Goal: Task Accomplishment & Management: Use online tool/utility

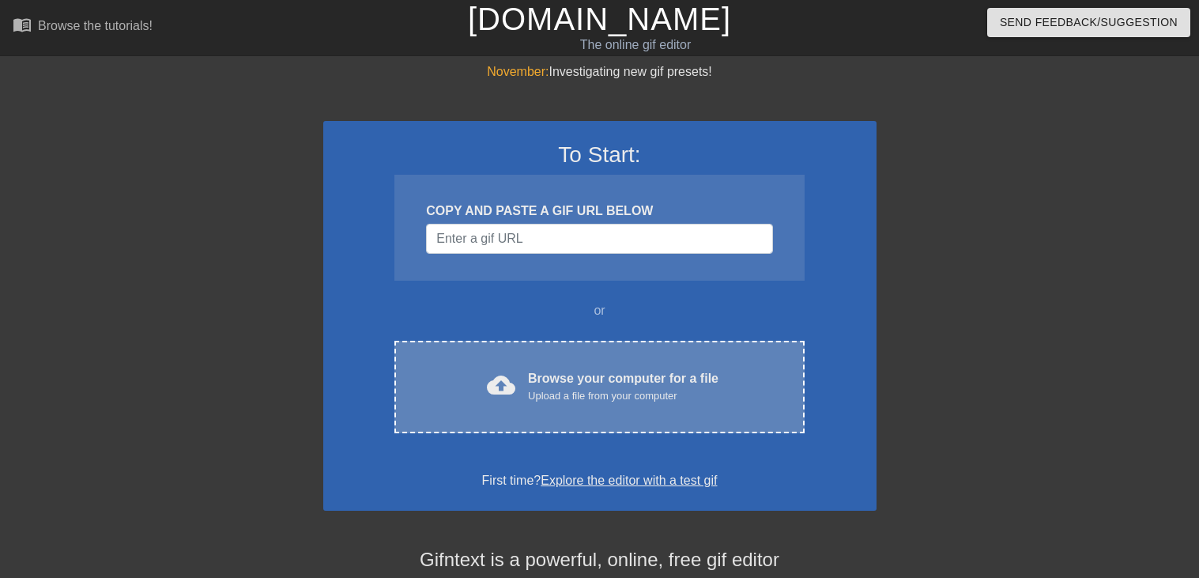
click at [647, 400] on div "Upload a file from your computer" at bounding box center [623, 396] width 190 height 16
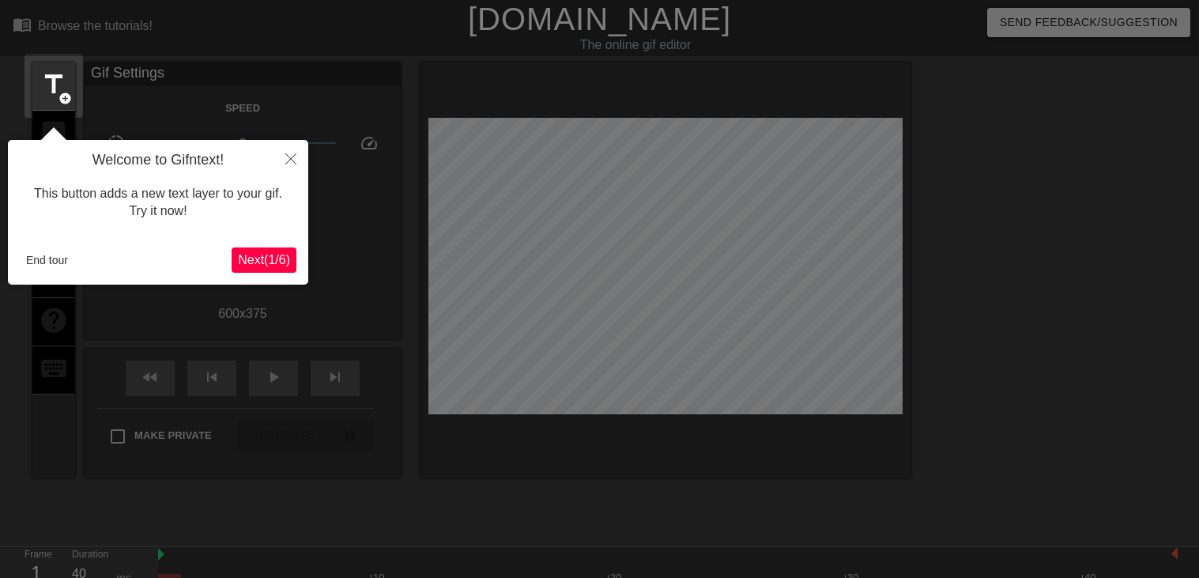
scroll to position [38, 0]
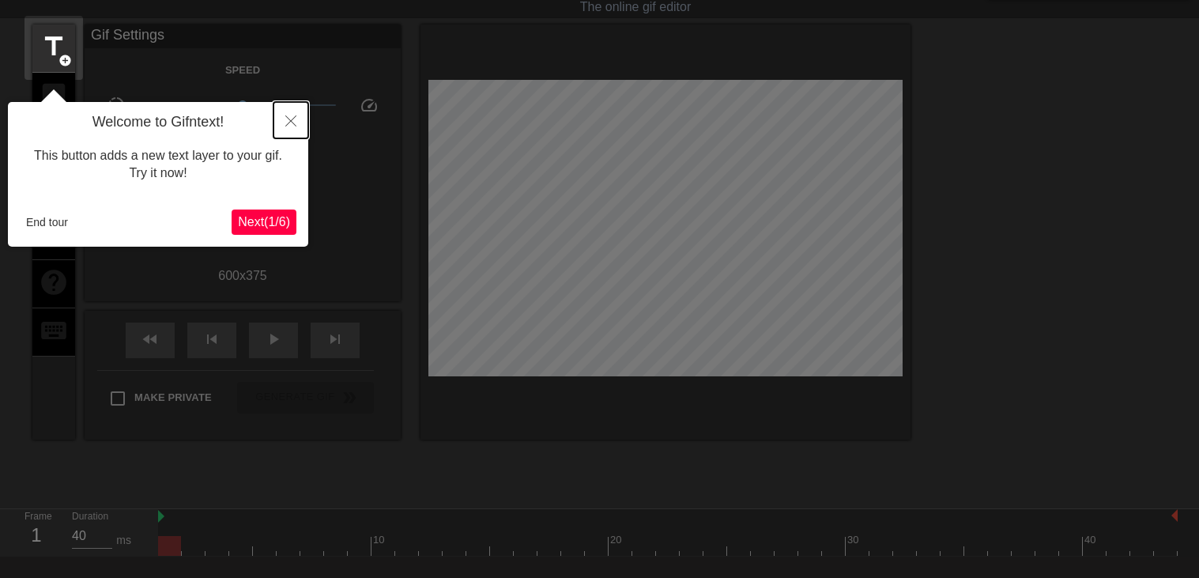
click at [289, 115] on icon "Close" at bounding box center [290, 120] width 11 height 11
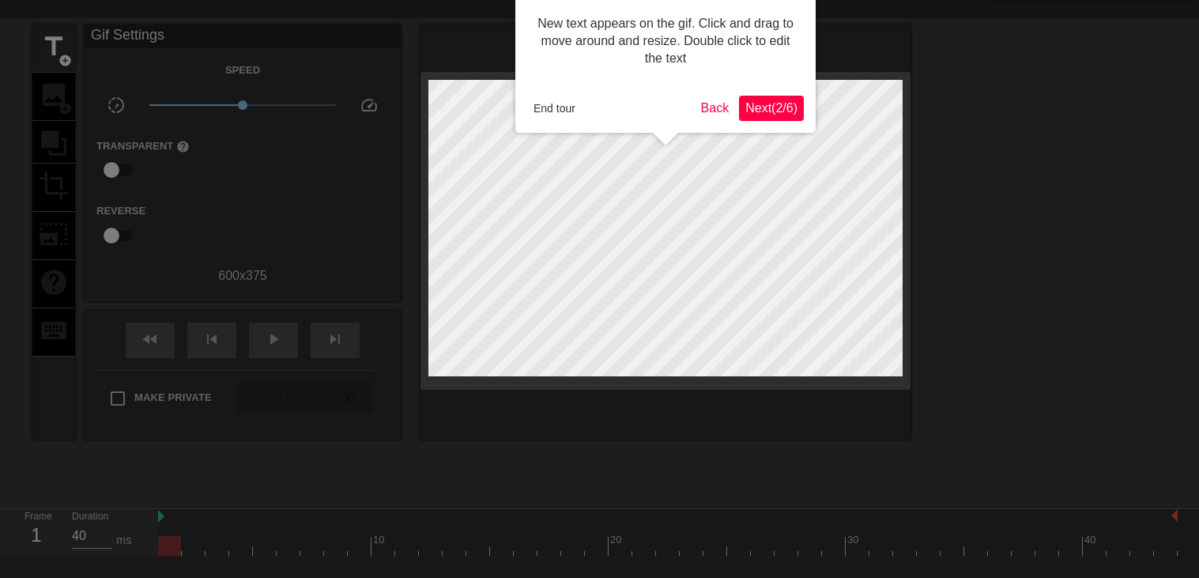
scroll to position [0, 0]
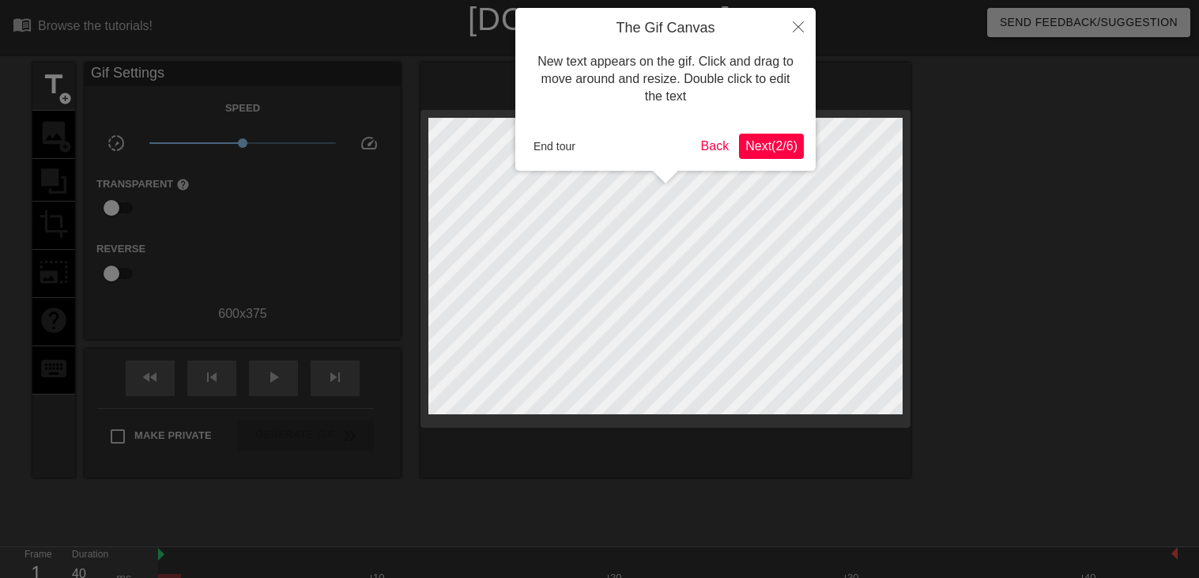
click at [783, 150] on span "Next ( 2 / 6 )" at bounding box center [771, 145] width 52 height 13
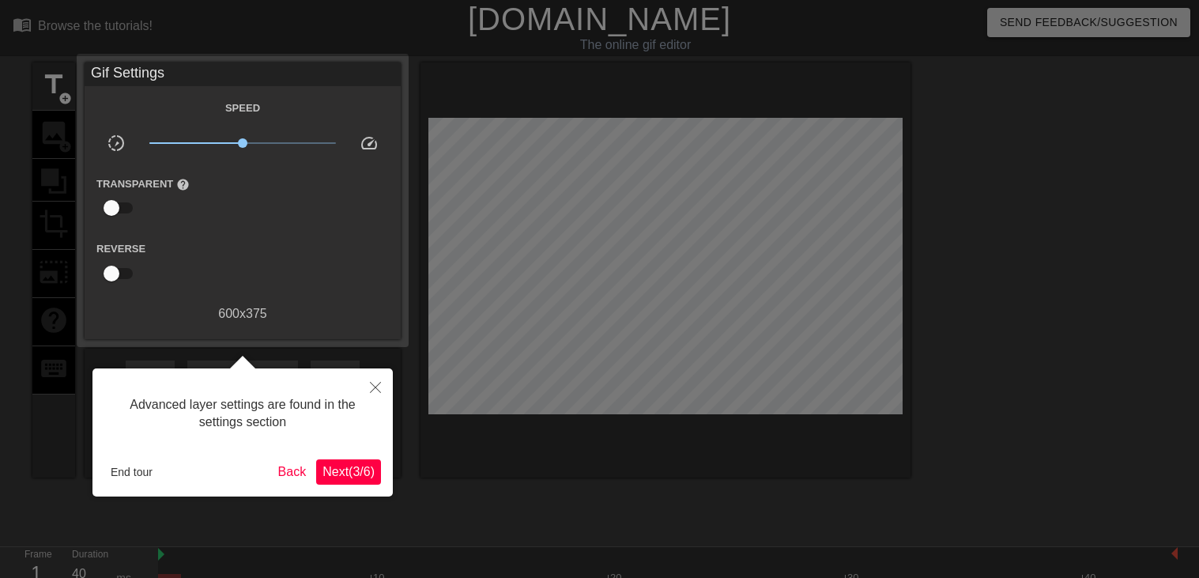
scroll to position [38, 0]
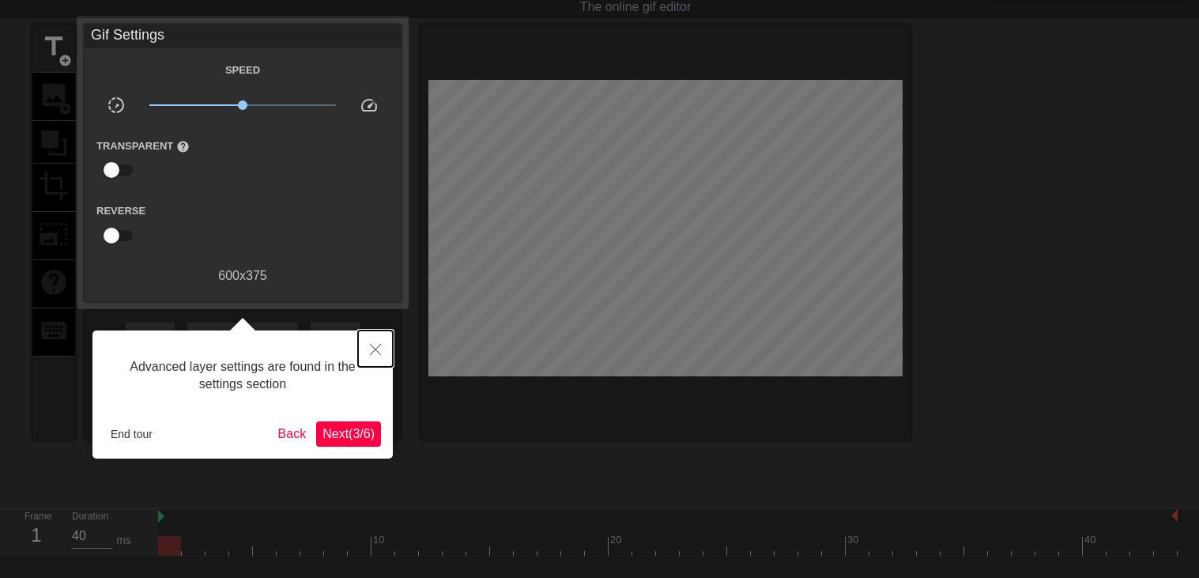
click at [378, 355] on button "Close" at bounding box center [375, 348] width 35 height 36
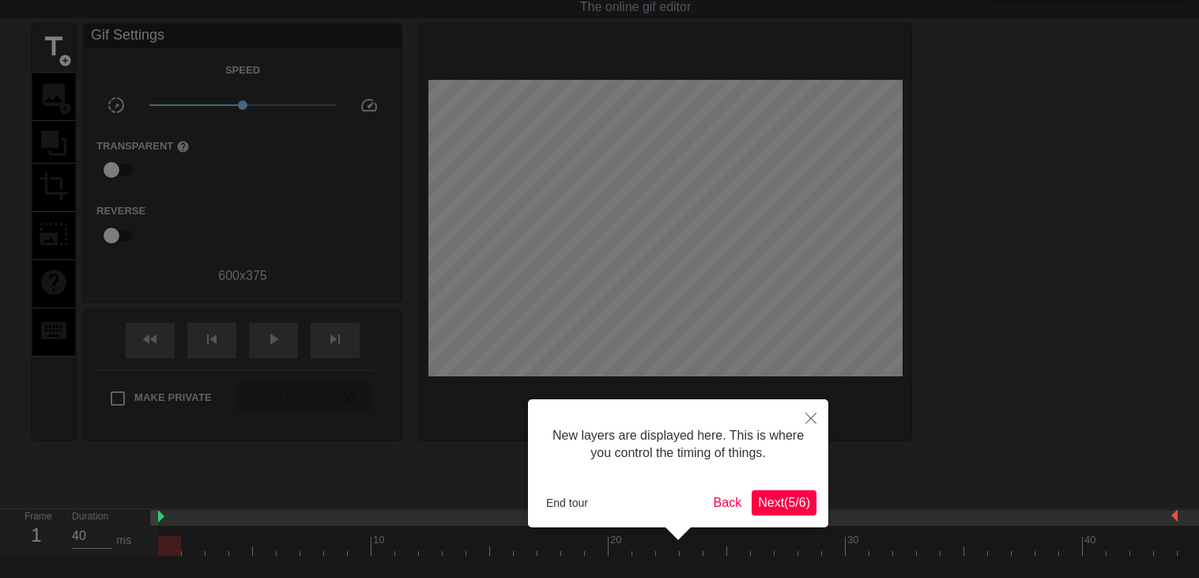
scroll to position [13, 0]
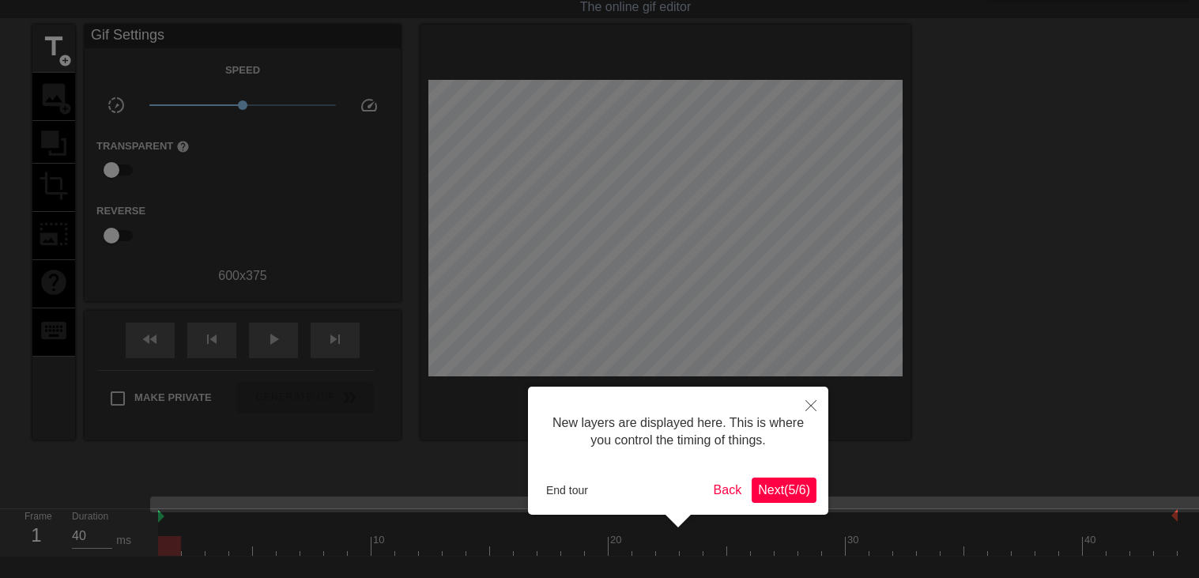
click at [798, 483] on span "Next ( 5 / 6 )" at bounding box center [784, 489] width 52 height 13
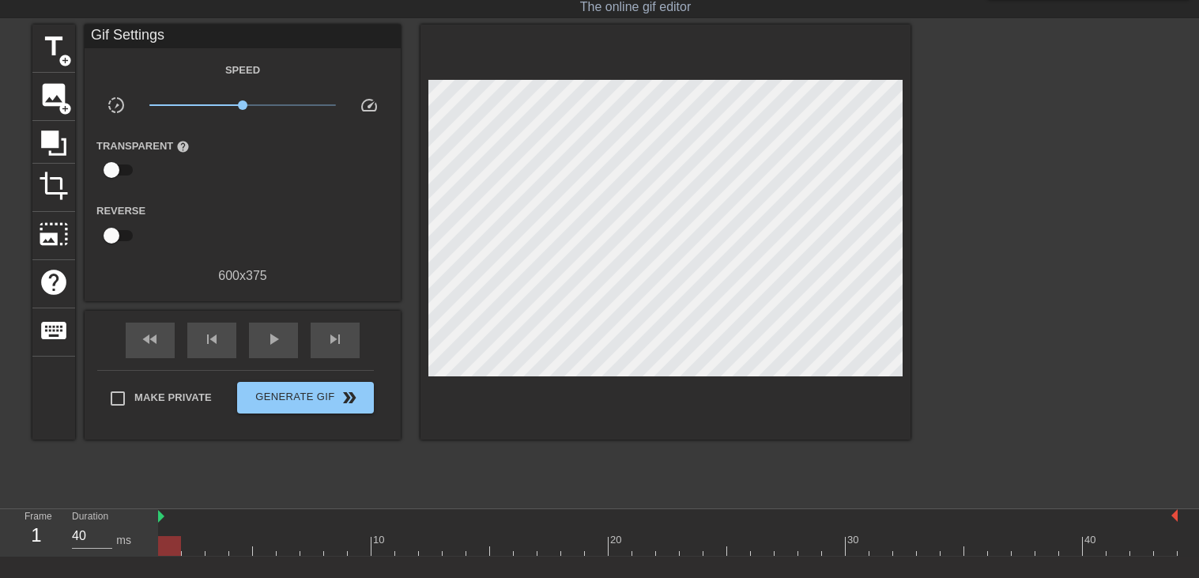
type input "30"
drag, startPoint x: 178, startPoint y: 545, endPoint x: 198, endPoint y: 451, distance: 95.5
click at [198, 451] on div "menu_book Browse the tutorials! [DOMAIN_NAME] The online gif editor Send Feedba…" at bounding box center [599, 314] width 1199 height 704
click at [55, 47] on span "title" at bounding box center [54, 47] width 30 height 30
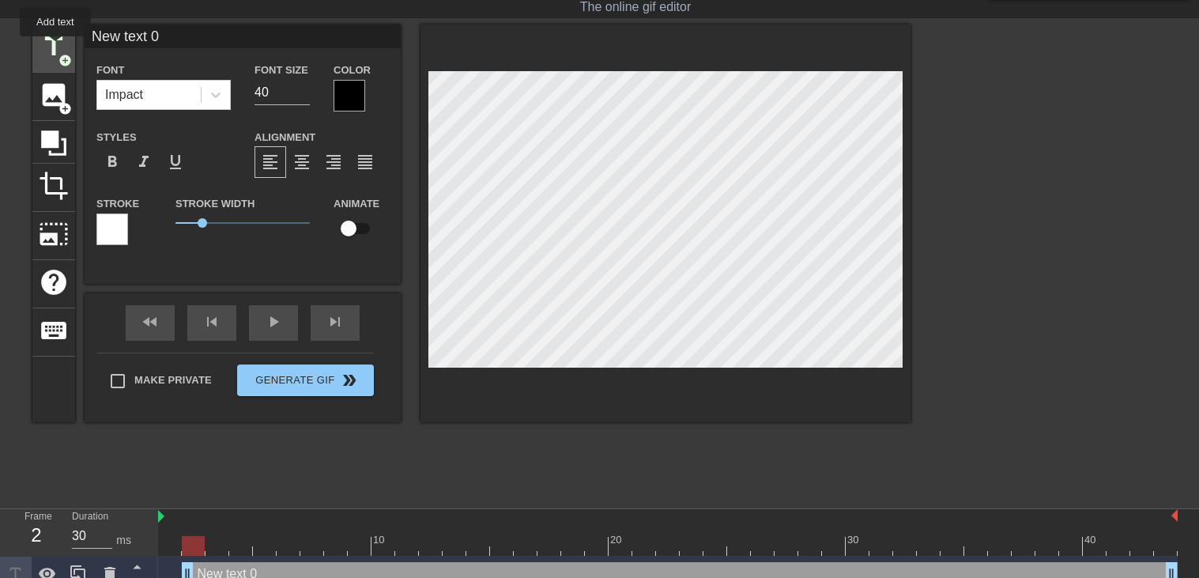
scroll to position [0, 0]
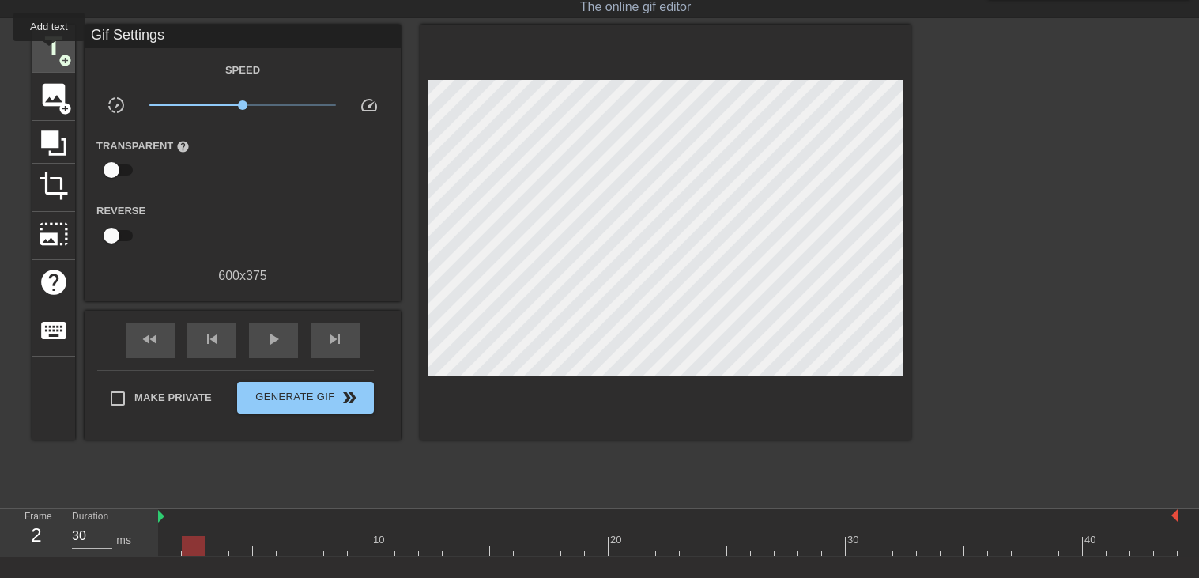
click at [49, 52] on span "title" at bounding box center [54, 47] width 30 height 30
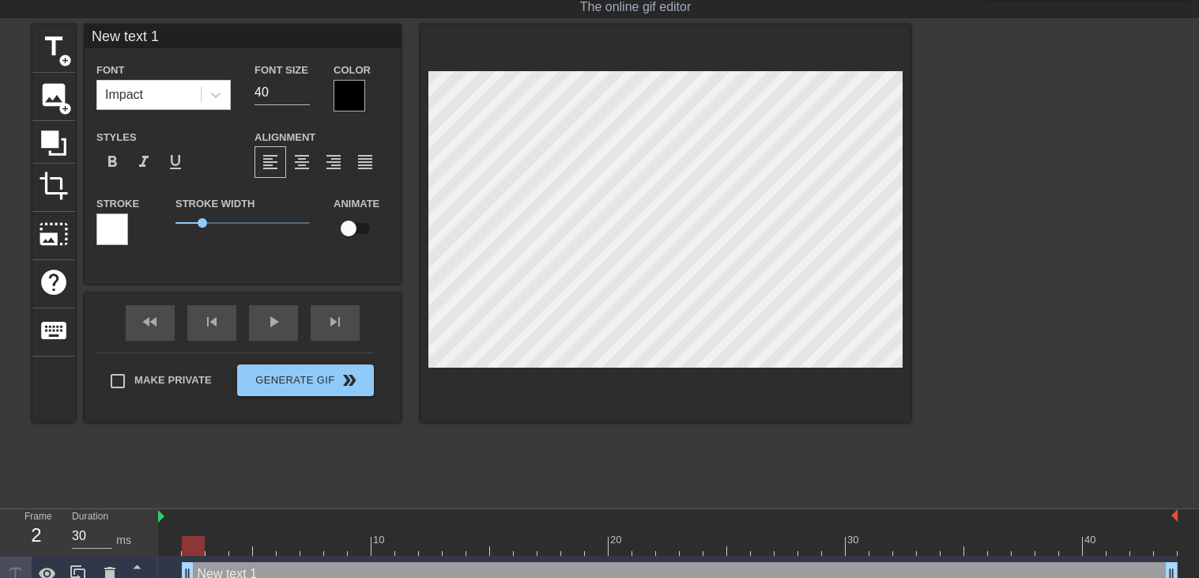
scroll to position [0, 2]
type input "."
type textarea "."
click at [485, 236] on div "title add_circle image add_circle crop photo_size_select_large help keyboard . …" at bounding box center [471, 224] width 878 height 398
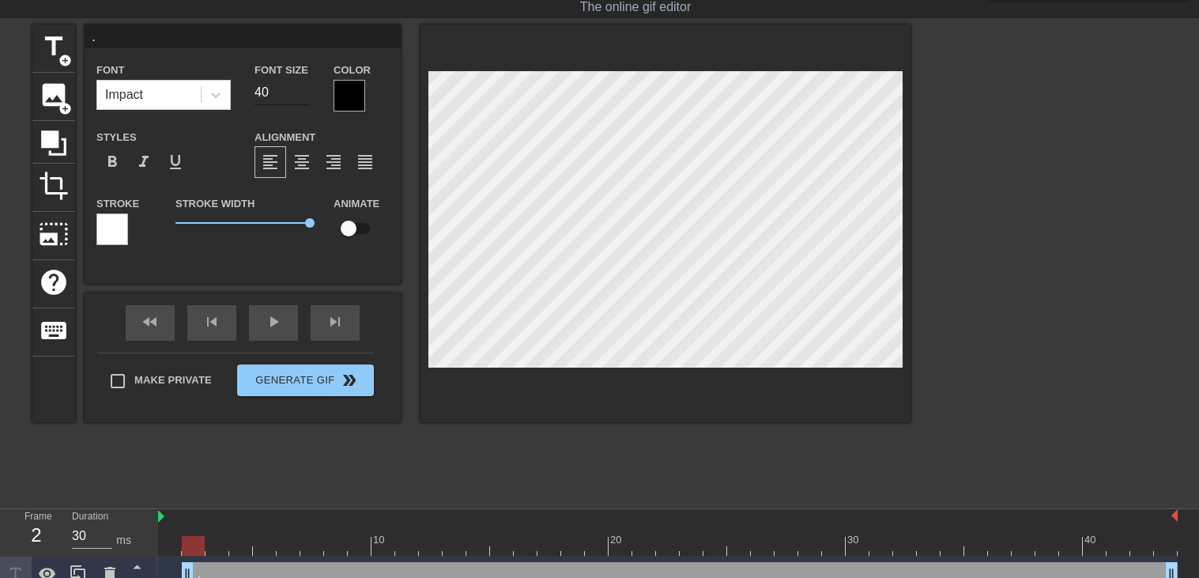
click at [263, 93] on input "40" at bounding box center [282, 92] width 55 height 25
type input "160"
click at [1065, 296] on div at bounding box center [1048, 262] width 237 height 474
drag, startPoint x: 193, startPoint y: 545, endPoint x: 209, endPoint y: 542, distance: 16.9
click at [209, 542] on div at bounding box center [217, 546] width 23 height 20
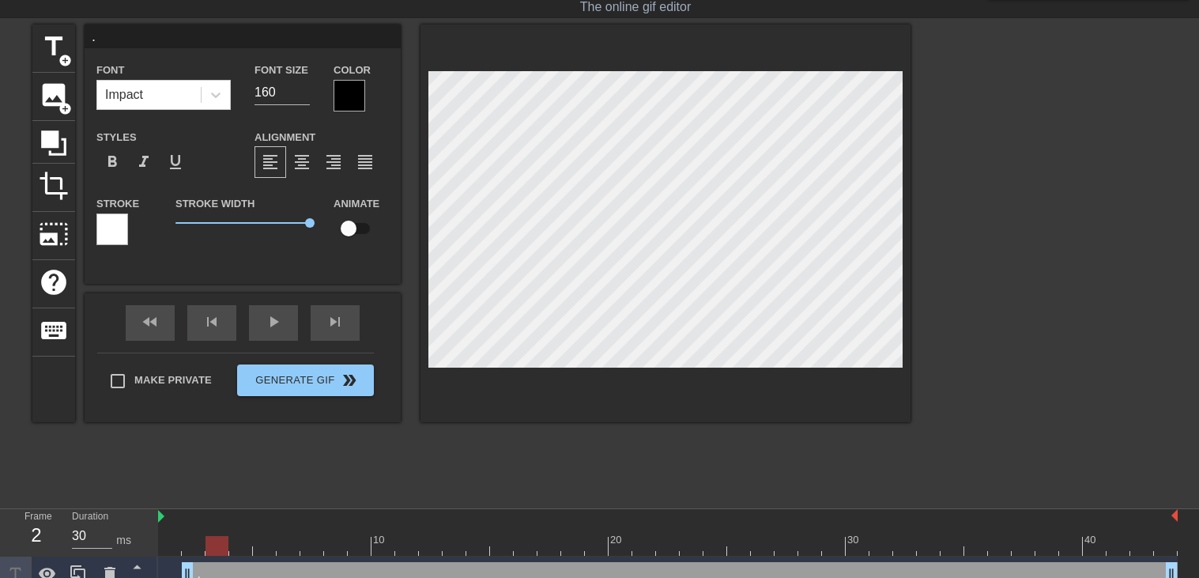
drag, startPoint x: 224, startPoint y: 549, endPoint x: 194, endPoint y: 541, distance: 31.8
click at [194, 541] on div at bounding box center [668, 546] width 1020 height 20
drag, startPoint x: 190, startPoint y: 565, endPoint x: 158, endPoint y: 545, distance: 37.3
click at [158, 545] on div "10 20 30 40 . drag_handle drag_handle" at bounding box center [678, 550] width 1041 height 83
drag, startPoint x: 240, startPoint y: 567, endPoint x: 184, endPoint y: 565, distance: 56.1
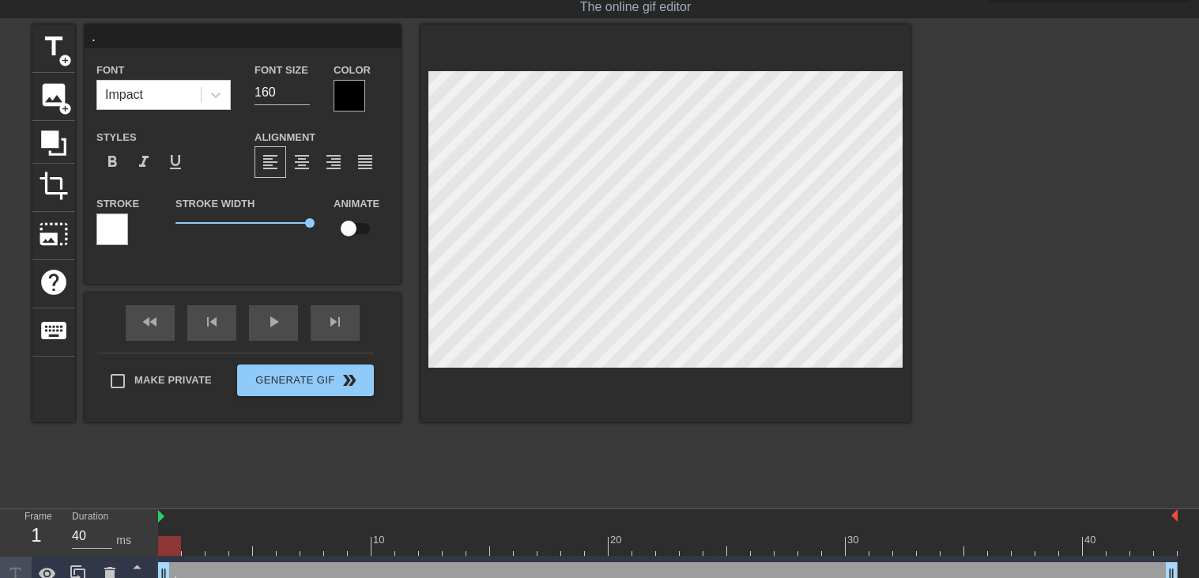
click at [184, 565] on div ". drag_handle drag_handle" at bounding box center [668, 574] width 1020 height 24
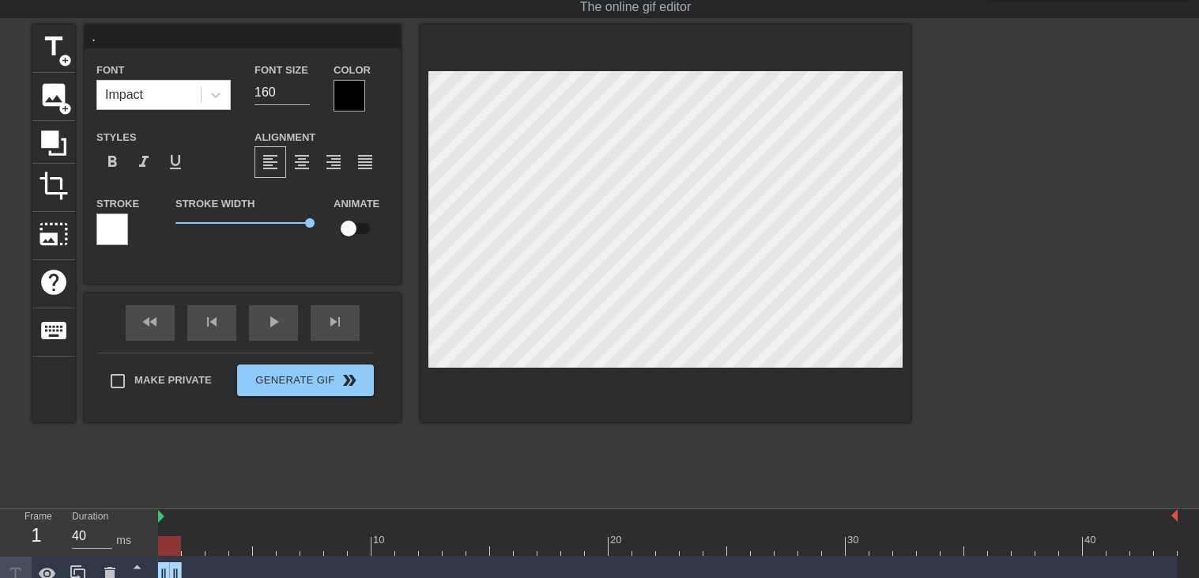
drag, startPoint x: 1175, startPoint y: 564, endPoint x: 179, endPoint y: 510, distance: 996.6
click at [179, 510] on div "10 20 30 40 . drag_handle drag_handle" at bounding box center [678, 550] width 1041 height 83
drag, startPoint x: 171, startPoint y: 549, endPoint x: 184, endPoint y: 543, distance: 14.9
click at [184, 543] on div at bounding box center [193, 546] width 23 height 20
drag, startPoint x: 161, startPoint y: 568, endPoint x: 191, endPoint y: 570, distance: 30.1
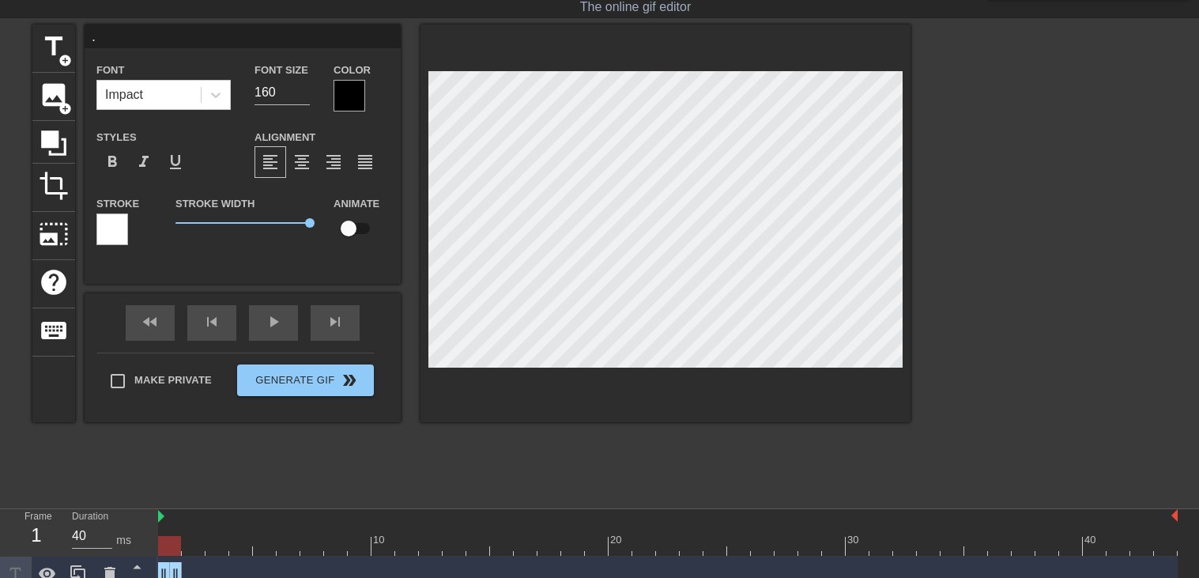
click at [191, 570] on html "menu_book Browse the tutorials! [DOMAIN_NAME] The online gif editor Send Feedba…" at bounding box center [599, 277] width 1199 height 630
drag, startPoint x: 175, startPoint y: 566, endPoint x: 191, endPoint y: 568, distance: 15.9
drag, startPoint x: 163, startPoint y: 566, endPoint x: 186, endPoint y: 564, distance: 23.0
drag, startPoint x: 194, startPoint y: 541, endPoint x: 177, endPoint y: 541, distance: 17.4
click at [177, 541] on div at bounding box center [169, 546] width 23 height 20
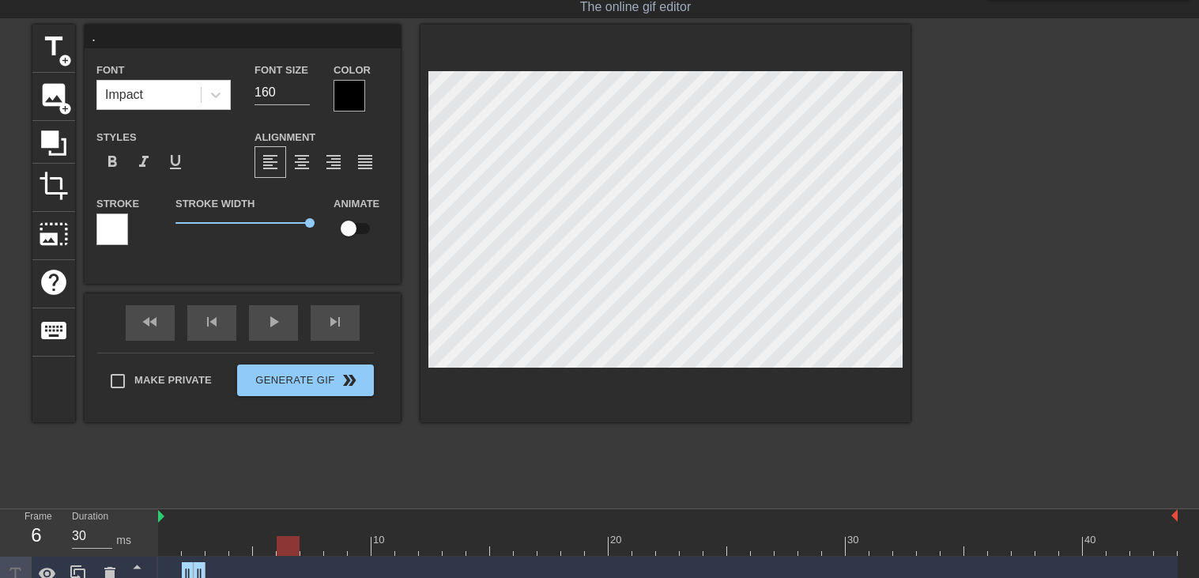
drag, startPoint x: 878, startPoint y: 546, endPoint x: 282, endPoint y: 556, distance: 596.1
click at [282, 556] on div "10 20 30 40 . drag_handle drag_handle" at bounding box center [678, 550] width 1041 height 83
drag, startPoint x: 285, startPoint y: 552, endPoint x: 232, endPoint y: 543, distance: 54.4
click at [232, 543] on div at bounding box center [240, 546] width 23 height 20
drag, startPoint x: 196, startPoint y: 567, endPoint x: 262, endPoint y: 566, distance: 65.6
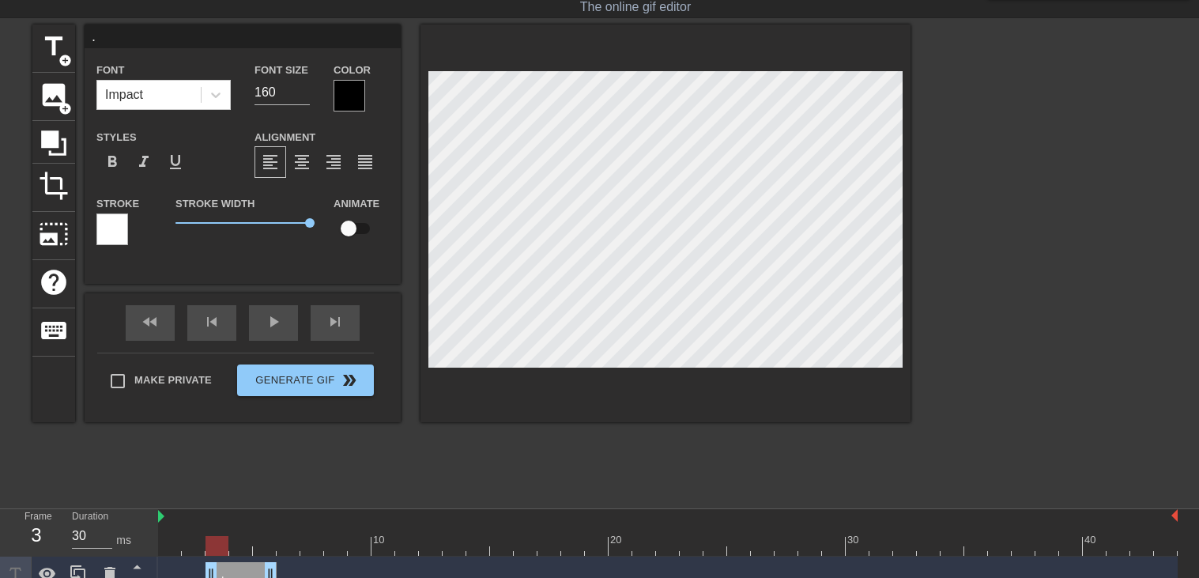
drag, startPoint x: 186, startPoint y: 566, endPoint x: 221, endPoint y: 568, distance: 35.6
drag, startPoint x: 212, startPoint y: 569, endPoint x: 195, endPoint y: 568, distance: 16.6
type input "30"
drag, startPoint x: 273, startPoint y: 565, endPoint x: 198, endPoint y: 562, distance: 75.9
drag, startPoint x: 190, startPoint y: 541, endPoint x: 212, endPoint y: 540, distance: 22.2
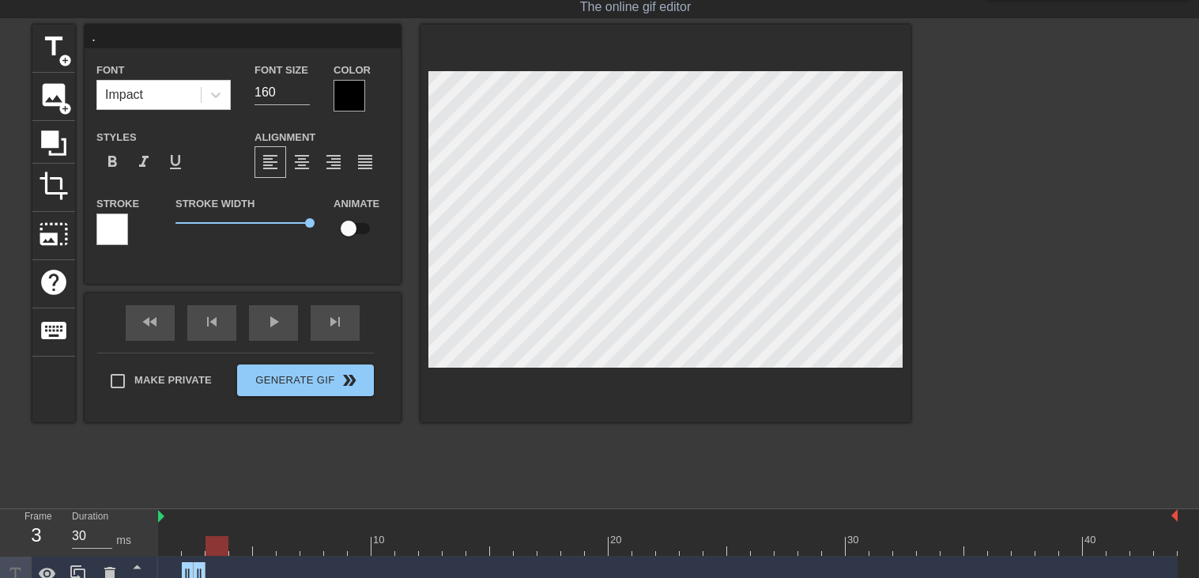
click at [212, 540] on div at bounding box center [217, 546] width 23 height 20
click at [55, 44] on span "title" at bounding box center [54, 47] width 30 height 30
type input "New text 2"
type input "40"
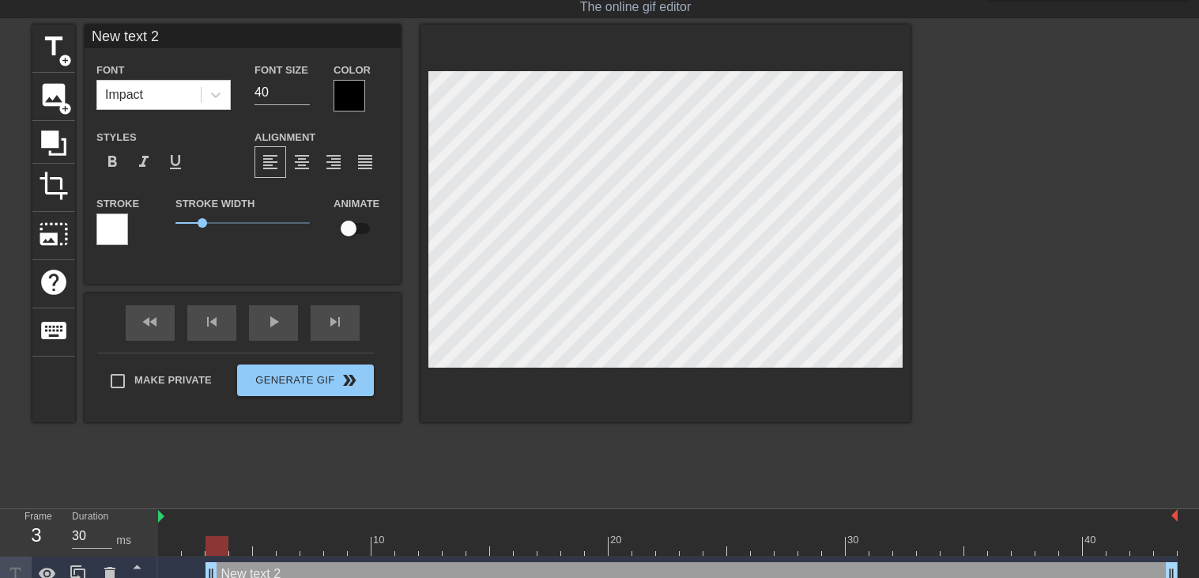
scroll to position [0, 2]
type input "New text"
type textarea "New text"
type input "New text"
type textarea "New text"
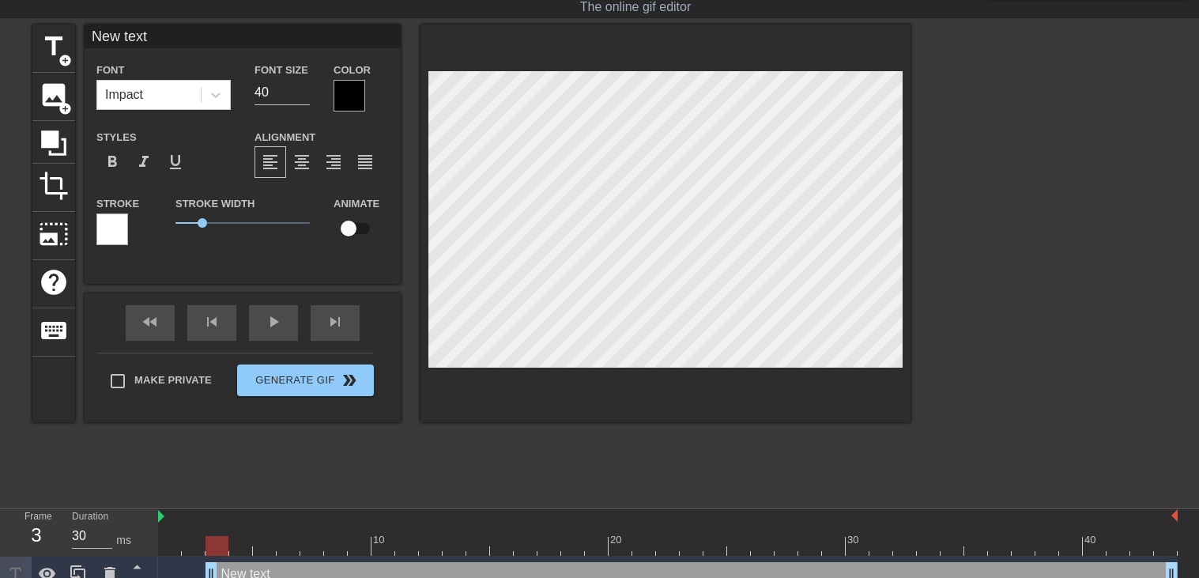
scroll to position [0, 1]
type input "New tex"
type textarea "New tex"
type input "New te"
type textarea "New te"
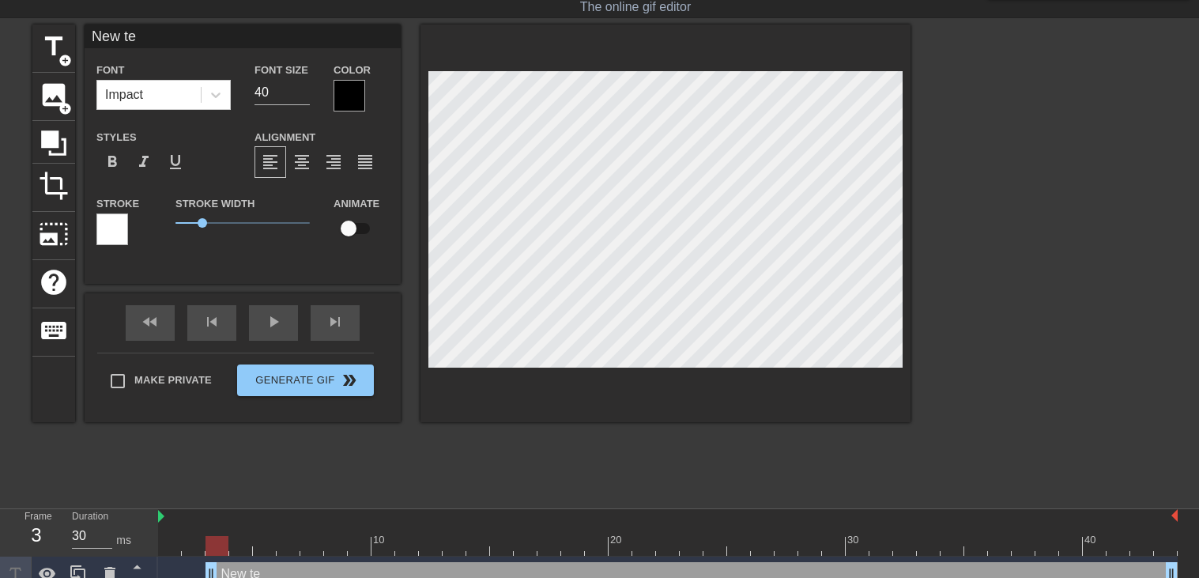
type input "New t"
type textarea "New t"
type input "New"
type textarea "New"
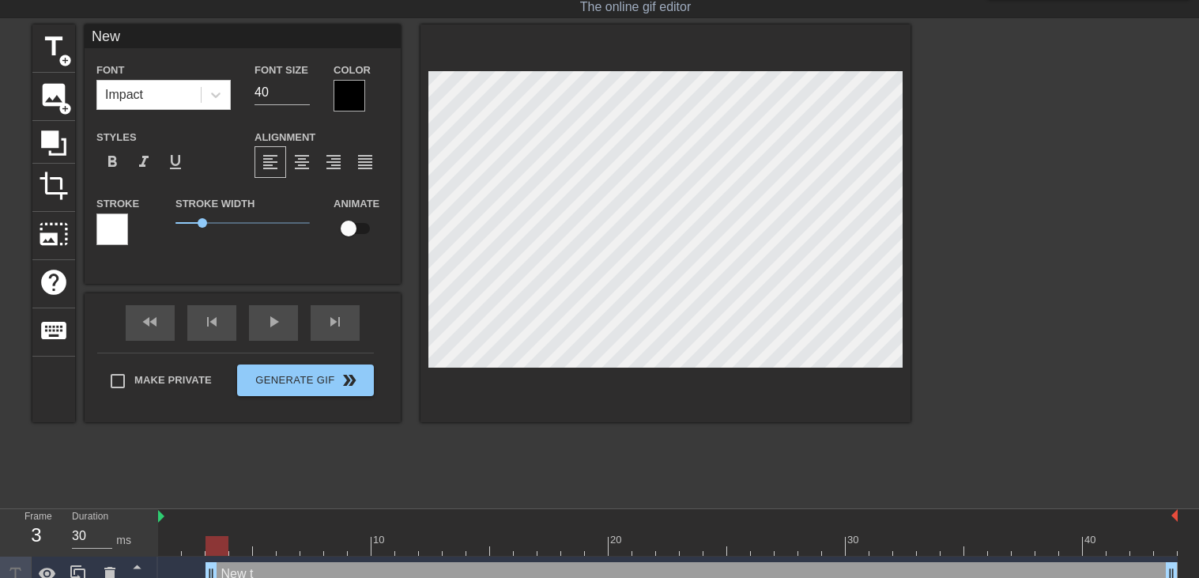
type input "New"
type textarea "New"
type input "Ne"
type textarea "Ne"
type input "N"
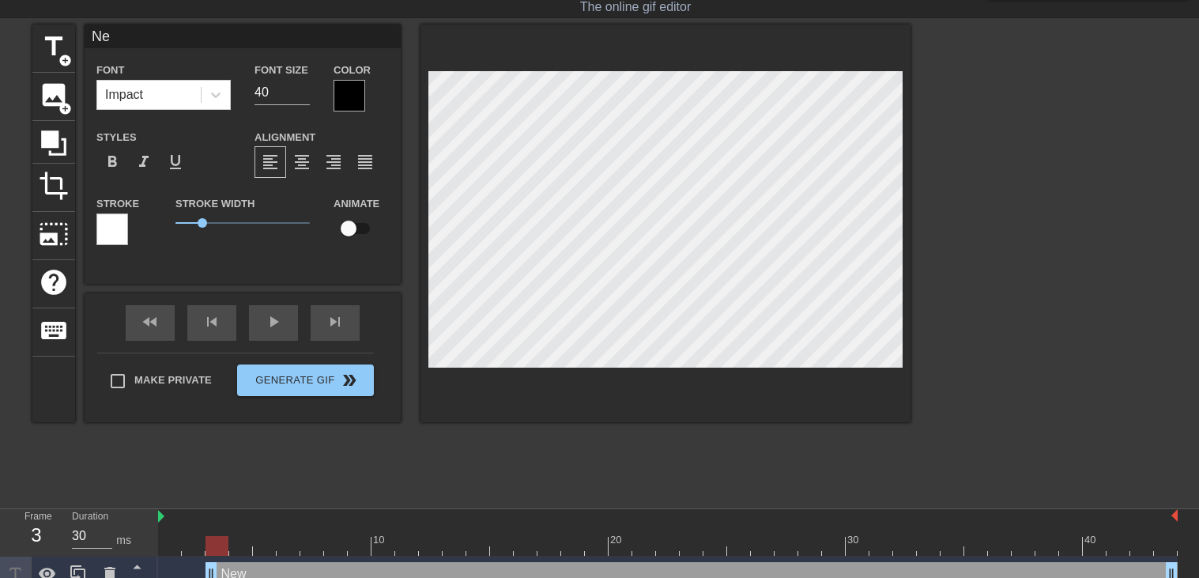
type textarea "N"
type input "."
type textarea "."
click at [268, 91] on input "40" at bounding box center [282, 92] width 55 height 25
type input "4"
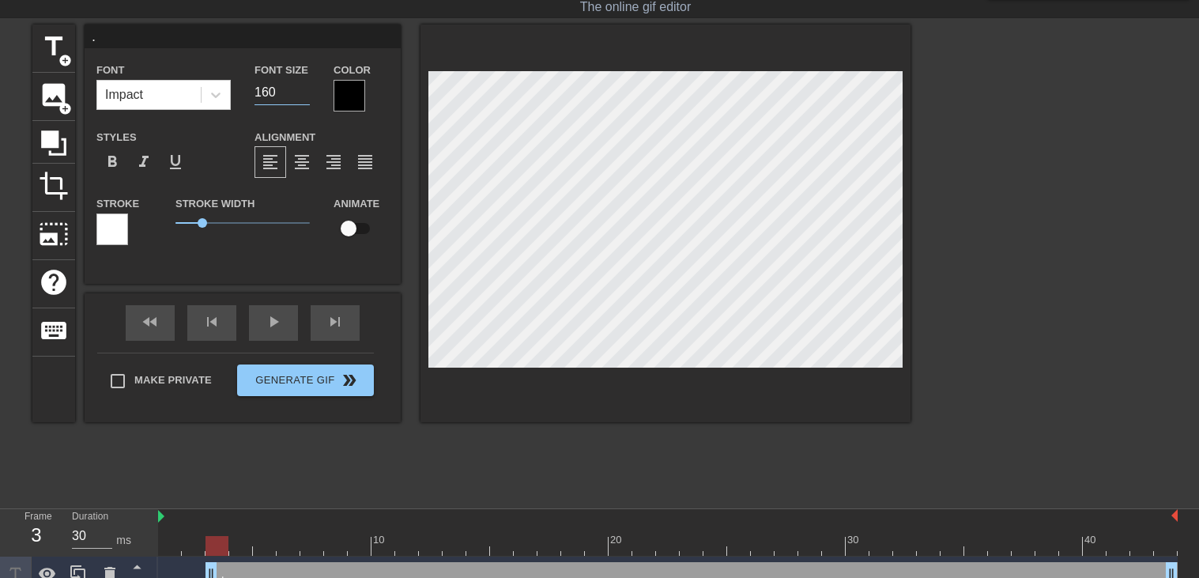
type input "160"
drag, startPoint x: 201, startPoint y: 223, endPoint x: 409, endPoint y: 230, distance: 208.8
click at [409, 230] on div "title add_circle image add_circle crop photo_size_select_large help keyboard . …" at bounding box center [471, 224] width 878 height 398
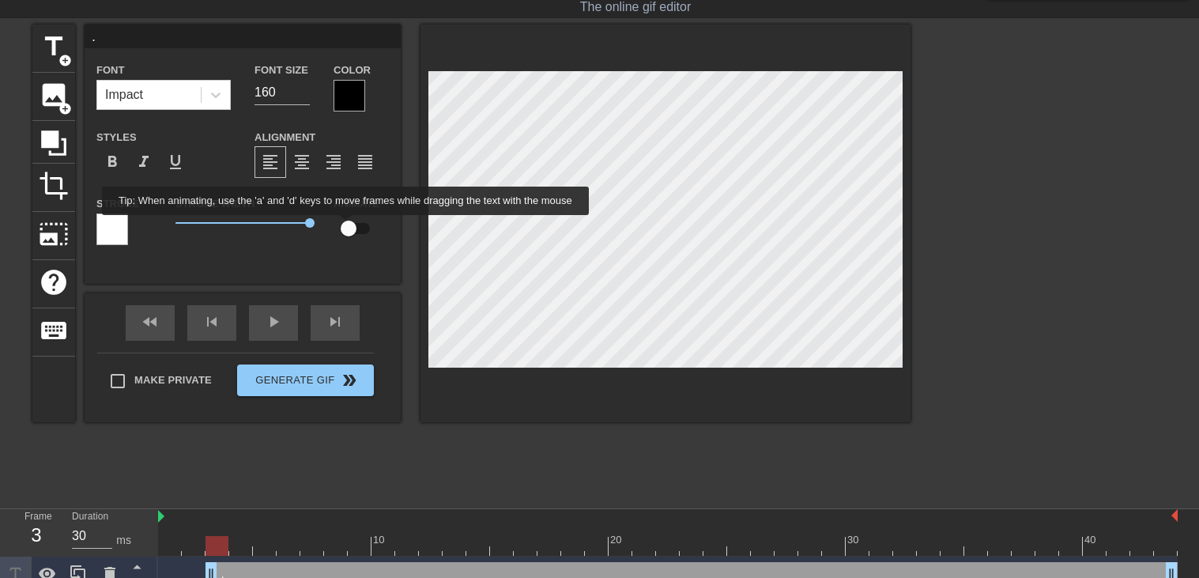
click at [343, 227] on input "checkbox" at bounding box center [349, 228] width 90 height 30
click at [349, 221] on input "checkbox" at bounding box center [364, 228] width 90 height 30
checkbox input "false"
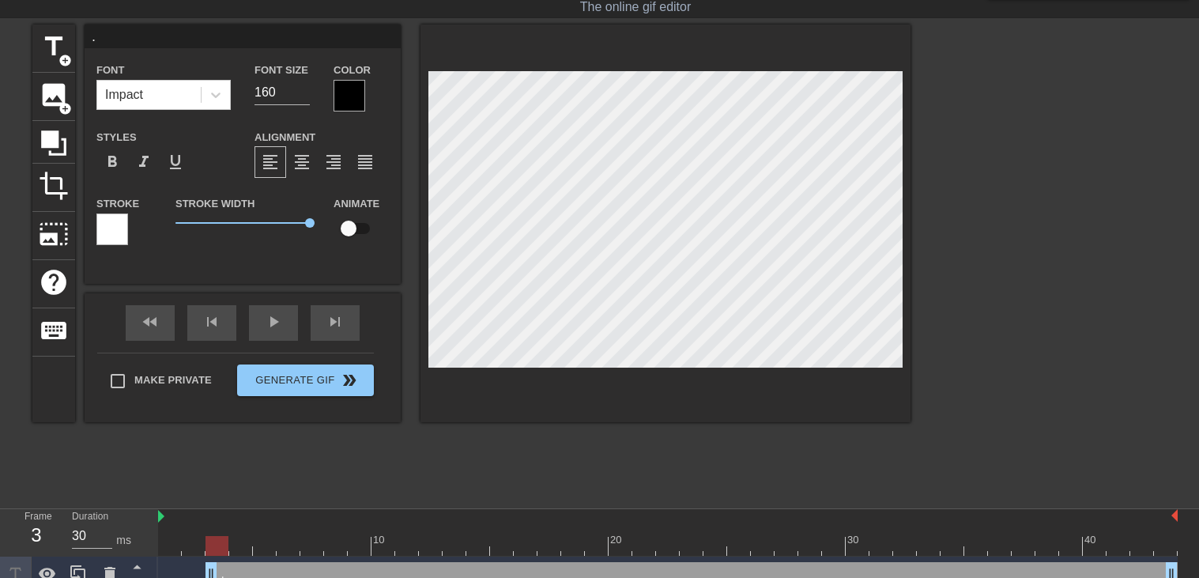
drag, startPoint x: 209, startPoint y: 568, endPoint x: 209, endPoint y: 550, distance: 17.4
click at [209, 550] on div "10 20 30 40 . drag_handle drag_handle . drag_handle drag_handle" at bounding box center [678, 568] width 1041 height 119
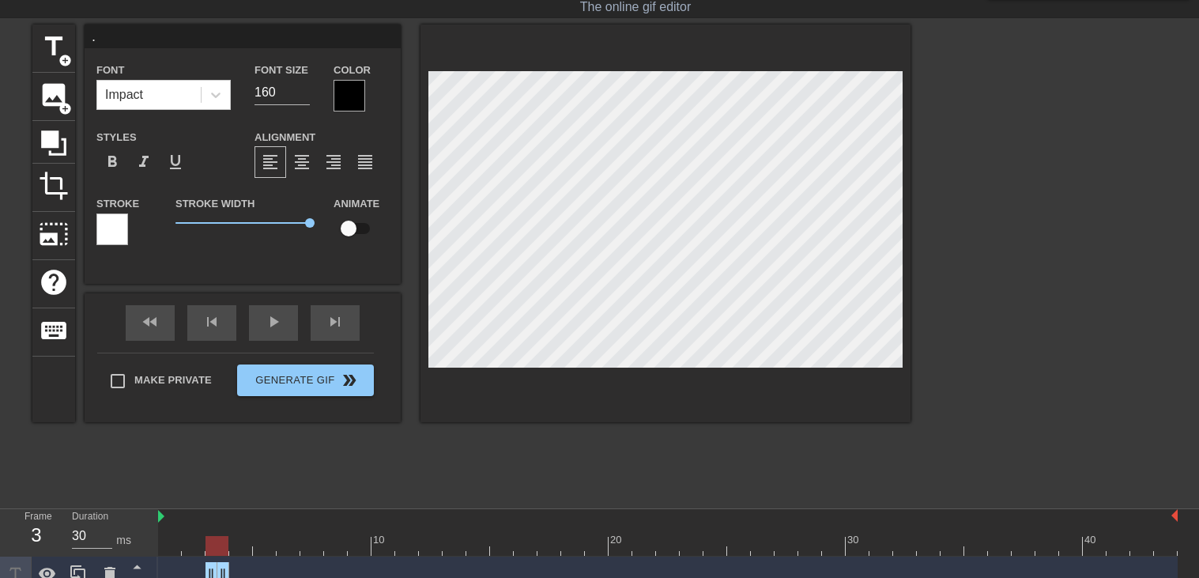
drag, startPoint x: 1173, startPoint y: 566, endPoint x: 221, endPoint y: 548, distance: 952.6
click at [221, 548] on div "10 20 30 40 . drag_handle drag_handle . drag_handle drag_handle" at bounding box center [678, 568] width 1041 height 119
type input "30"
drag, startPoint x: 218, startPoint y: 549, endPoint x: 398, endPoint y: 541, distance: 180.4
click at [398, 541] on div at bounding box center [406, 546] width 23 height 20
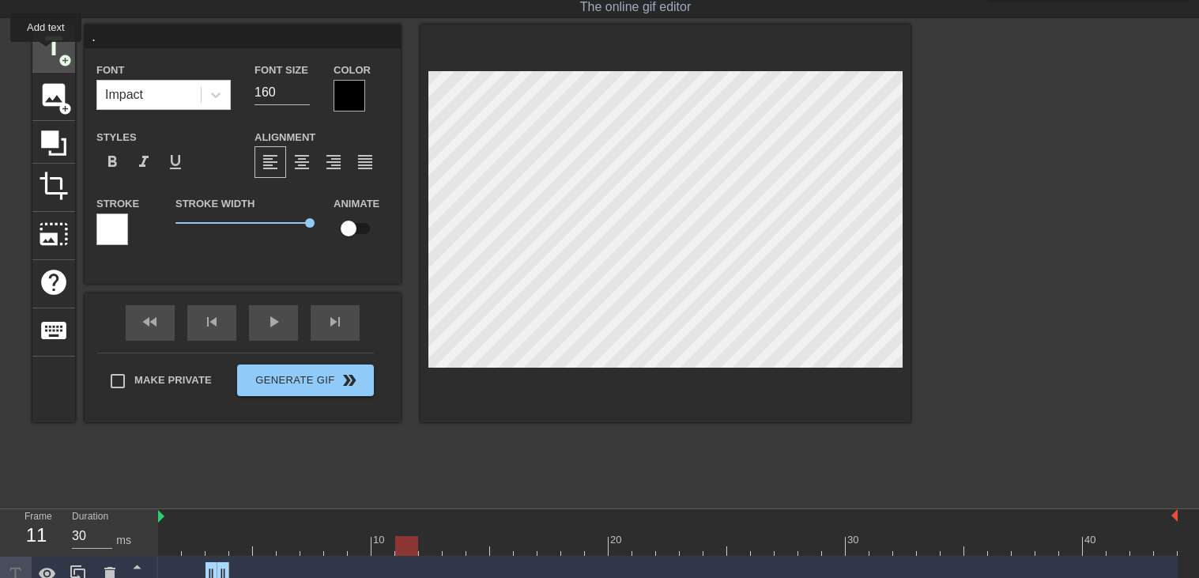
click at [46, 53] on span "title" at bounding box center [54, 47] width 30 height 30
type input "New text 3"
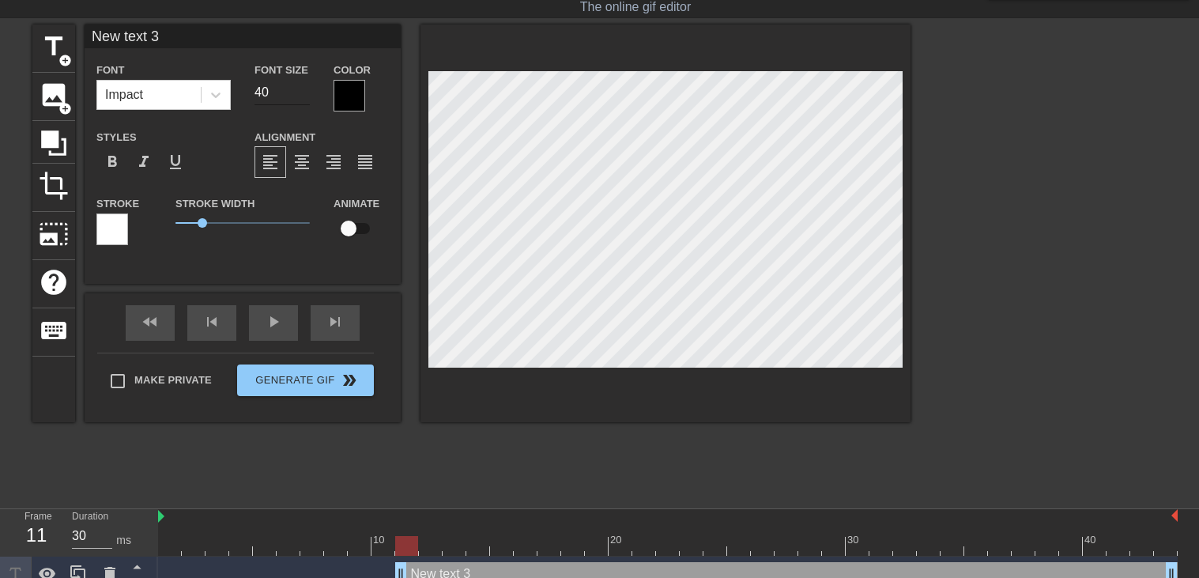
click at [270, 90] on input "40" at bounding box center [282, 92] width 55 height 25
type input "160"
click at [492, 224] on div "title add_circle image add_circle crop photo_size_select_large help keyboard Ne…" at bounding box center [471, 224] width 878 height 398
type input "."
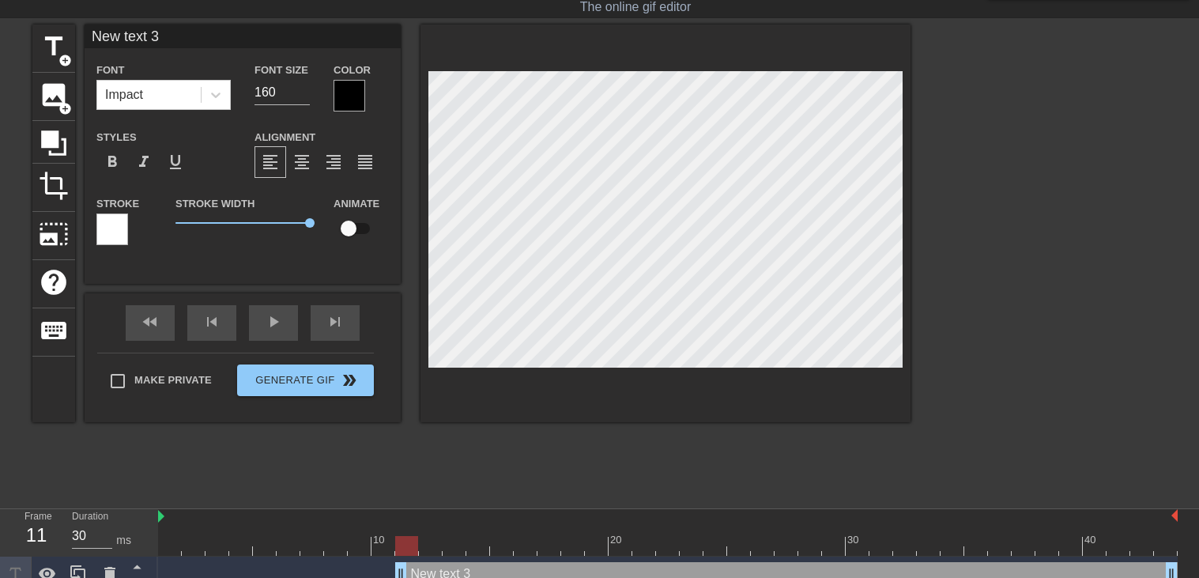
type textarea "."
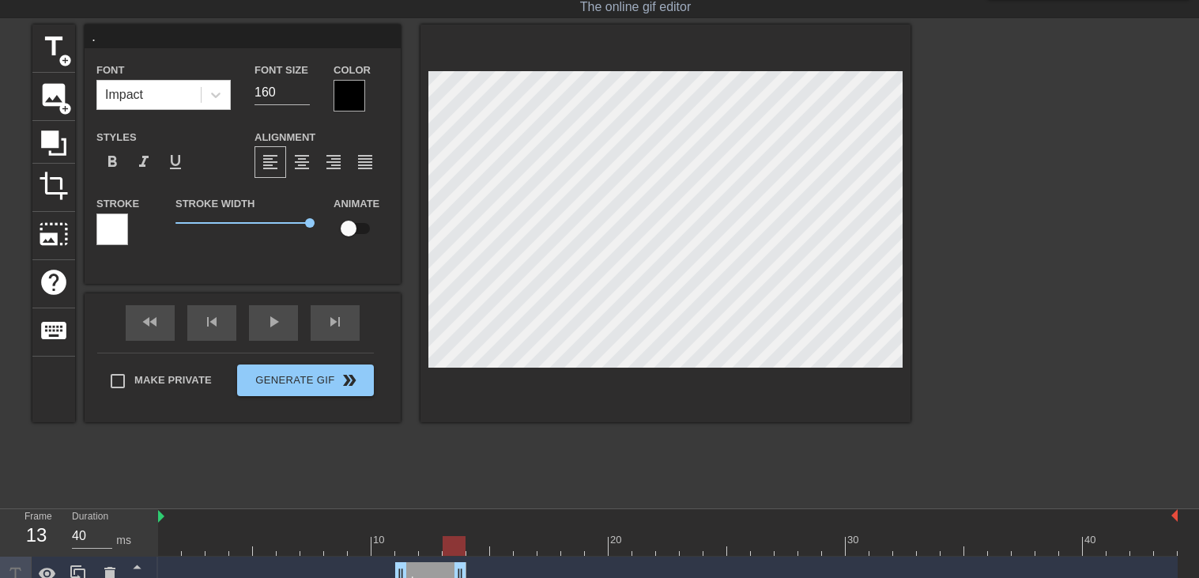
type input "30"
drag, startPoint x: 1175, startPoint y: 568, endPoint x: 414, endPoint y: 555, distance: 760.5
click at [414, 555] on div "10 20 30 40 . drag_handle drag_handle . drag_handle drag_handle . drag_handle d…" at bounding box center [678, 586] width 1041 height 154
drag, startPoint x: 407, startPoint y: 546, endPoint x: 430, endPoint y: 542, distance: 23.3
click at [430, 542] on div at bounding box center [430, 546] width 23 height 20
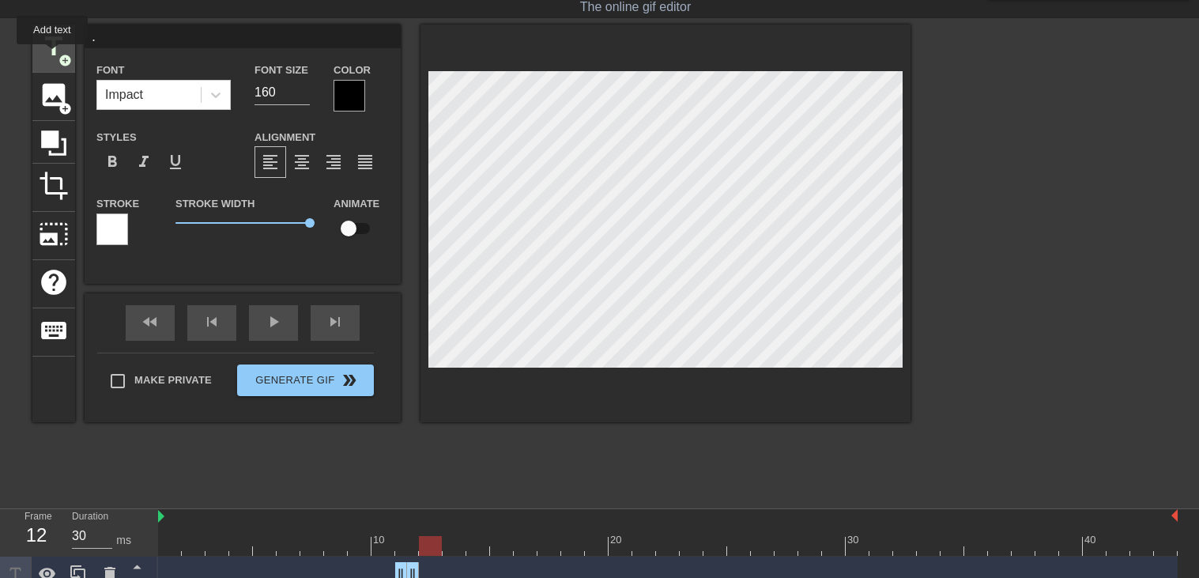
click at [53, 56] on span "title" at bounding box center [54, 47] width 30 height 30
type input "New text 4"
type input "40"
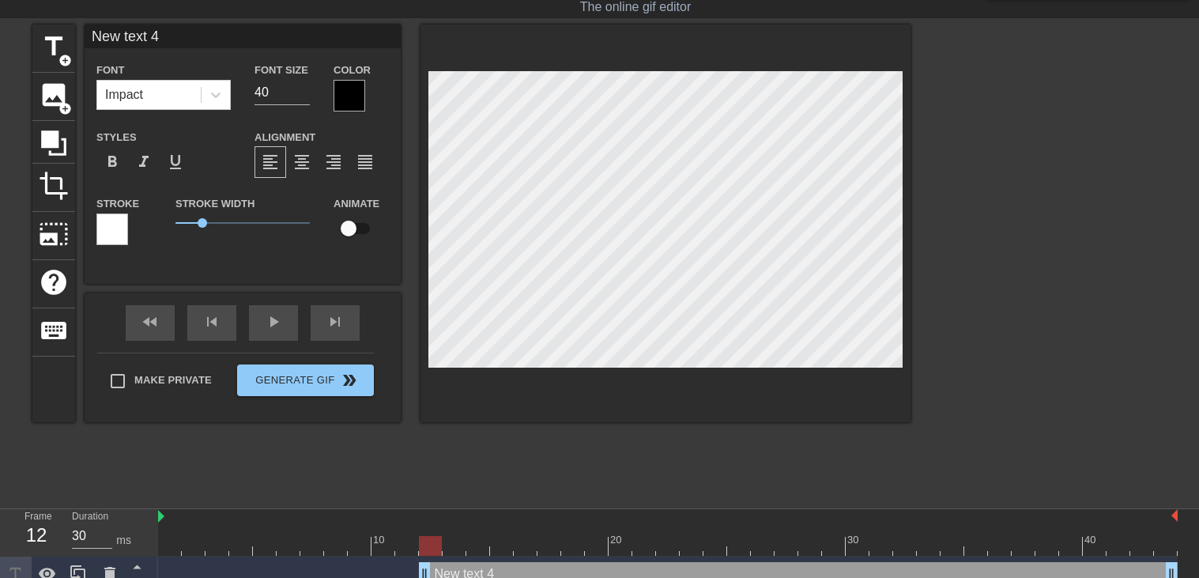
scroll to position [0, 1]
type input "."
type textarea "."
click at [267, 89] on input "40" at bounding box center [282, 92] width 55 height 25
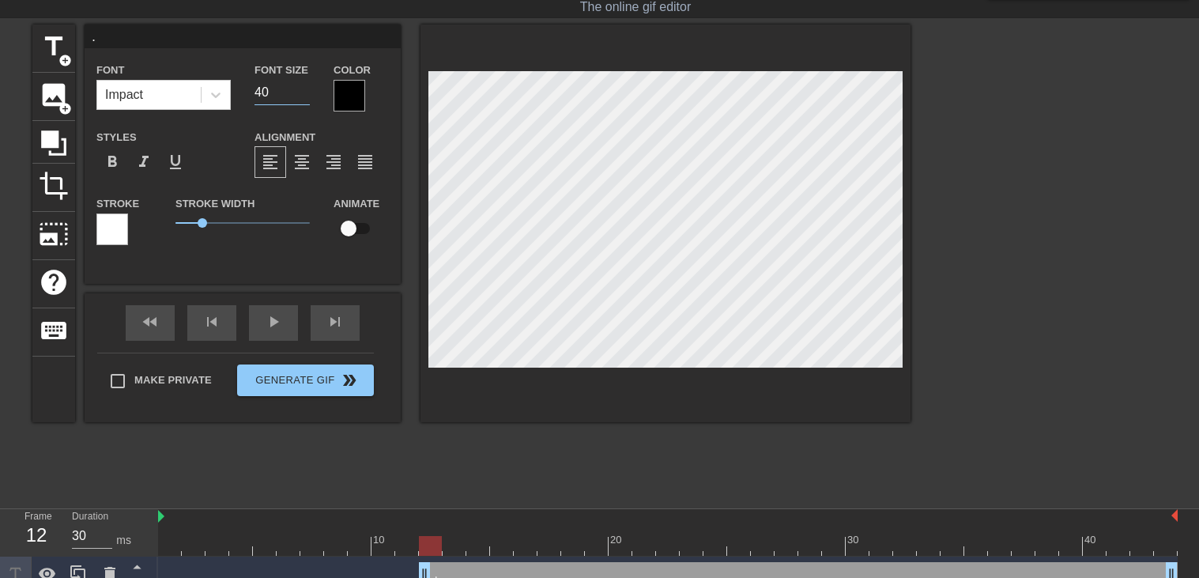
click at [267, 89] on input "40" at bounding box center [282, 92] width 55 height 25
type input "160"
click at [553, 218] on div "title add_circle image add_circle crop photo_size_select_large help keyboard . …" at bounding box center [471, 224] width 878 height 398
click at [921, 249] on div "title add_circle image add_circle crop photo_size_select_large help keyboard . …" at bounding box center [599, 262] width 1199 height 474
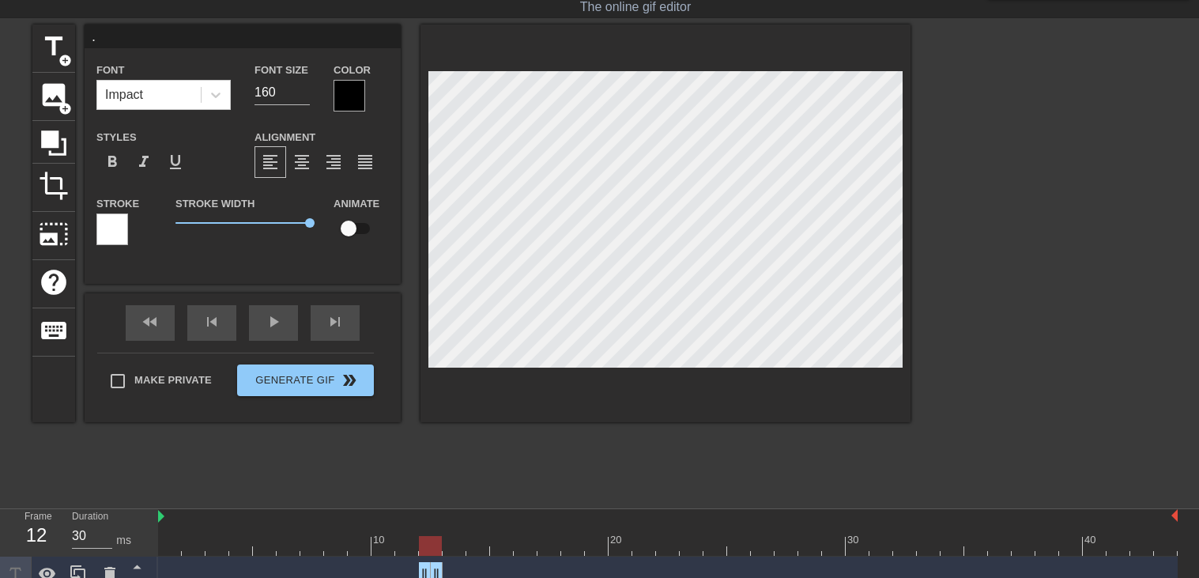
drag, startPoint x: 1172, startPoint y: 564, endPoint x: 438, endPoint y: 526, distance: 735.3
drag, startPoint x: 435, startPoint y: 538, endPoint x: 510, endPoint y: 542, distance: 75.2
click at [510, 542] on div at bounding box center [668, 546] width 1020 height 20
drag, startPoint x: 504, startPoint y: 537, endPoint x: 156, endPoint y: 519, distance: 349.1
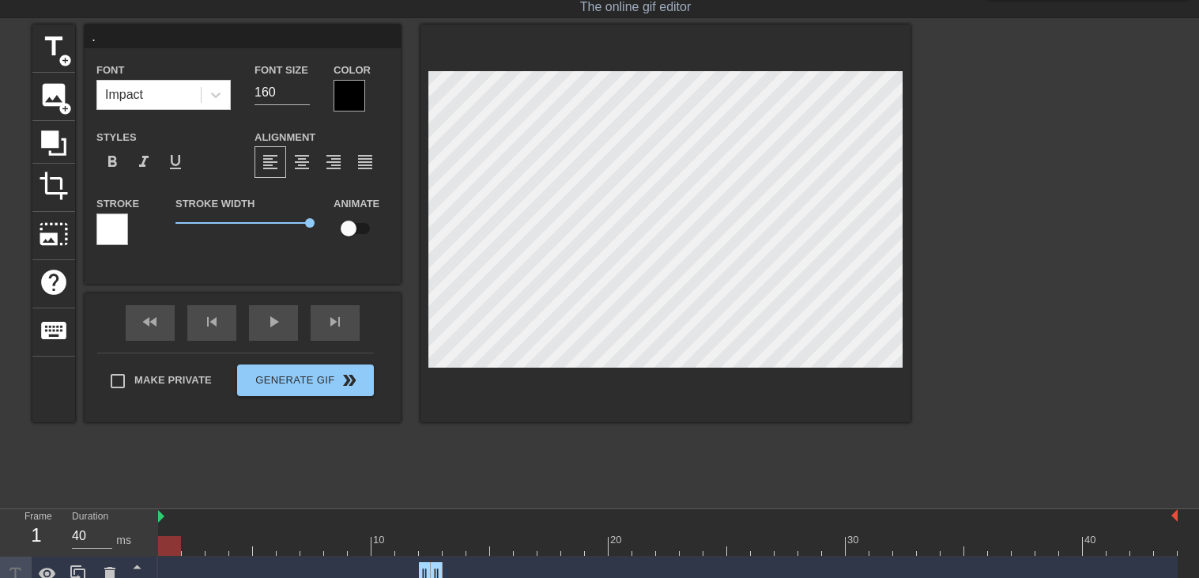
type input "40"
drag, startPoint x: 522, startPoint y: 549, endPoint x: 449, endPoint y: 539, distance: 74.1
click at [449, 539] on div at bounding box center [454, 546] width 23 height 20
click at [51, 42] on span "title" at bounding box center [54, 47] width 30 height 30
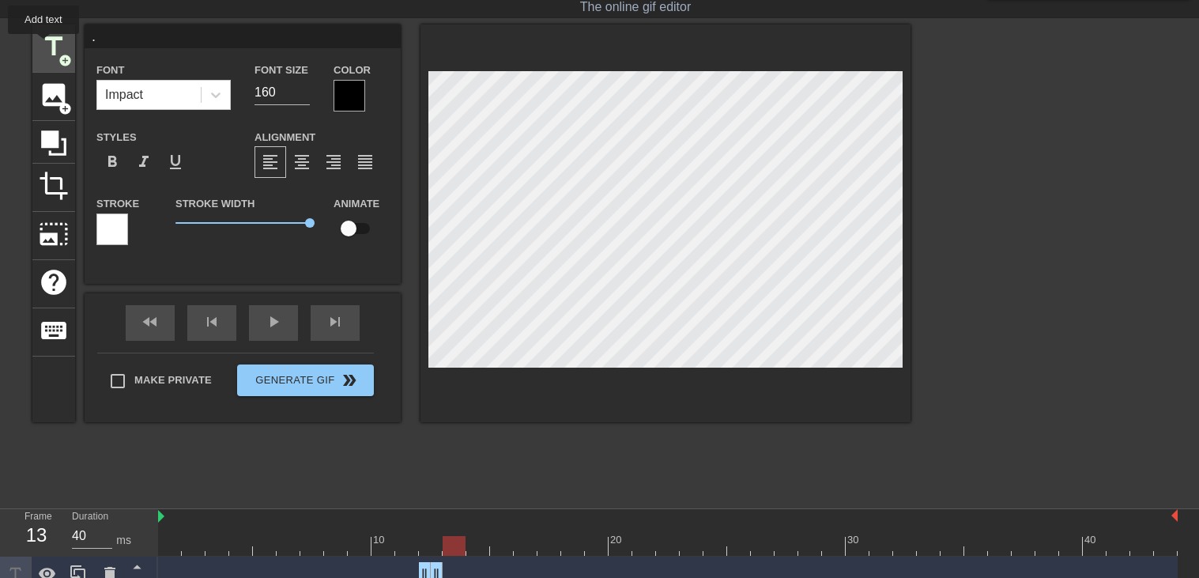
type input "New text 5"
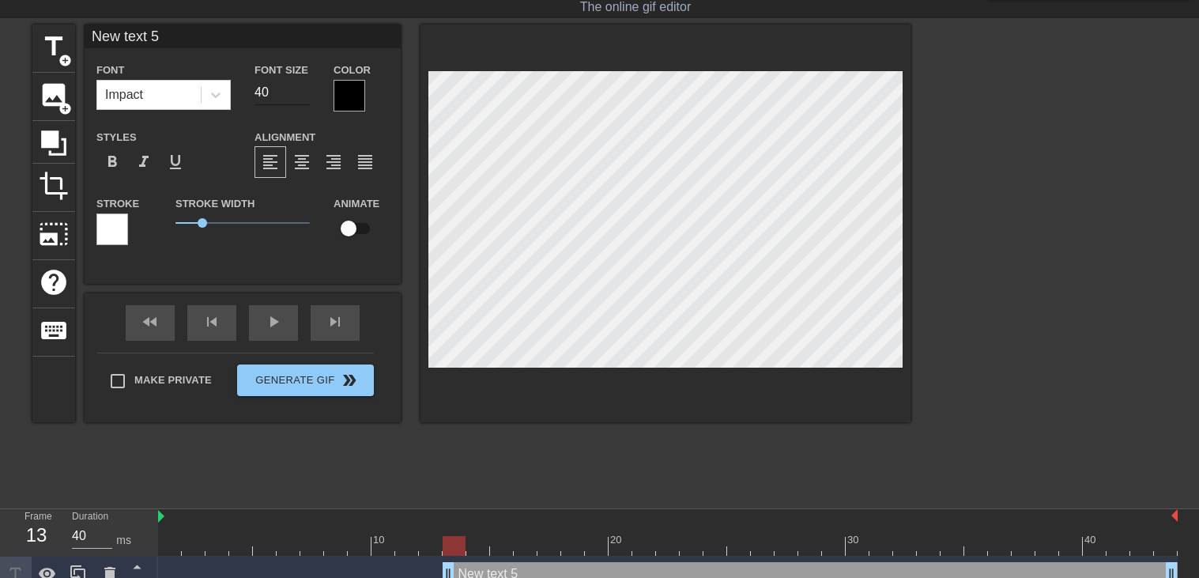
click at [270, 92] on input "40" at bounding box center [282, 92] width 55 height 25
type input "160"
click at [440, 243] on div "title add_circle image add_circle crop photo_size_select_large help keyboard Ne…" at bounding box center [471, 224] width 878 height 398
type input "."
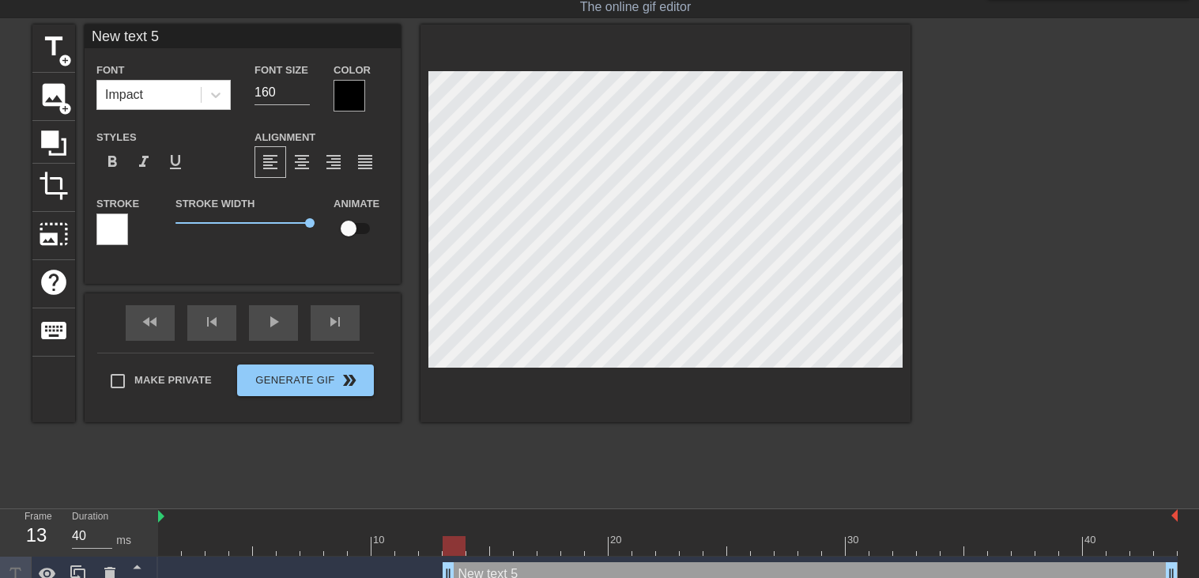
type textarea "."
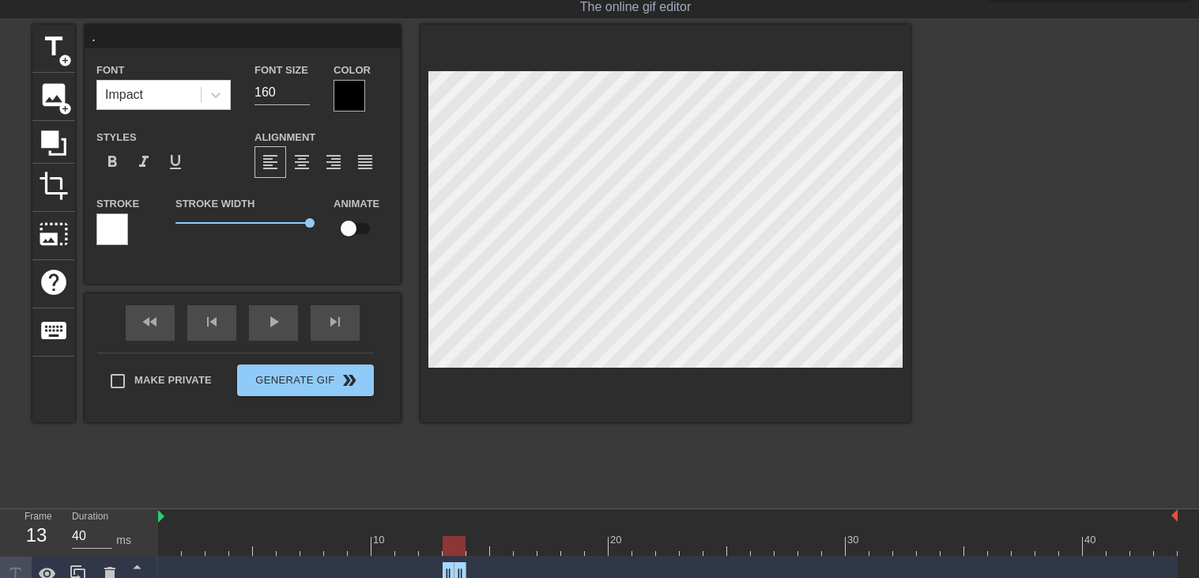
drag, startPoint x: 1170, startPoint y: 568, endPoint x: 458, endPoint y: 550, distance: 711.6
type input "30"
click at [473, 549] on div at bounding box center [668, 546] width 1020 height 20
click at [51, 45] on span "title" at bounding box center [54, 47] width 30 height 30
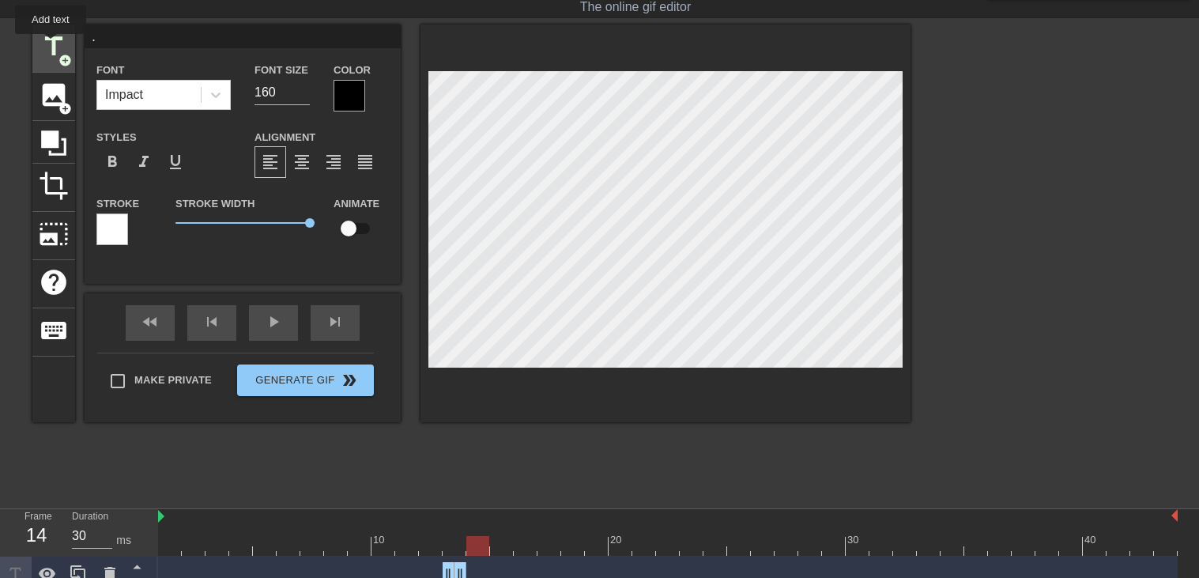
type input "New text 6"
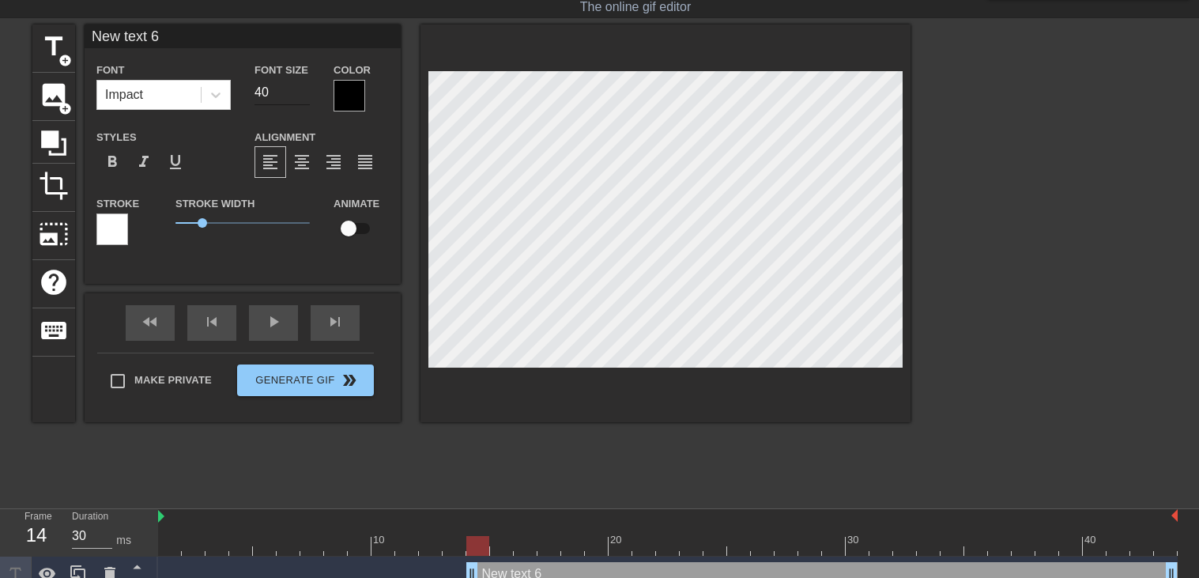
click at [258, 91] on input "40" at bounding box center [282, 92] width 55 height 25
type input "160"
click at [436, 257] on div "title add_circle image add_circle crop photo_size_select_large help keyboard Ne…" at bounding box center [471, 224] width 878 height 398
type input "."
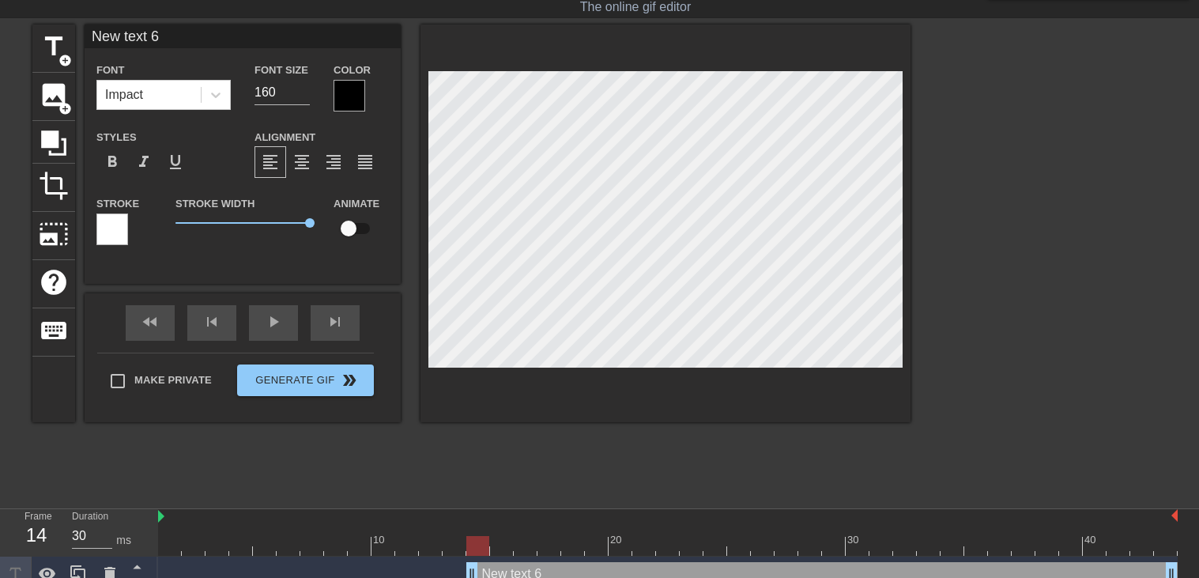
type textarea "."
click at [1040, 274] on div at bounding box center [1048, 262] width 237 height 474
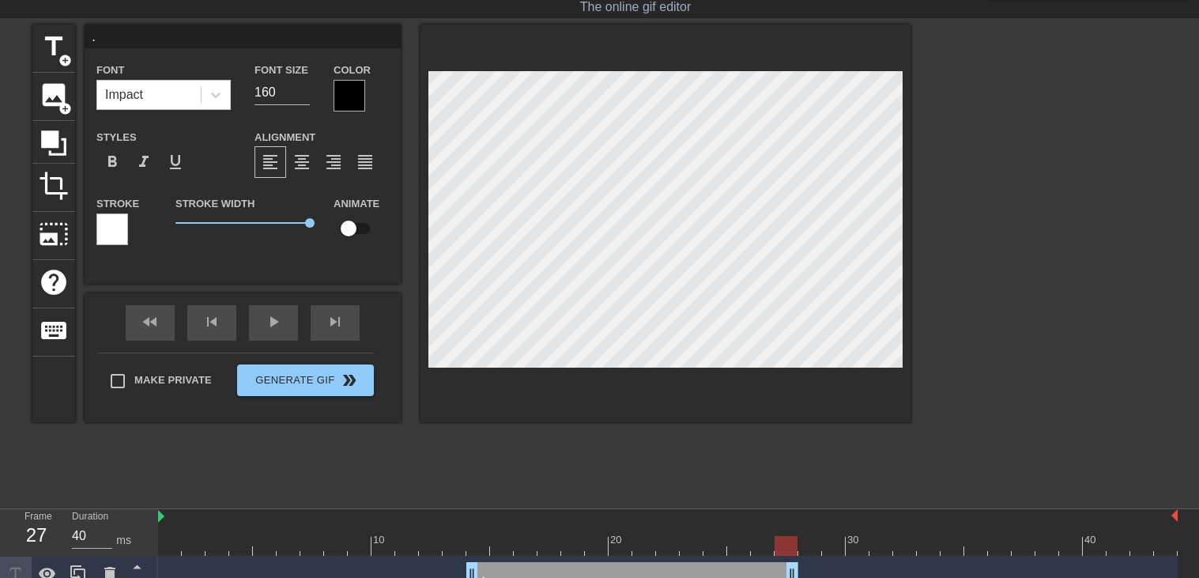
type input "30"
drag, startPoint x: 1167, startPoint y: 563, endPoint x: 485, endPoint y: 540, distance: 682.5
click at [497, 545] on div at bounding box center [668, 546] width 1020 height 20
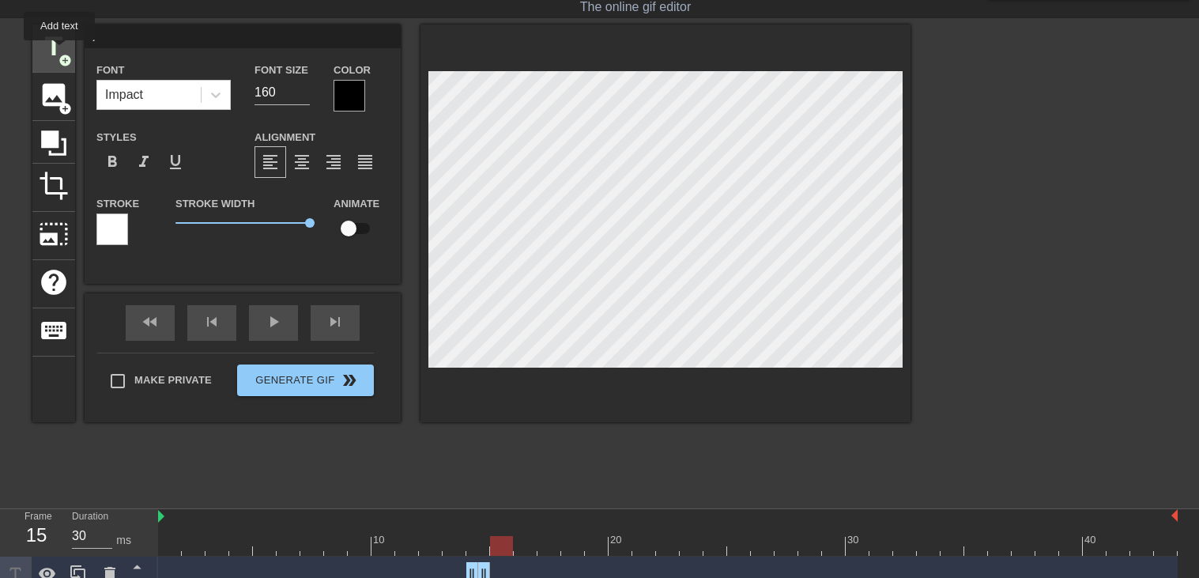
click at [59, 51] on span "title" at bounding box center [54, 47] width 30 height 30
type input "New text 7"
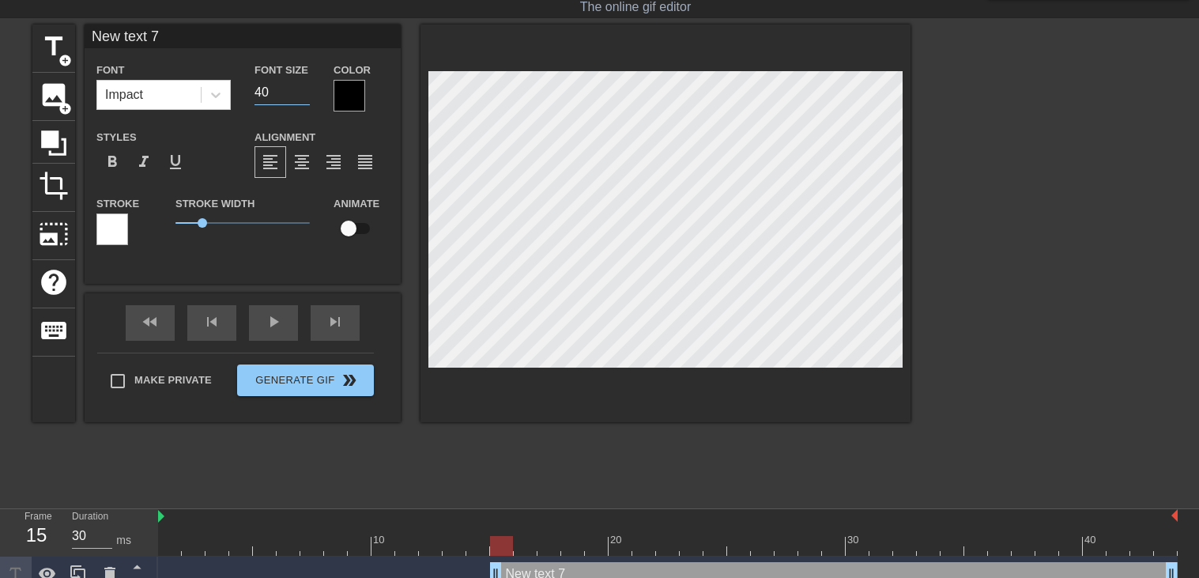
click at [272, 89] on input "40" at bounding box center [282, 92] width 55 height 25
type input "160"
click at [492, 221] on div "title add_circle image add_circle crop photo_size_select_large help keyboard Ne…" at bounding box center [471, 224] width 878 height 398
type input "."
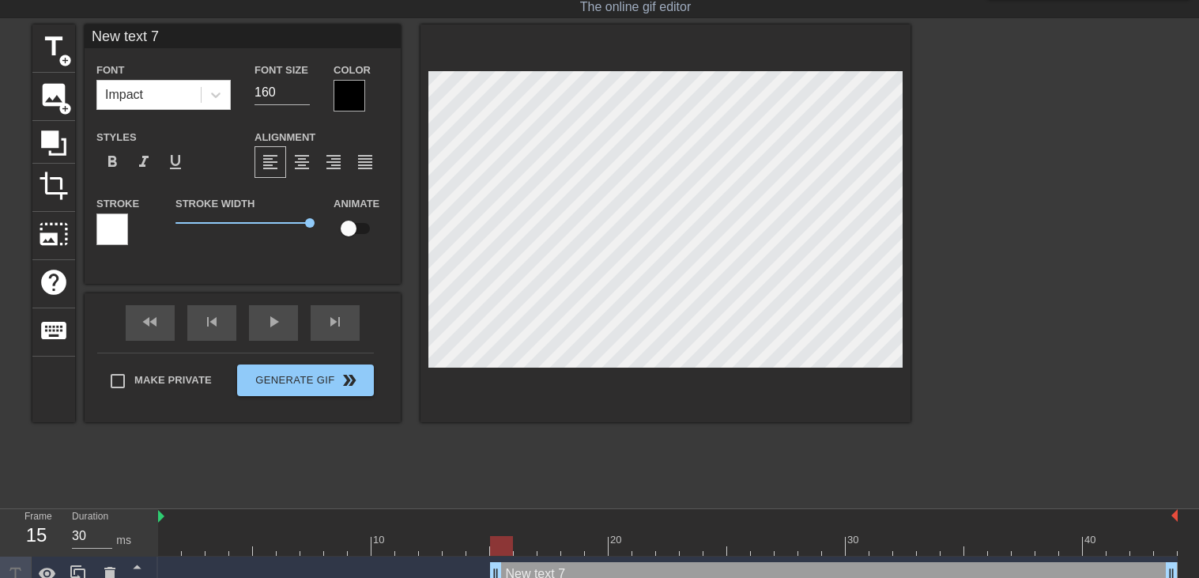
type textarea "."
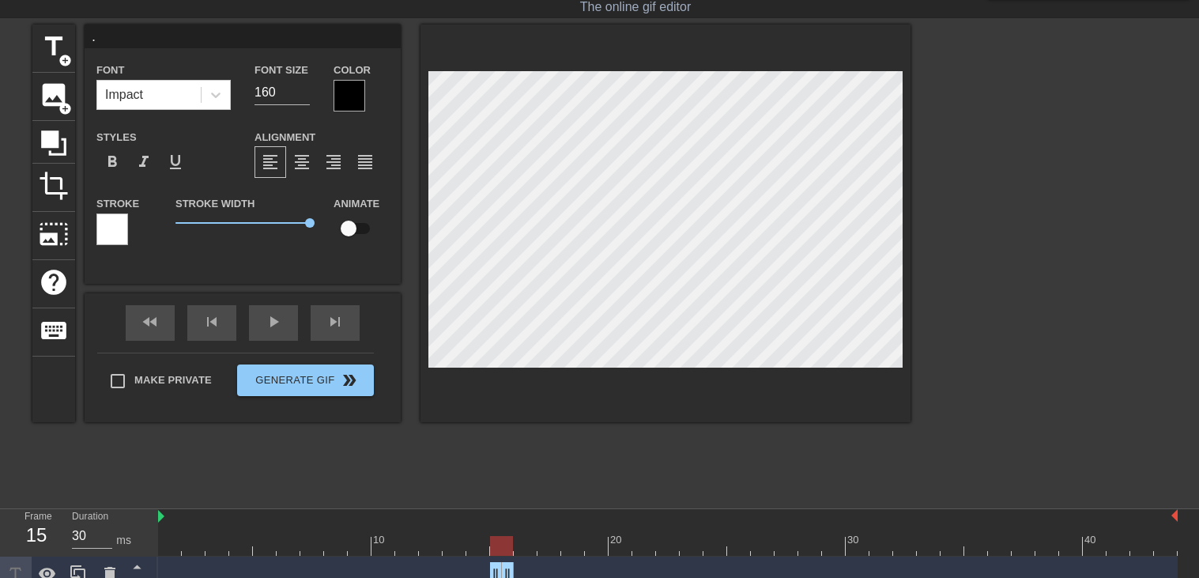
drag, startPoint x: 1167, startPoint y: 565, endPoint x: 507, endPoint y: 557, distance: 660.8
click at [507, 557] on div ". drag_handle drag_handle" at bounding box center [668, 574] width 1020 height 36
click at [522, 549] on div at bounding box center [668, 546] width 1020 height 20
click at [547, 545] on div at bounding box center [668, 546] width 1020 height 20
click at [573, 545] on div at bounding box center [668, 546] width 1020 height 20
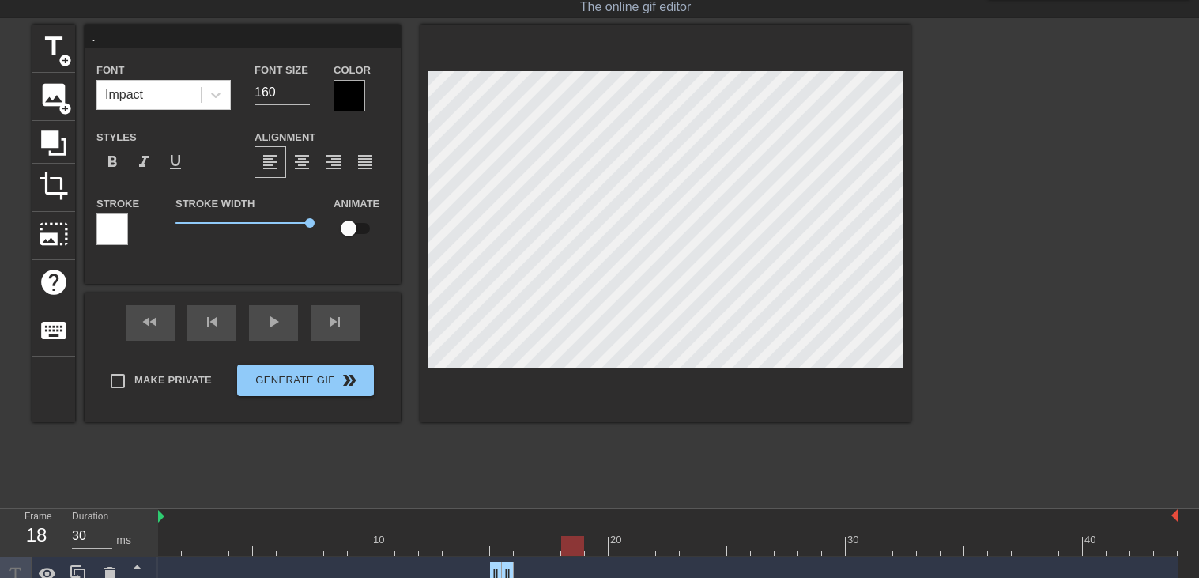
type input "40"
click at [591, 541] on div at bounding box center [668, 546] width 1020 height 20
click at [1109, 297] on div at bounding box center [1048, 262] width 237 height 474
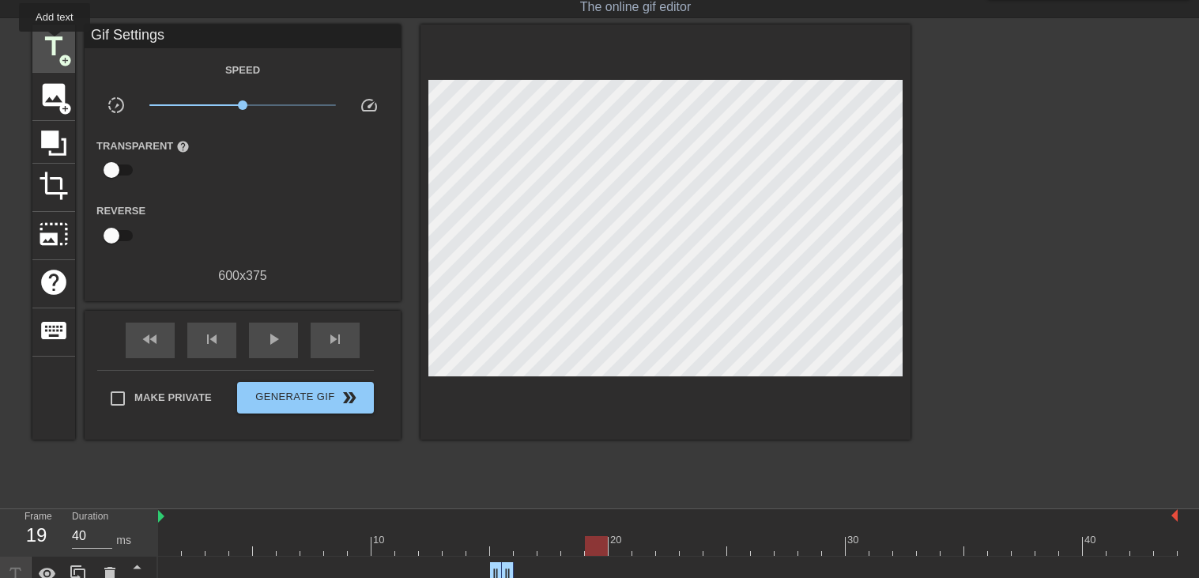
click at [55, 43] on span "title" at bounding box center [54, 47] width 30 height 30
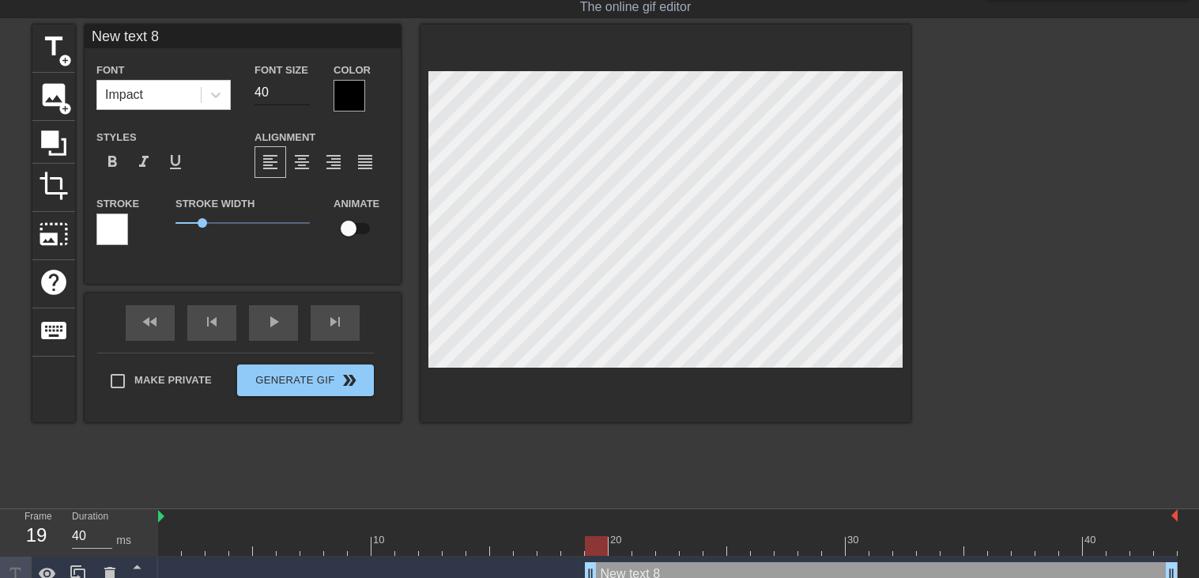
click at [281, 96] on input "40" at bounding box center [282, 92] width 55 height 25
type input "160"
click at [448, 272] on div "title add_circle image add_circle crop photo_size_select_large help keyboard Ne…" at bounding box center [471, 224] width 878 height 398
type input "."
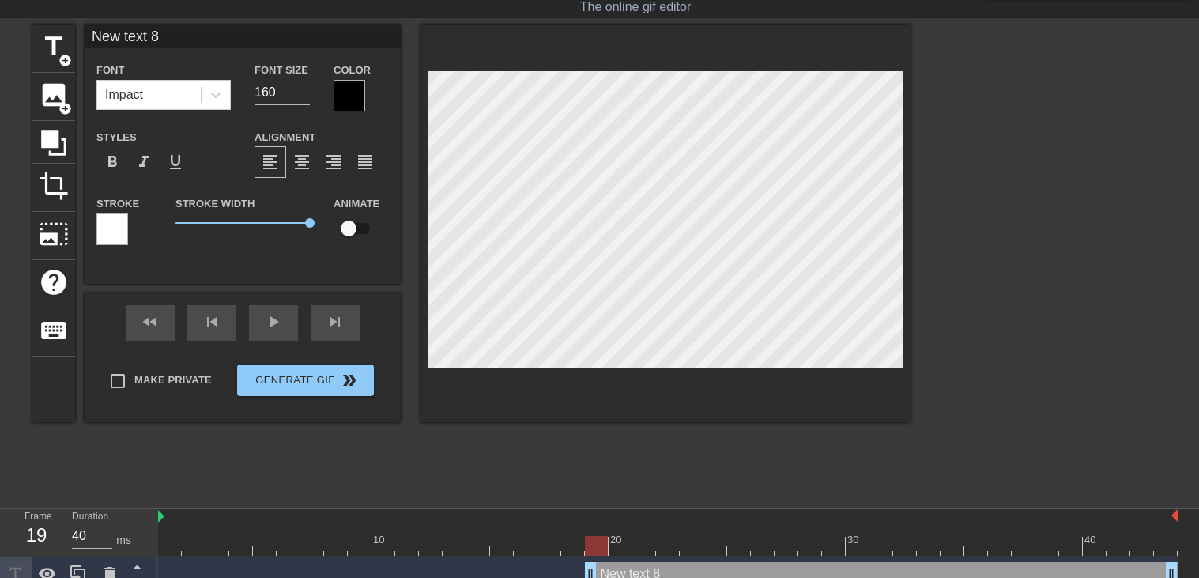
type textarea "."
click at [1040, 315] on div at bounding box center [1048, 262] width 237 height 474
click at [965, 301] on div at bounding box center [1048, 262] width 237 height 474
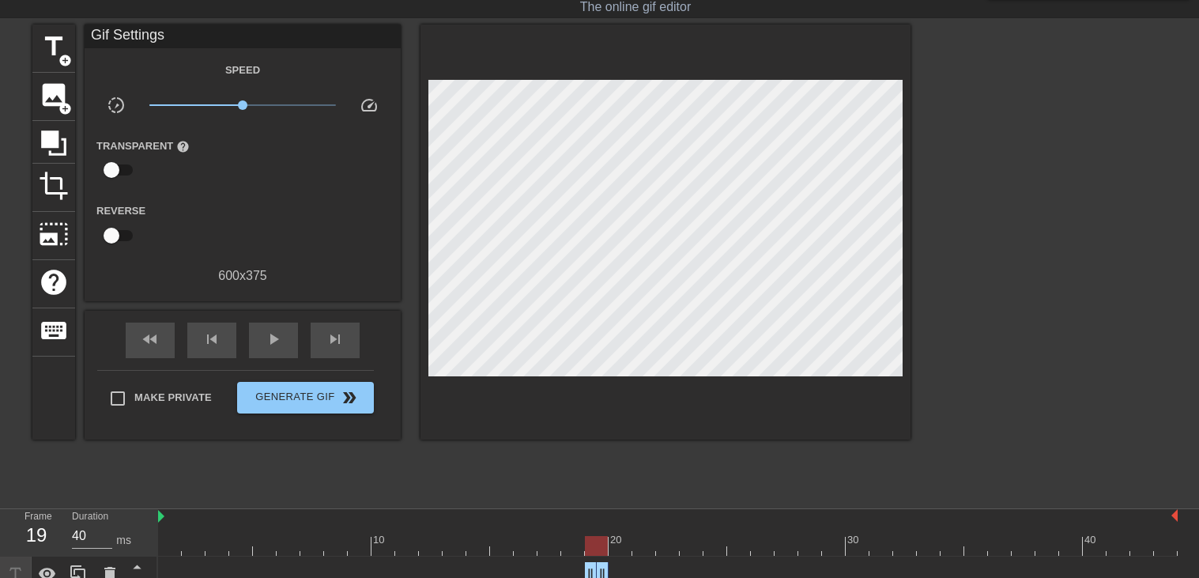
drag, startPoint x: 1171, startPoint y: 563, endPoint x: 607, endPoint y: 543, distance: 564.7
type input "30"
click at [621, 545] on div at bounding box center [668, 546] width 1020 height 20
click at [644, 543] on div at bounding box center [668, 546] width 1020 height 20
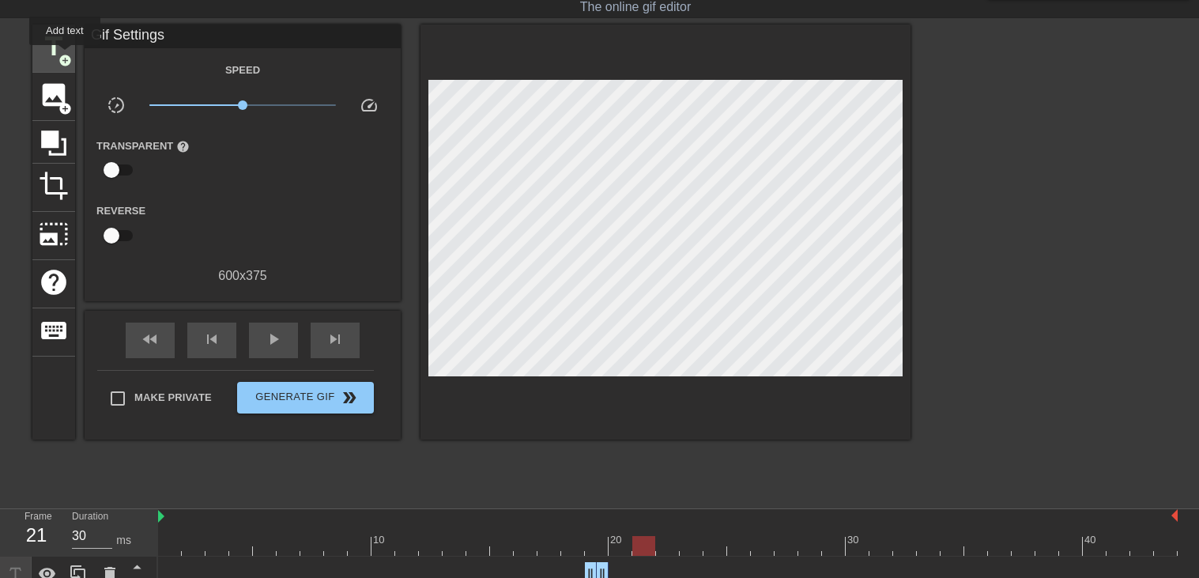
click at [65, 56] on span "add_circle" at bounding box center [64, 60] width 13 height 13
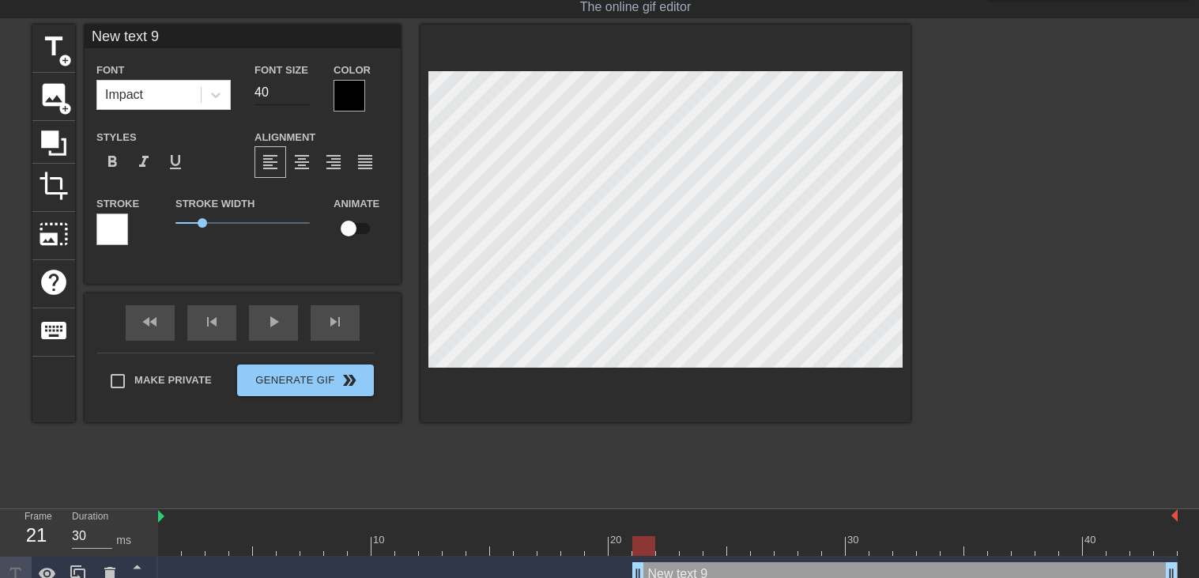
click at [275, 94] on input "40" at bounding box center [282, 92] width 55 height 25
click at [275, 95] on input "40" at bounding box center [282, 92] width 55 height 25
type input "160"
type textarea "."
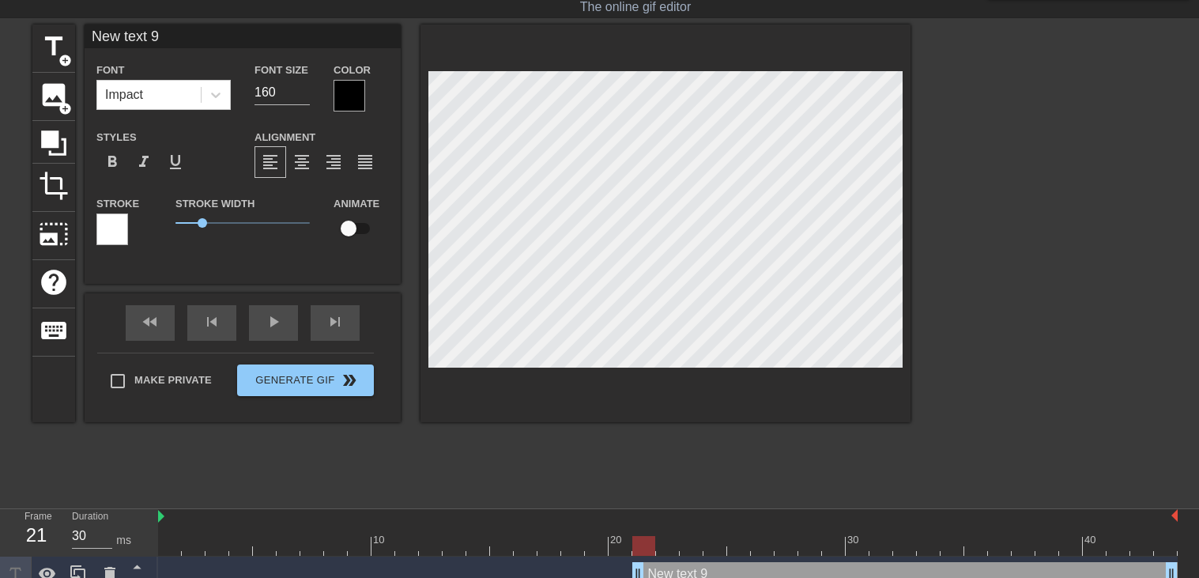
type input "."
type textarea "."
click at [698, 224] on div "title add_circle image add_circle crop photo_size_select_large help keyboard . …" at bounding box center [471, 224] width 878 height 398
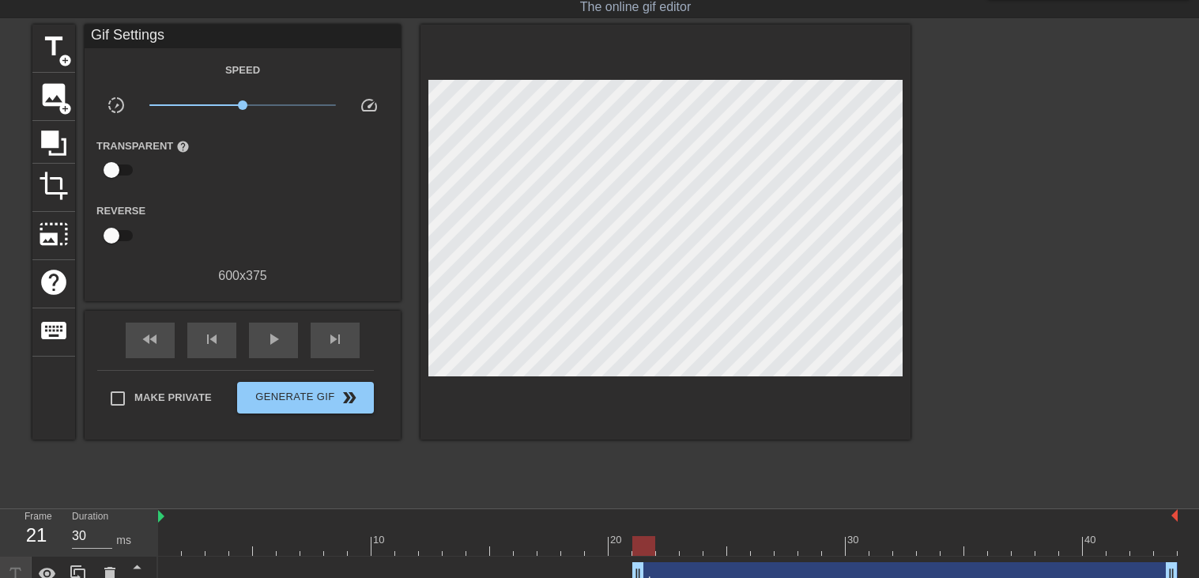
click at [1133, 272] on div at bounding box center [1048, 262] width 237 height 474
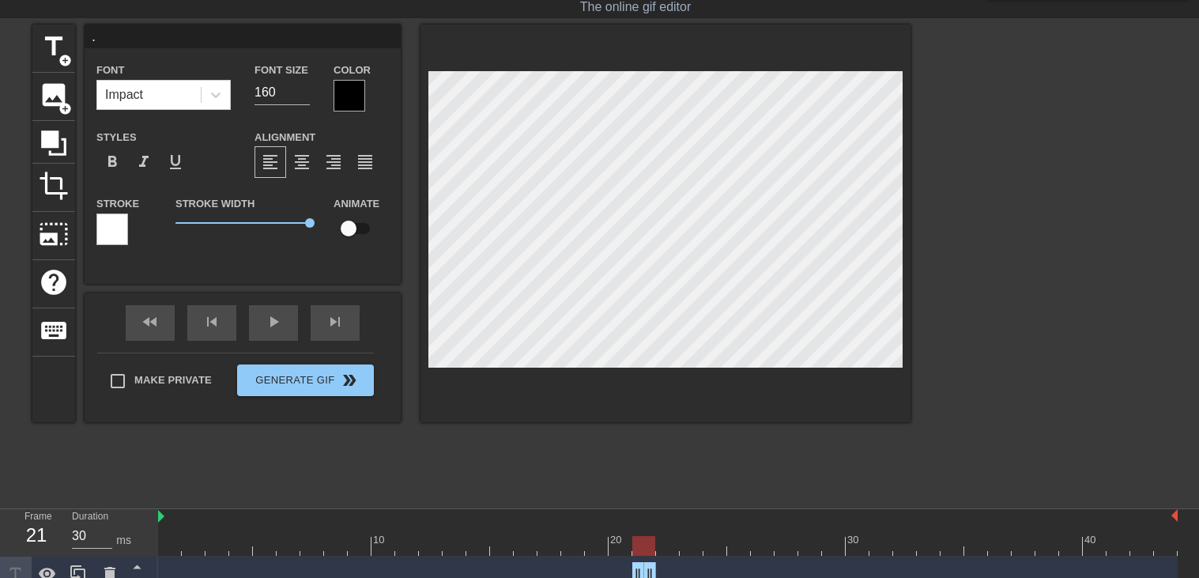
drag, startPoint x: 1167, startPoint y: 565, endPoint x: 648, endPoint y: 560, distance: 518.5
click at [671, 551] on div at bounding box center [668, 546] width 1020 height 20
type input "40"
click at [55, 54] on span "title" at bounding box center [54, 47] width 30 height 30
type input "New text 10"
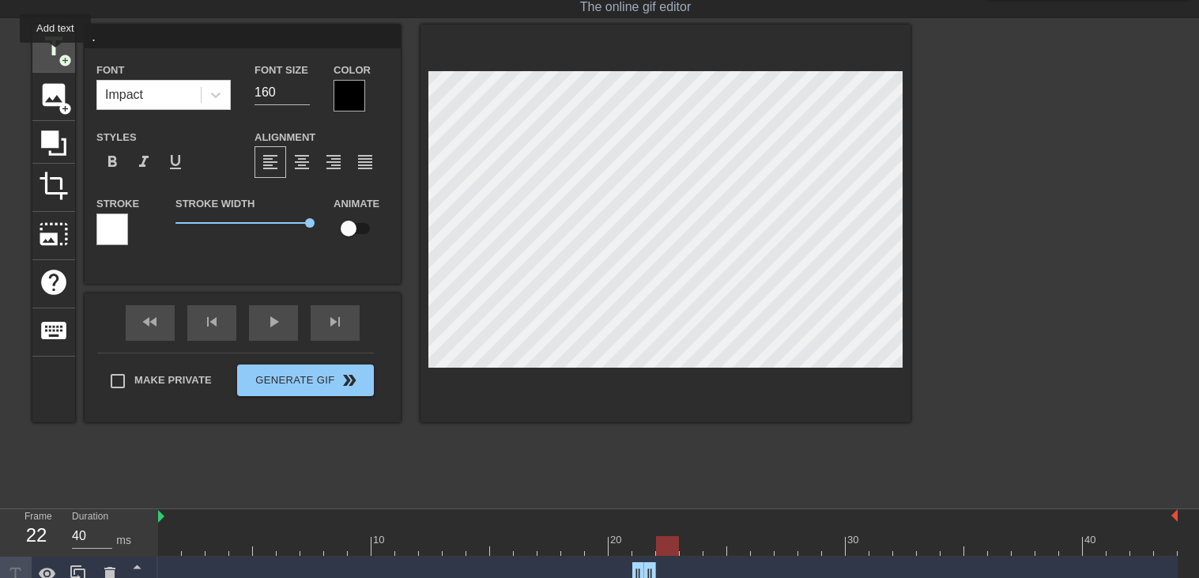
type input "40"
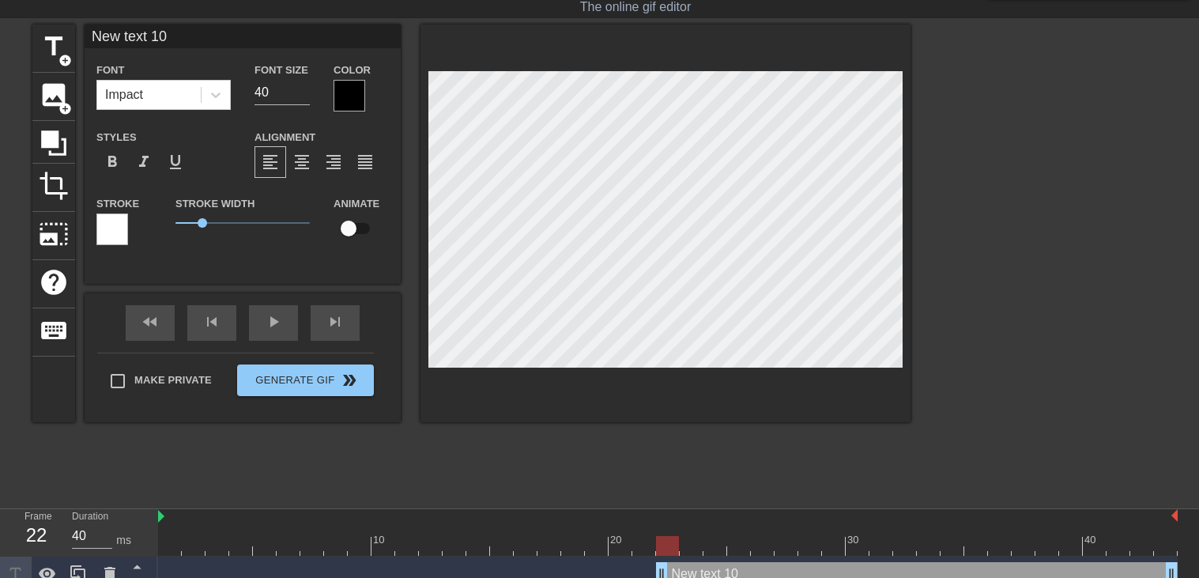
scroll to position [0, 2]
type input "."
type textarea "."
click at [276, 93] on input "40" at bounding box center [282, 92] width 55 height 25
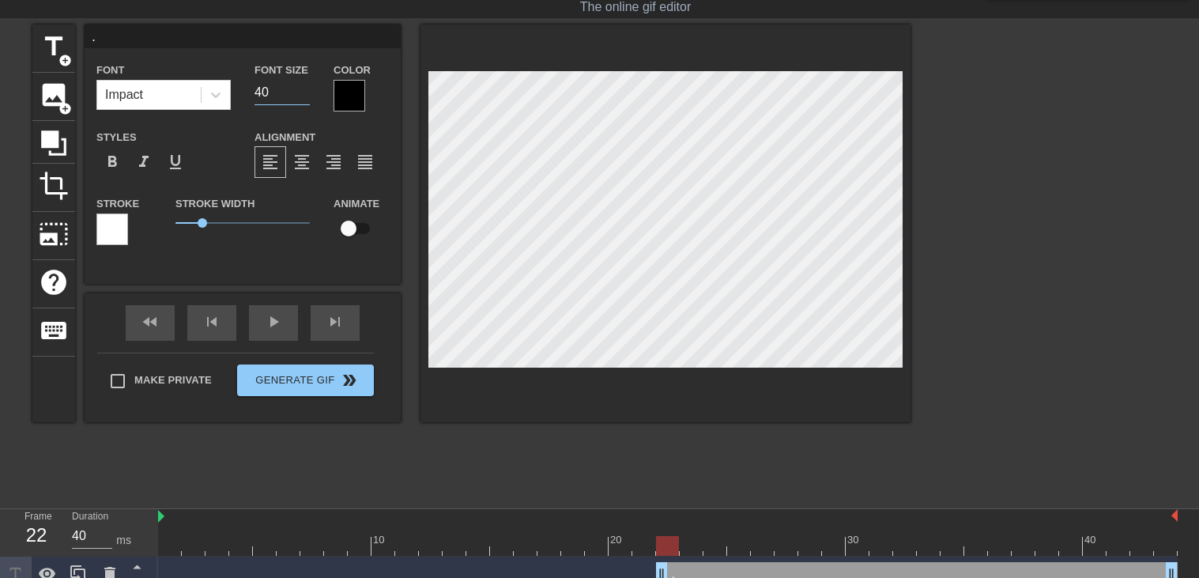
click at [276, 93] on input "40" at bounding box center [282, 92] width 55 height 25
type input "160"
click at [551, 281] on div "title add_circle image add_circle crop photo_size_select_large help keyboard . …" at bounding box center [471, 224] width 878 height 398
click at [959, 275] on div at bounding box center [1048, 262] width 237 height 474
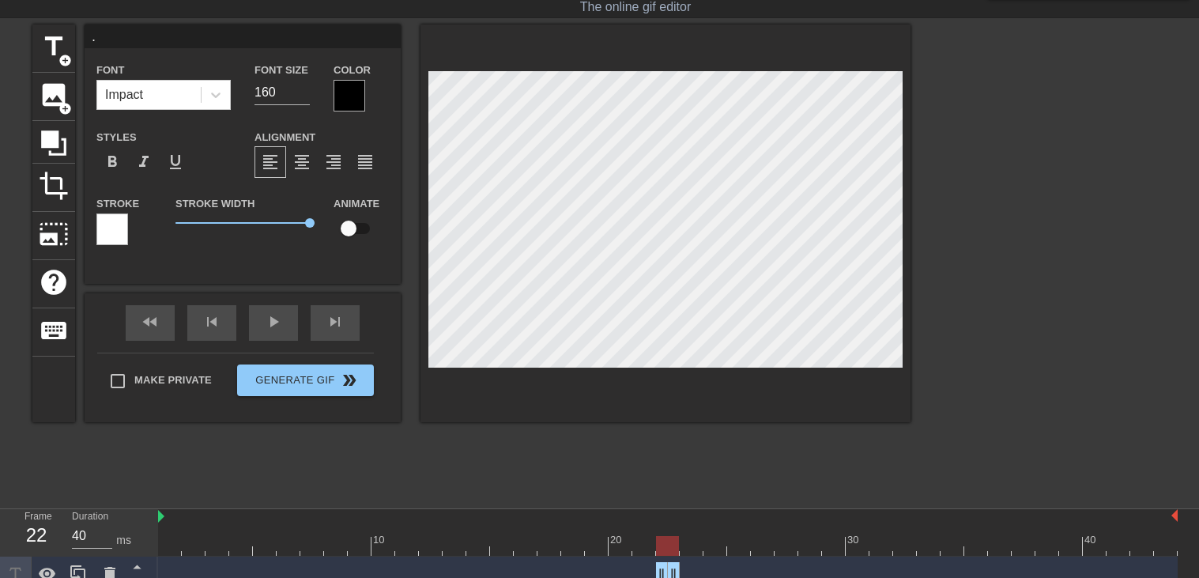
drag, startPoint x: 1173, startPoint y: 567, endPoint x: 674, endPoint y: 556, distance: 498.9
click at [674, 556] on div ". drag_handle drag_handle" at bounding box center [668, 574] width 1020 height 36
click at [693, 549] on div at bounding box center [668, 546] width 1020 height 20
click at [715, 547] on div at bounding box center [668, 546] width 1020 height 20
click at [752, 549] on div at bounding box center [668, 546] width 1020 height 20
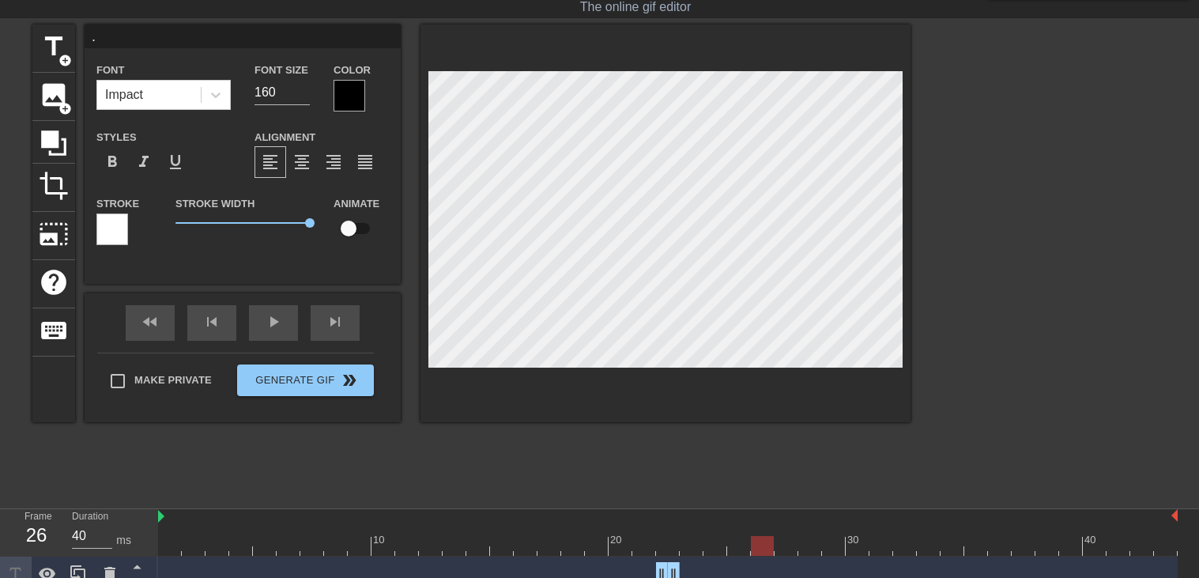
click at [741, 549] on div at bounding box center [668, 546] width 1020 height 20
click at [760, 551] on div at bounding box center [668, 546] width 1020 height 20
click at [685, 541] on div at bounding box center [668, 546] width 1020 height 20
click at [703, 542] on div at bounding box center [668, 546] width 1020 height 20
click at [715, 540] on div at bounding box center [668, 546] width 1020 height 20
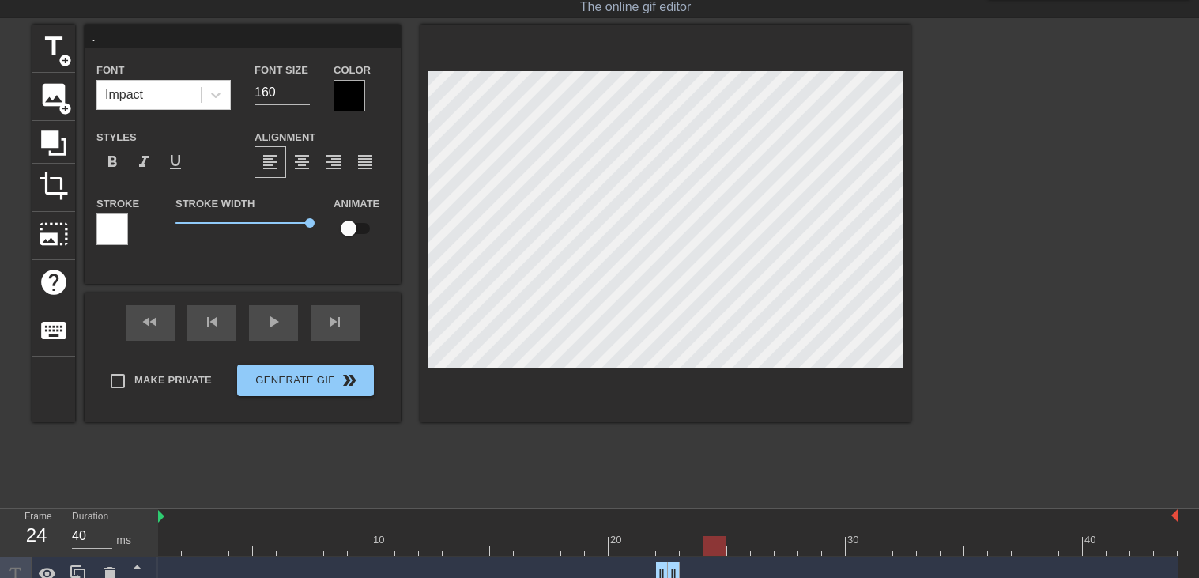
click at [737, 543] on div at bounding box center [668, 546] width 1020 height 20
click at [767, 545] on div at bounding box center [668, 546] width 1020 height 20
click at [786, 548] on div at bounding box center [668, 546] width 1020 height 20
click at [813, 549] on div at bounding box center [668, 546] width 1020 height 20
click at [834, 546] on div at bounding box center [668, 546] width 1020 height 20
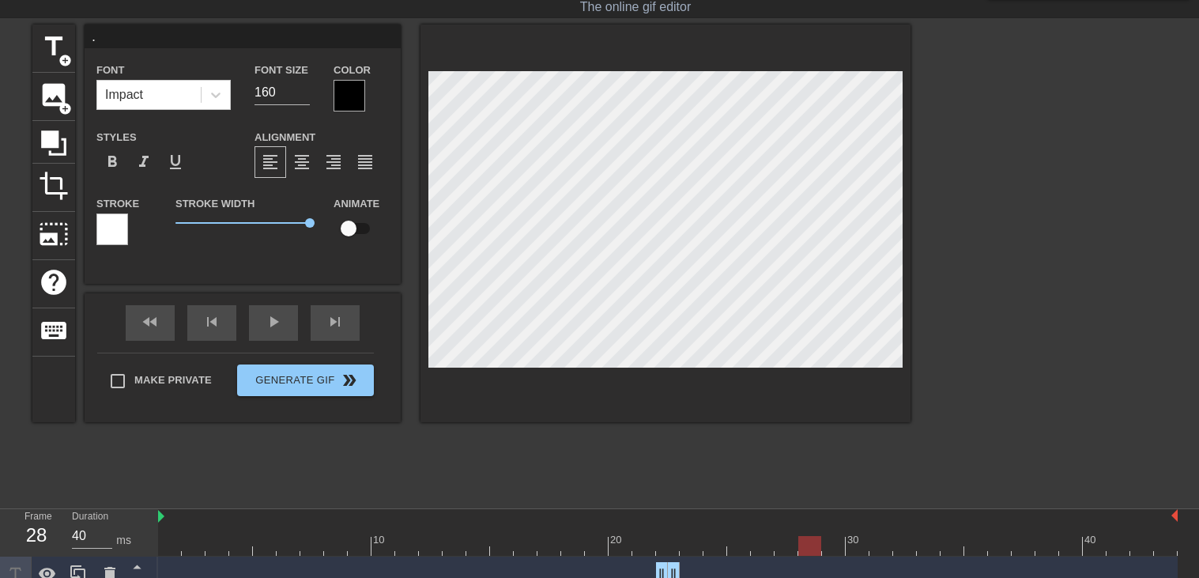
click at [802, 540] on div at bounding box center [668, 546] width 1020 height 20
click at [784, 539] on div at bounding box center [668, 546] width 1020 height 20
click at [812, 543] on div at bounding box center [668, 546] width 1020 height 20
click at [789, 541] on div at bounding box center [668, 546] width 1020 height 20
click at [810, 541] on div at bounding box center [668, 546] width 1020 height 20
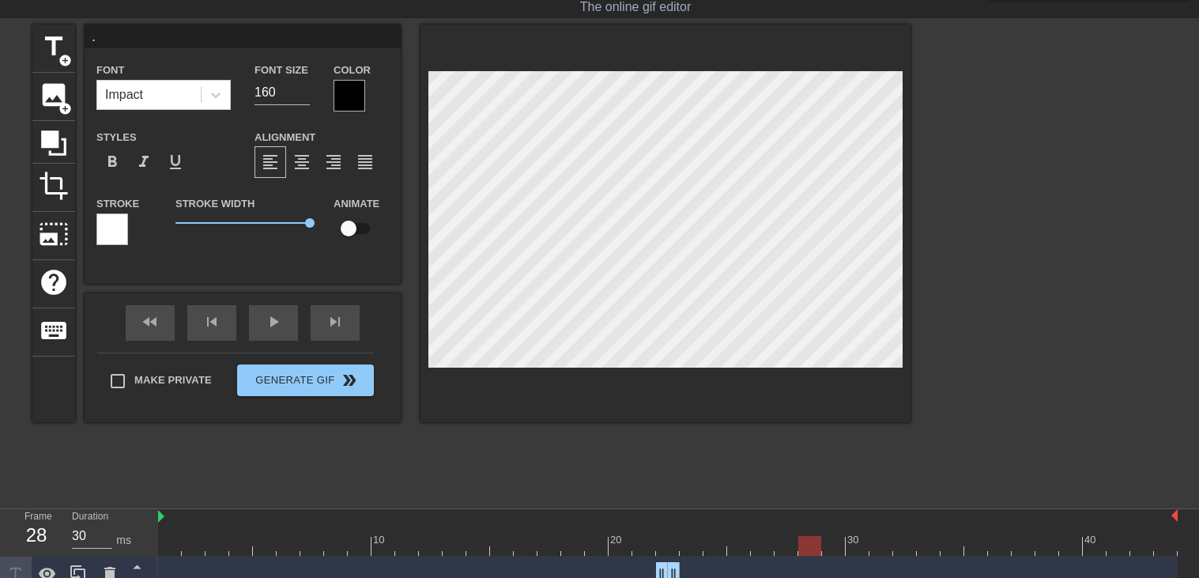
click at [790, 539] on div at bounding box center [668, 546] width 1020 height 20
click at [814, 541] on div at bounding box center [668, 546] width 1020 height 20
click at [835, 542] on div at bounding box center [668, 546] width 1020 height 20
click at [866, 544] on div at bounding box center [668, 546] width 1020 height 20
click at [879, 545] on div at bounding box center [668, 546] width 1020 height 20
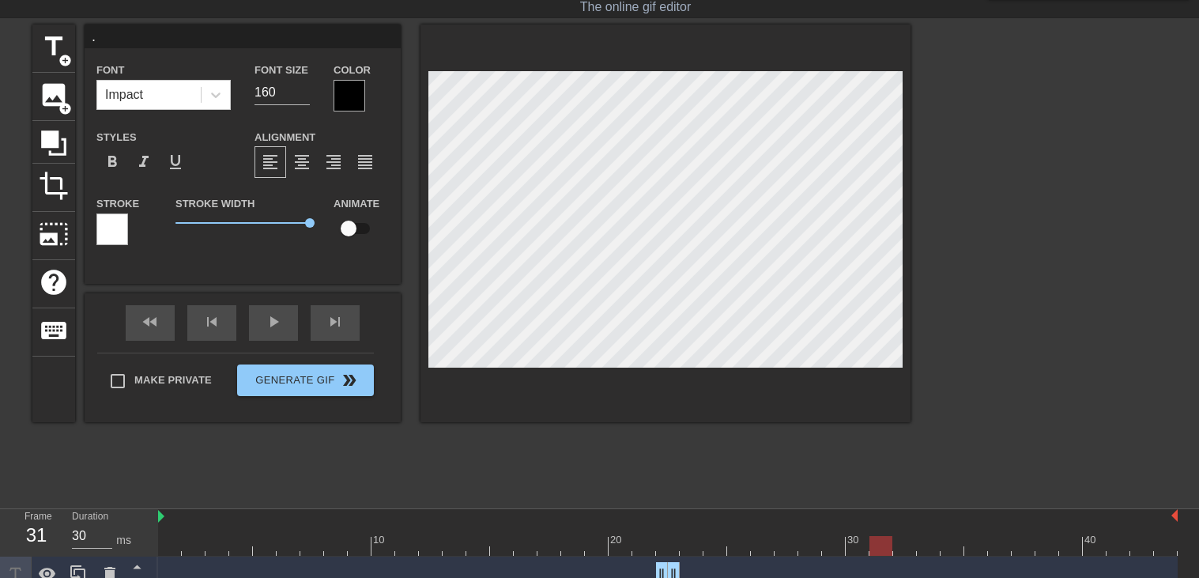
click at [904, 546] on div at bounding box center [668, 546] width 1020 height 20
click at [932, 545] on div at bounding box center [668, 546] width 1020 height 20
click at [892, 538] on div at bounding box center [668, 546] width 1020 height 20
click at [851, 536] on div at bounding box center [668, 546] width 1020 height 20
click at [820, 538] on div at bounding box center [668, 546] width 1020 height 20
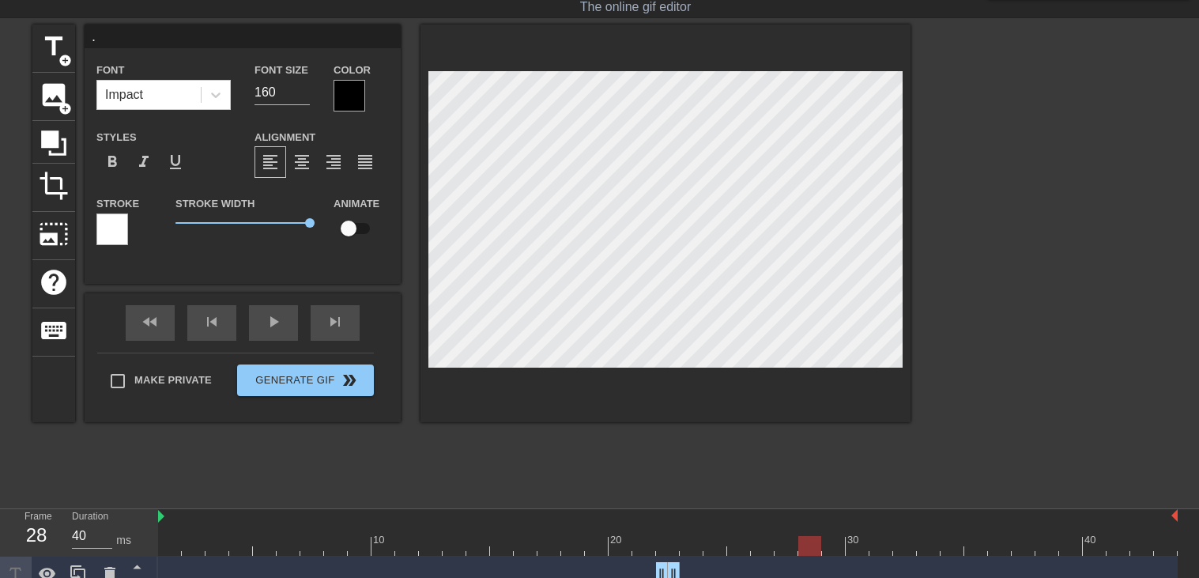
click at [799, 536] on div at bounding box center [809, 546] width 23 height 20
click at [779, 540] on div at bounding box center [668, 546] width 1020 height 20
click at [762, 541] on div at bounding box center [668, 546] width 1020 height 20
click at [736, 540] on div at bounding box center [668, 546] width 1020 height 20
click at [760, 545] on div at bounding box center [668, 546] width 1020 height 20
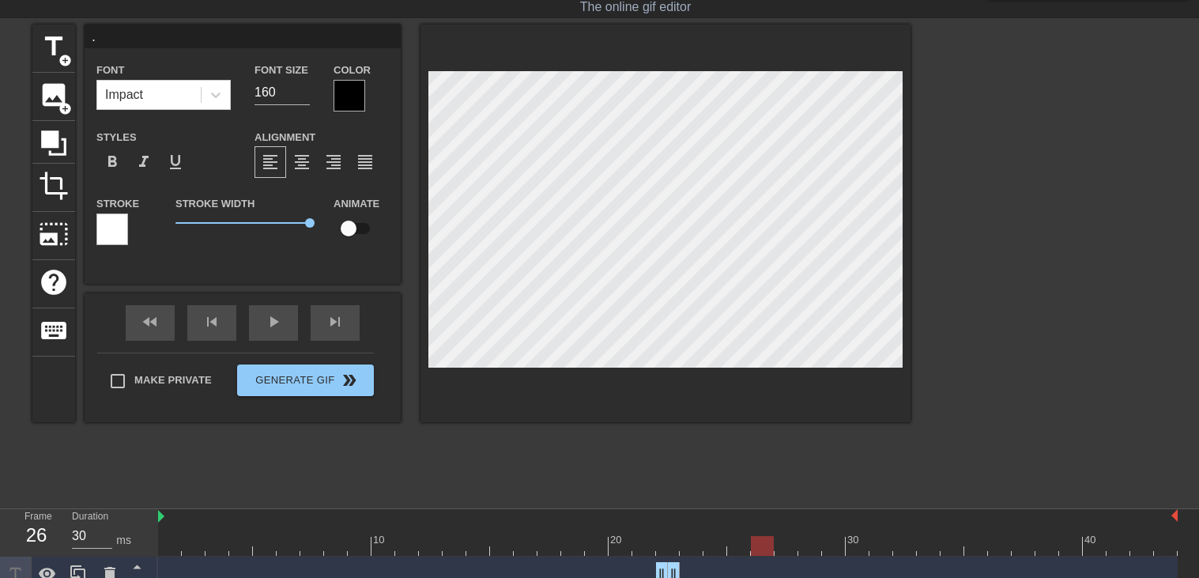
click at [783, 550] on div at bounding box center [668, 546] width 1020 height 20
click at [752, 544] on div at bounding box center [668, 546] width 1020 height 20
click at [733, 543] on div at bounding box center [668, 546] width 1020 height 20
click at [769, 543] on div at bounding box center [668, 546] width 1020 height 20
click at [794, 542] on div at bounding box center [668, 546] width 1020 height 20
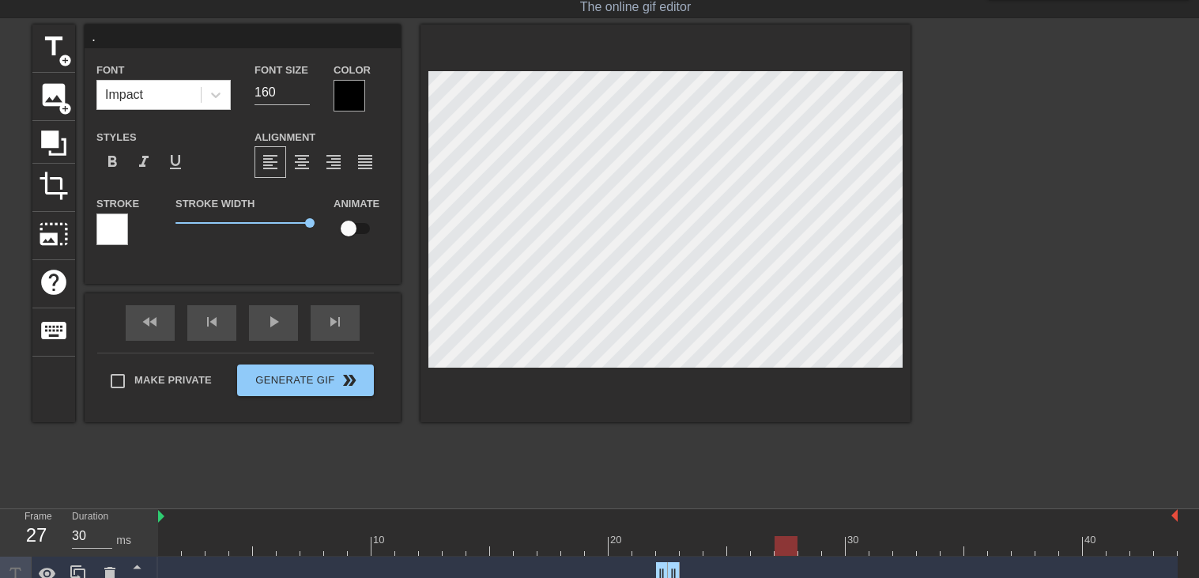
click at [824, 541] on div at bounding box center [668, 546] width 1020 height 20
click at [813, 539] on div at bounding box center [668, 546] width 1020 height 20
click at [790, 540] on div at bounding box center [668, 546] width 1020 height 20
click at [814, 545] on div at bounding box center [668, 546] width 1020 height 20
click at [788, 543] on div at bounding box center [668, 546] width 1020 height 20
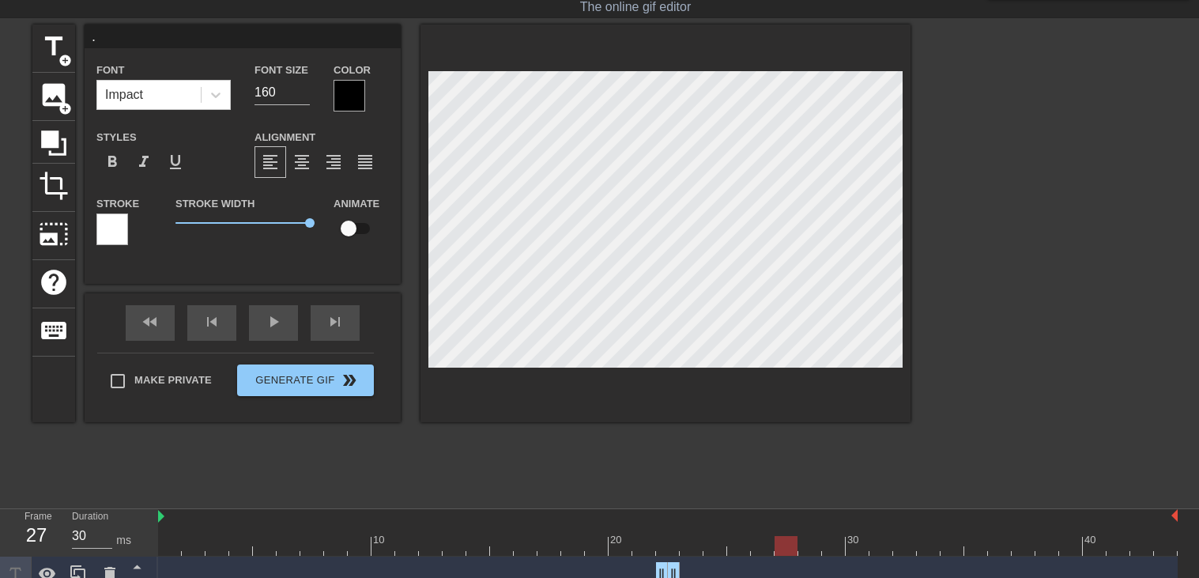
click at [764, 543] on div at bounding box center [668, 546] width 1020 height 20
click at [722, 542] on div at bounding box center [668, 546] width 1020 height 20
click at [739, 544] on div at bounding box center [668, 546] width 1020 height 20
type input "30"
click at [761, 545] on div at bounding box center [668, 546] width 1020 height 20
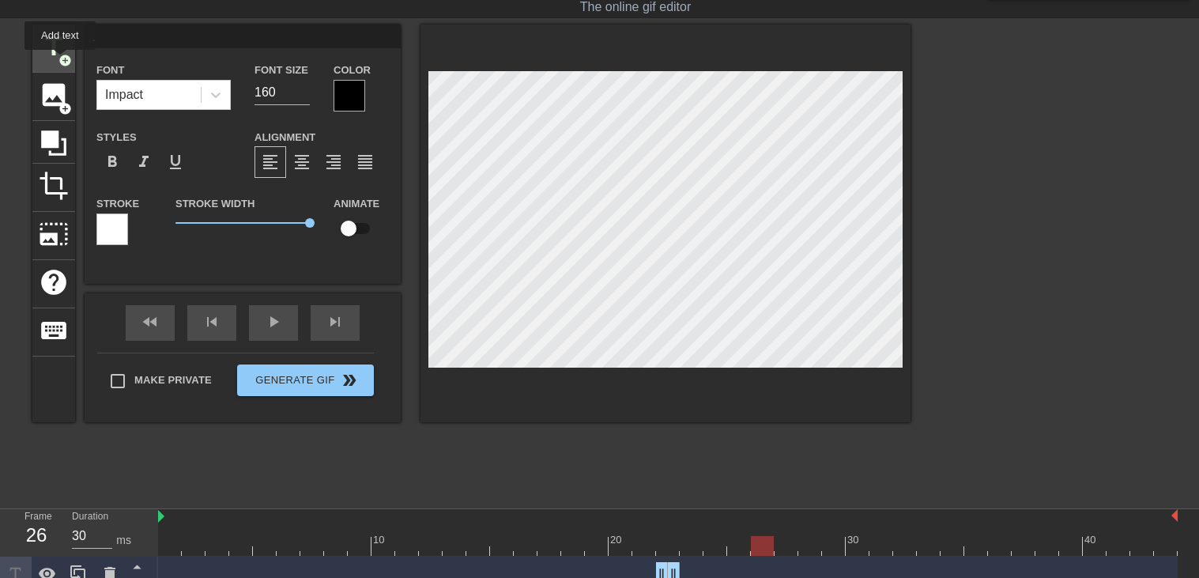
click at [60, 61] on span "add_circle" at bounding box center [64, 60] width 13 height 13
type input "New text 11"
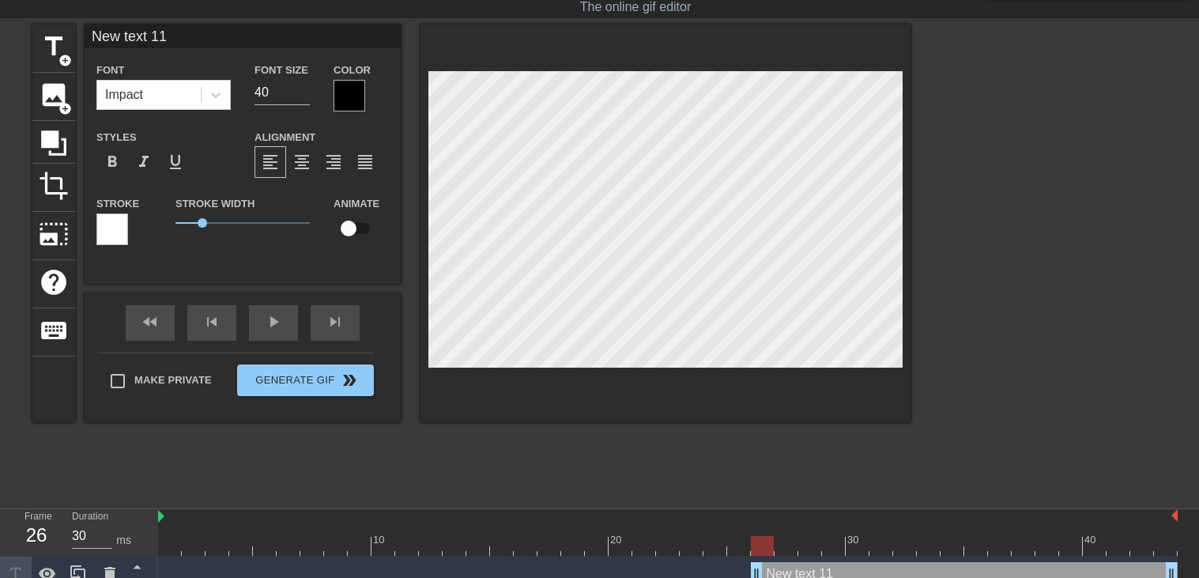
scroll to position [0, 2]
click at [275, 93] on input "40" at bounding box center [282, 92] width 55 height 25
type input "160"
drag, startPoint x: 201, startPoint y: 220, endPoint x: 423, endPoint y: 242, distance: 223.2
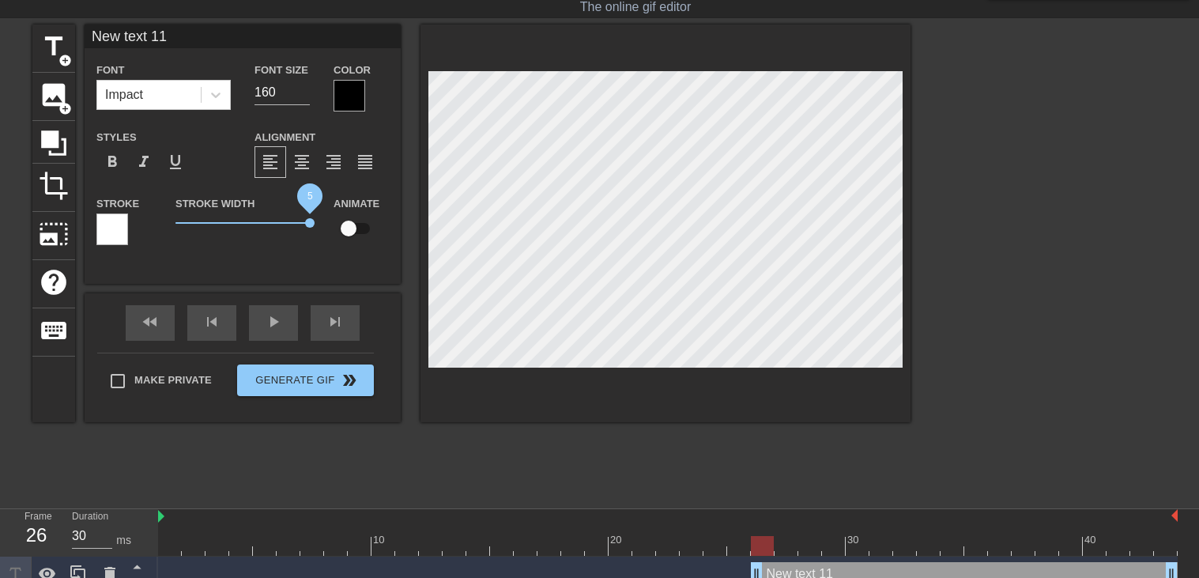
click at [423, 242] on div "title add_circle image add_circle crop photo_size_select_large help keyboard Ne…" at bounding box center [471, 224] width 878 height 398
type input "."
type textarea "."
click at [982, 270] on div at bounding box center [1048, 262] width 237 height 474
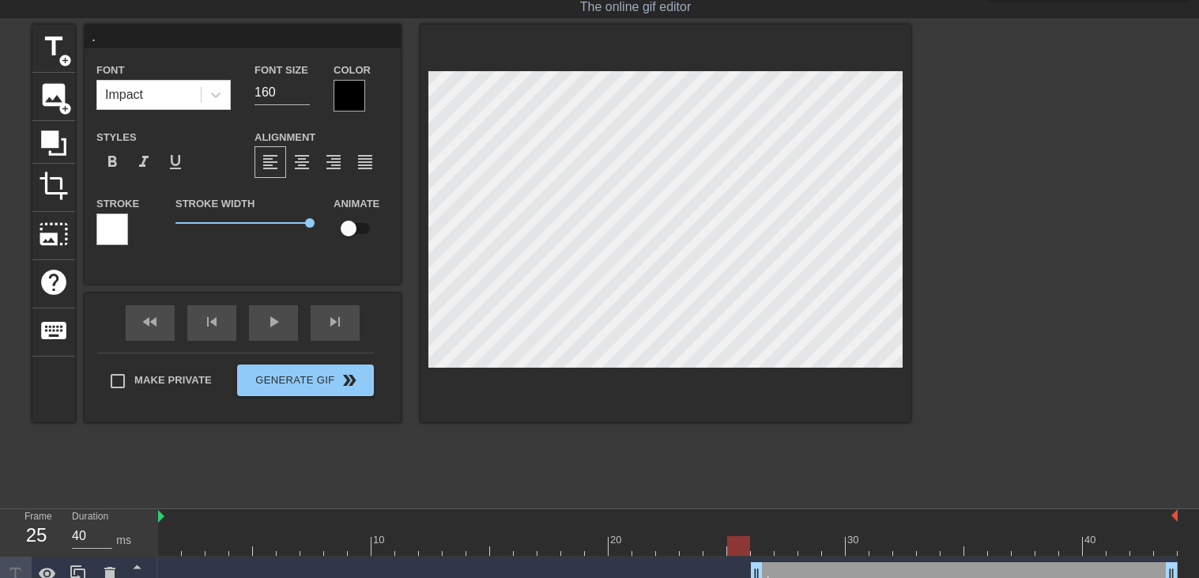
click at [737, 541] on div at bounding box center [668, 546] width 1020 height 20
click at [713, 541] on div at bounding box center [668, 546] width 1020 height 20
click at [688, 541] on div at bounding box center [668, 546] width 1020 height 20
click at [667, 541] on div at bounding box center [668, 546] width 1020 height 20
click at [642, 543] on div at bounding box center [668, 546] width 1020 height 20
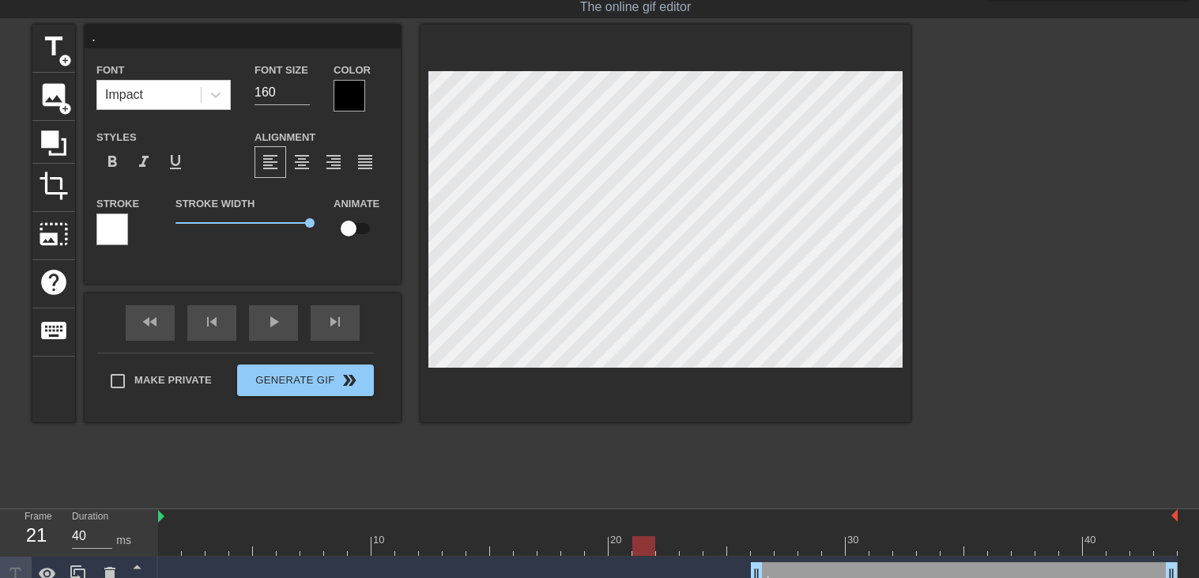
click at [667, 542] on div at bounding box center [668, 546] width 1020 height 20
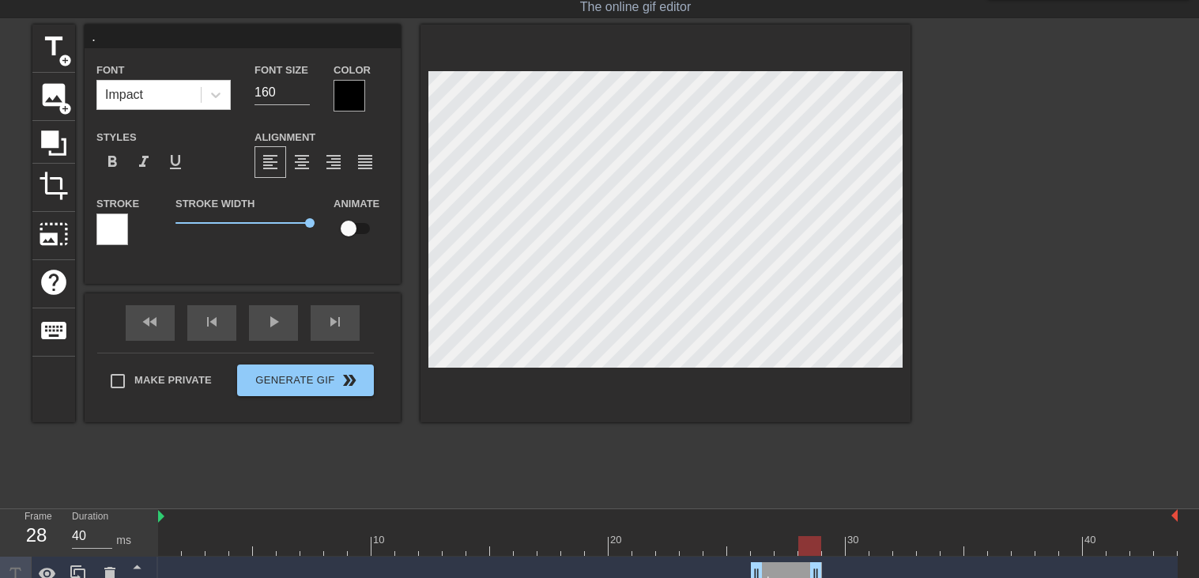
type input "30"
drag, startPoint x: 1170, startPoint y: 566, endPoint x: 768, endPoint y: 565, distance: 401.5
click at [786, 546] on div at bounding box center [668, 546] width 1020 height 20
click at [66, 54] on span "add_circle" at bounding box center [64, 60] width 13 height 13
type input "New text 12"
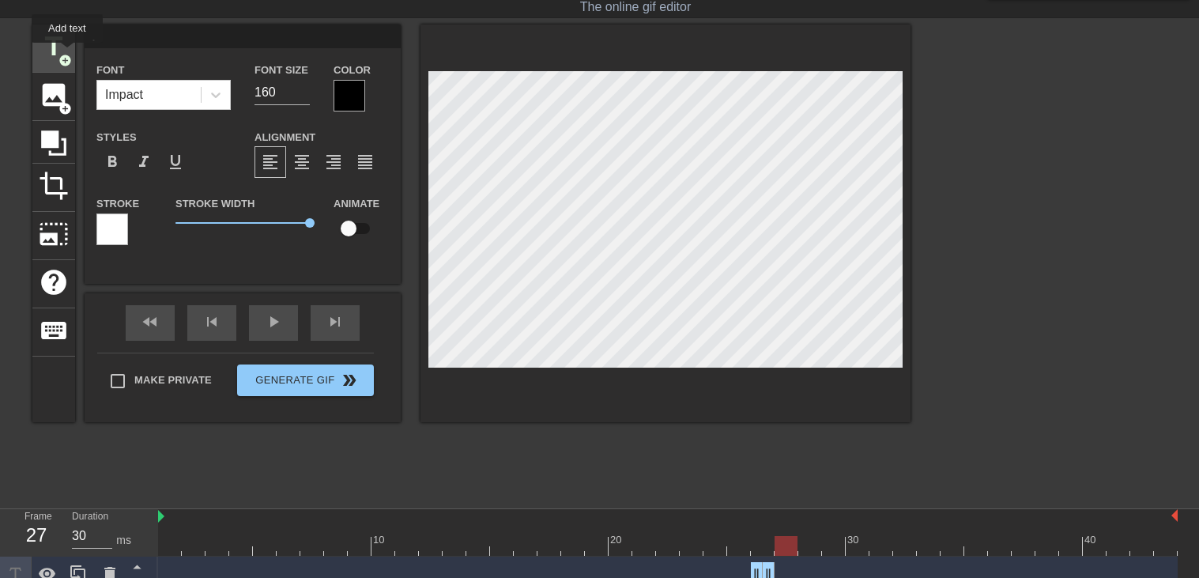
type input "40"
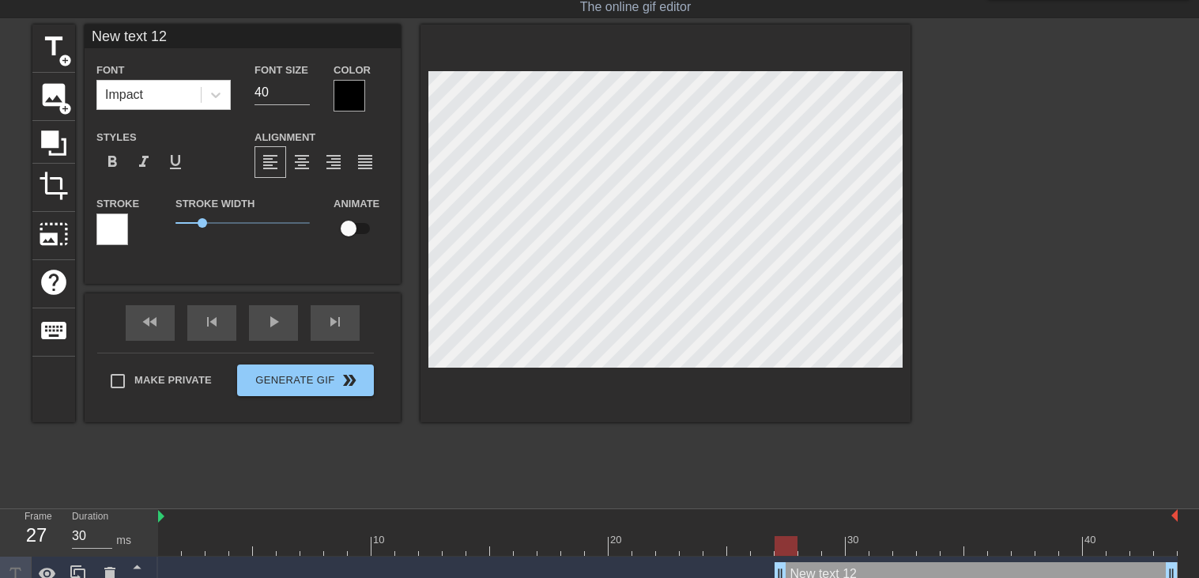
click at [180, 40] on input "New text 12" at bounding box center [243, 37] width 316 height 24
type input "."
click at [276, 92] on input "40" at bounding box center [282, 92] width 55 height 25
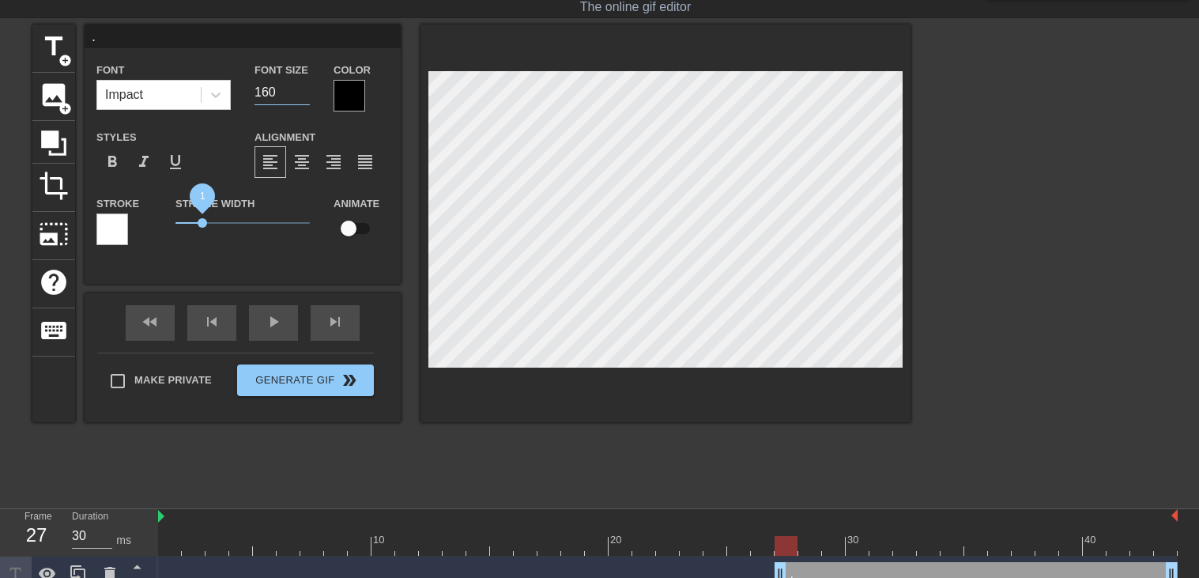
type input "160"
click at [462, 211] on div "title add_circle image add_circle crop photo_size_select_large help keyboard . …" at bounding box center [471, 224] width 878 height 398
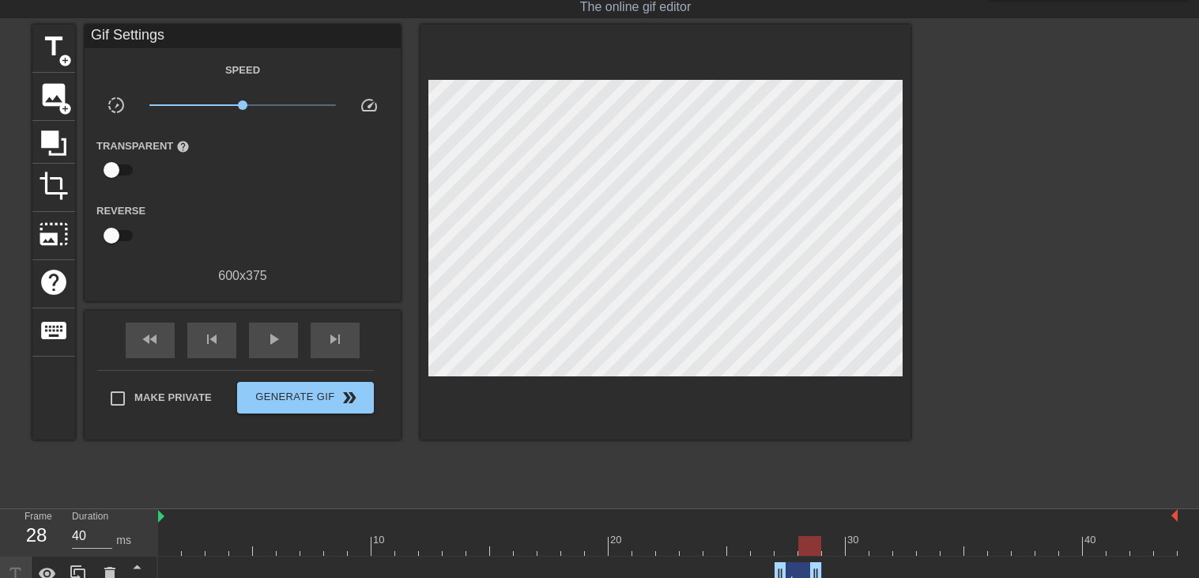
drag, startPoint x: 1174, startPoint y: 568, endPoint x: 820, endPoint y: 556, distance: 354.3
click at [820, 556] on div ". drag_handle drag_handle" at bounding box center [668, 574] width 1020 height 36
click at [784, 549] on div at bounding box center [668, 546] width 1020 height 20
click at [805, 548] on div at bounding box center [668, 546] width 1020 height 20
click at [862, 548] on div at bounding box center [668, 546] width 1020 height 20
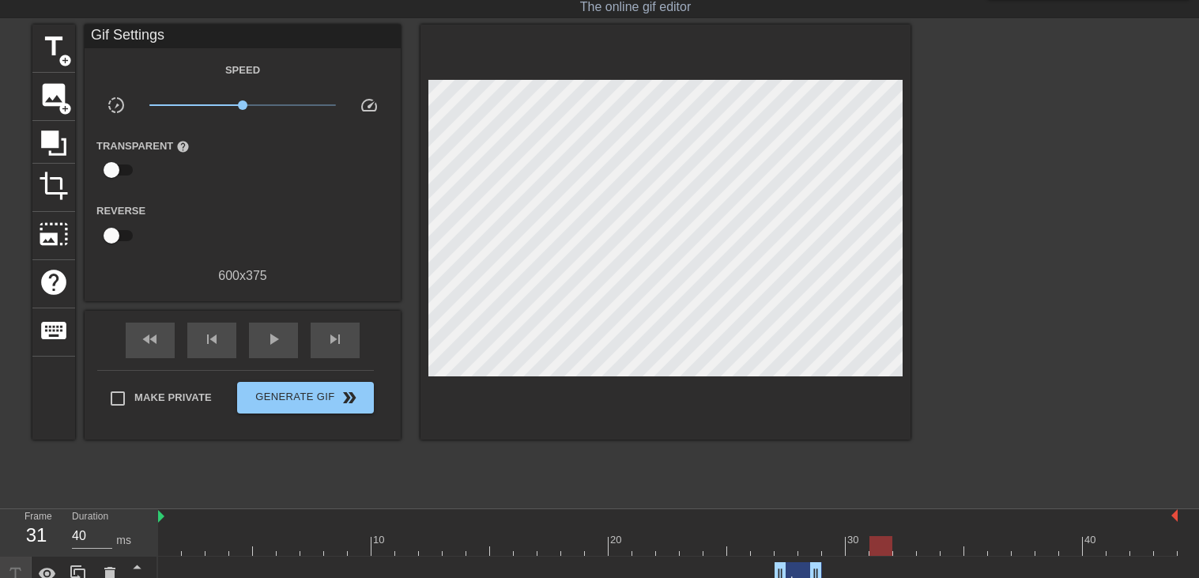
click at [884, 549] on div at bounding box center [668, 546] width 1020 height 20
click at [923, 545] on div at bounding box center [668, 546] width 1020 height 20
click at [902, 544] on div at bounding box center [668, 546] width 1020 height 20
click at [886, 549] on div at bounding box center [668, 546] width 1020 height 20
type input "30"
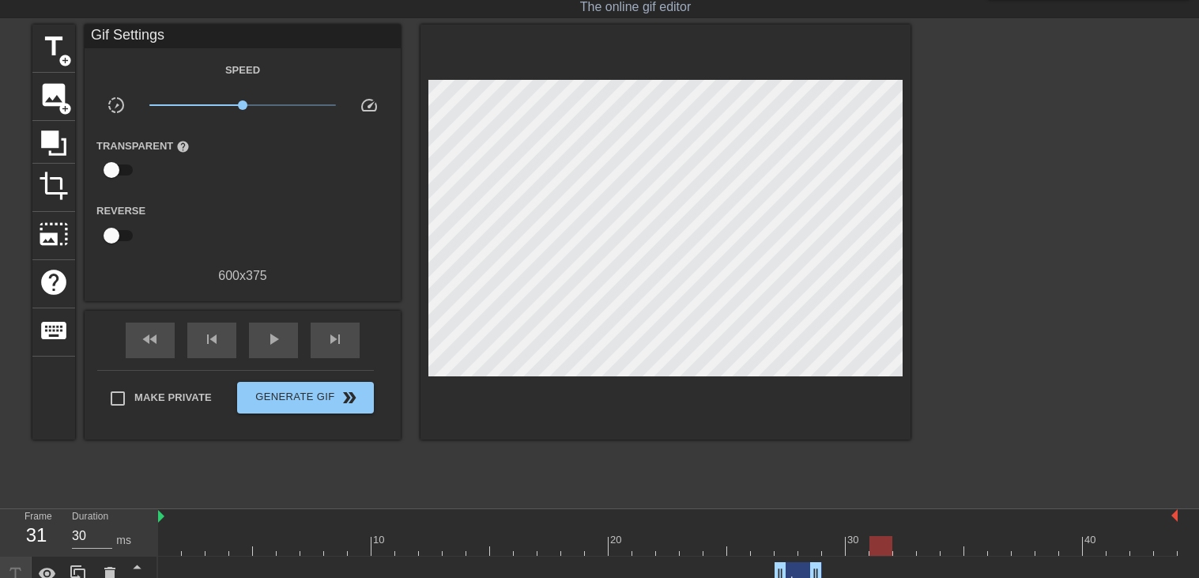
click at [859, 549] on div at bounding box center [668, 546] width 1020 height 20
click at [832, 551] on div at bounding box center [668, 546] width 1020 height 20
click at [58, 54] on span "add_circle" at bounding box center [64, 60] width 13 height 13
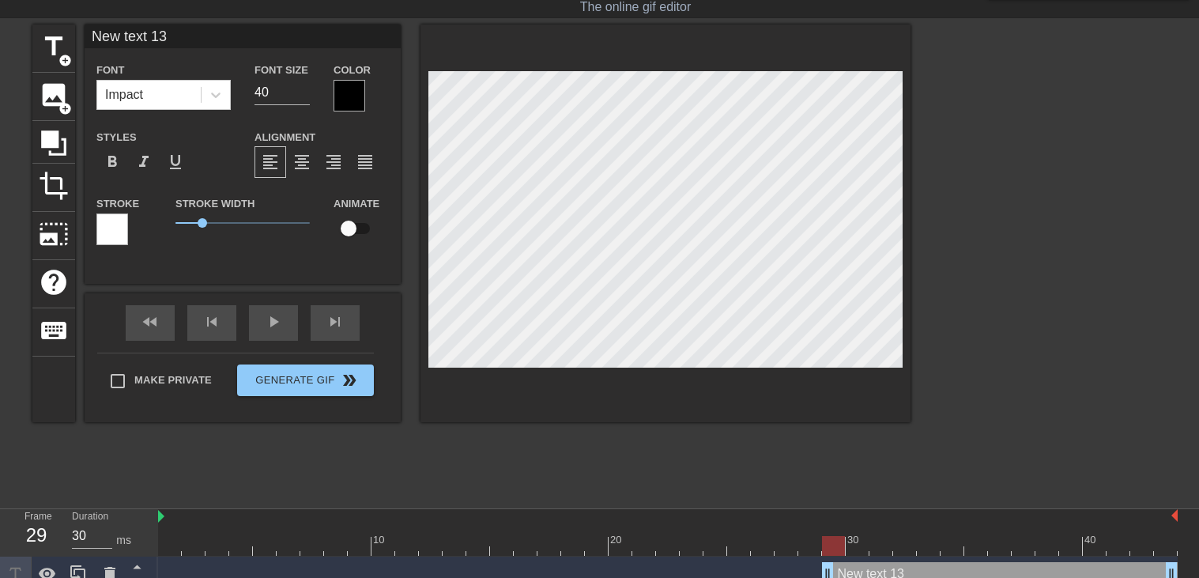
click at [184, 41] on input "New text 13" at bounding box center [243, 37] width 316 height 24
type input "."
click at [276, 93] on input "40" at bounding box center [282, 92] width 55 height 25
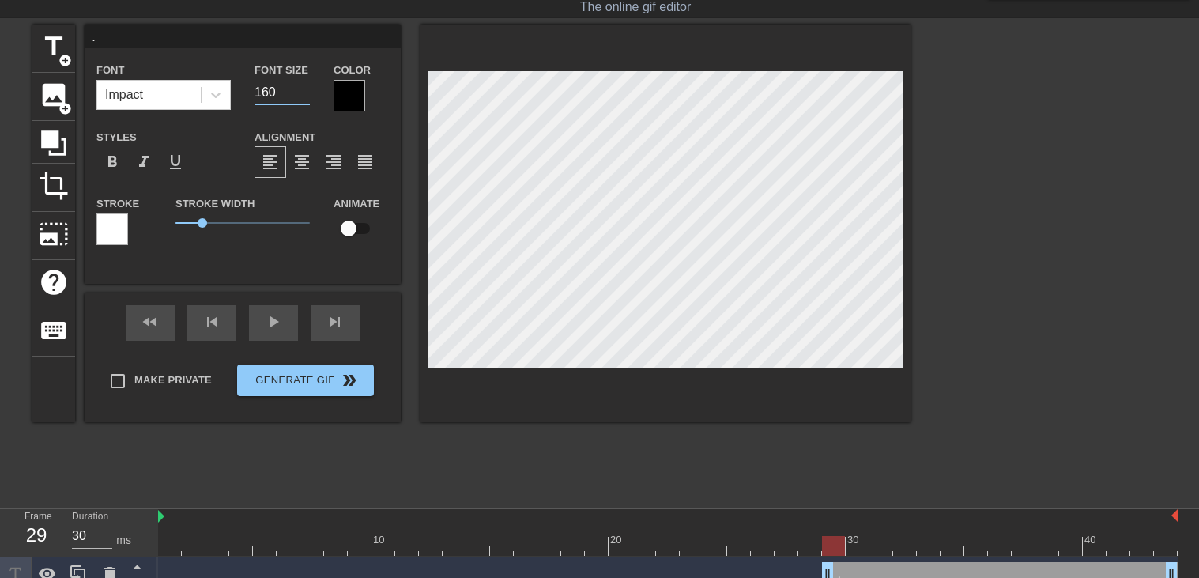
type input "160"
click at [518, 216] on div "title add_circle image add_circle crop photo_size_select_large help keyboard . …" at bounding box center [471, 224] width 878 height 398
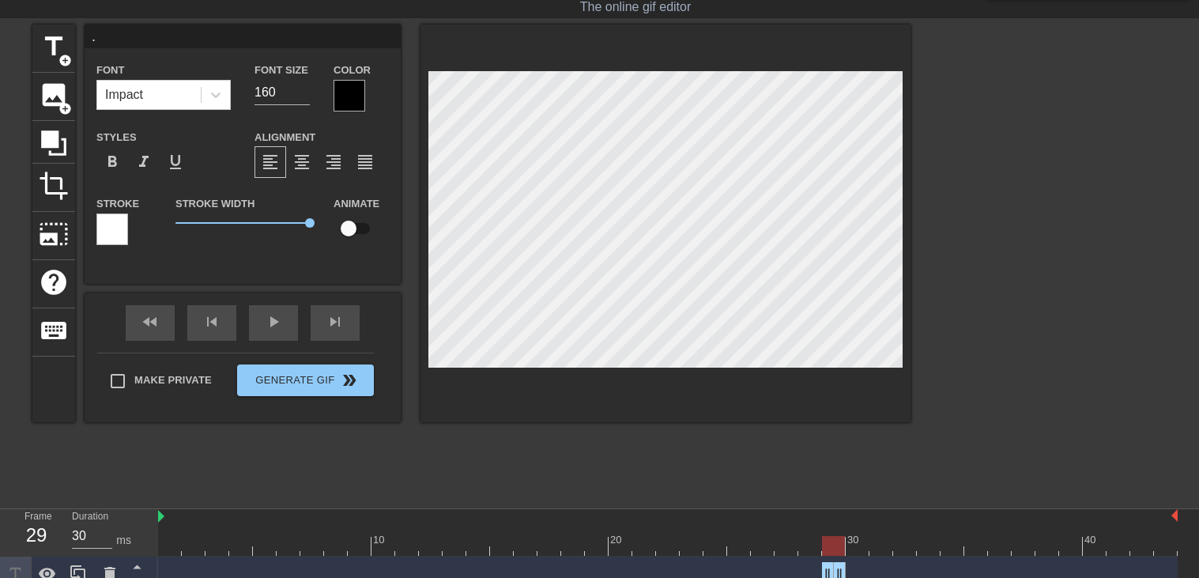
drag, startPoint x: 1173, startPoint y: 566, endPoint x: 843, endPoint y: 554, distance: 329.8
click at [855, 545] on div at bounding box center [668, 546] width 1020 height 20
type input "40"
click at [882, 543] on div at bounding box center [668, 546] width 1020 height 20
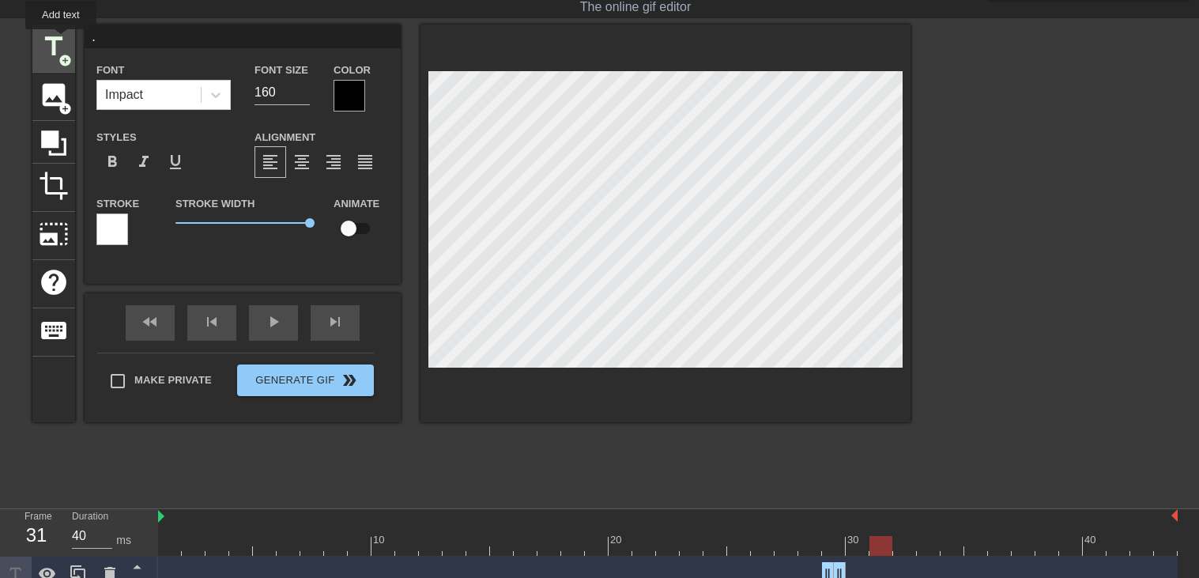
click at [61, 40] on span "title" at bounding box center [54, 47] width 30 height 30
type input "New text 14"
type input "40"
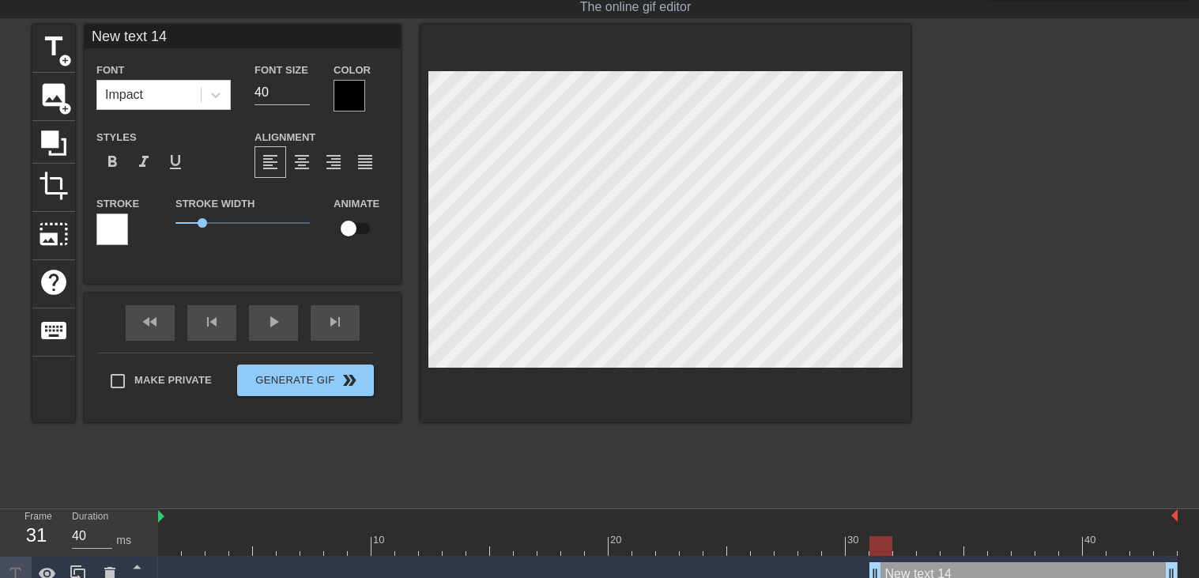
click at [195, 31] on input "New text 14" at bounding box center [243, 37] width 316 height 24
type input "."
click at [265, 96] on input "40" at bounding box center [282, 92] width 55 height 25
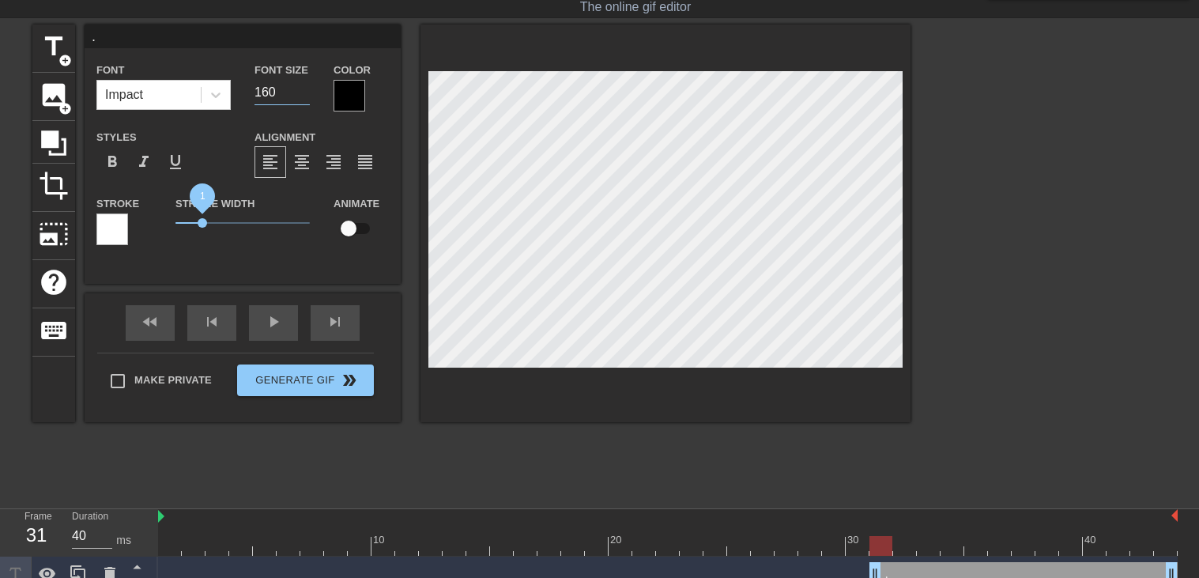
type input "160"
click at [616, 272] on div "title add_circle image add_circle crop photo_size_select_large help keyboard . …" at bounding box center [471, 224] width 878 height 398
click at [954, 319] on div at bounding box center [1048, 262] width 237 height 474
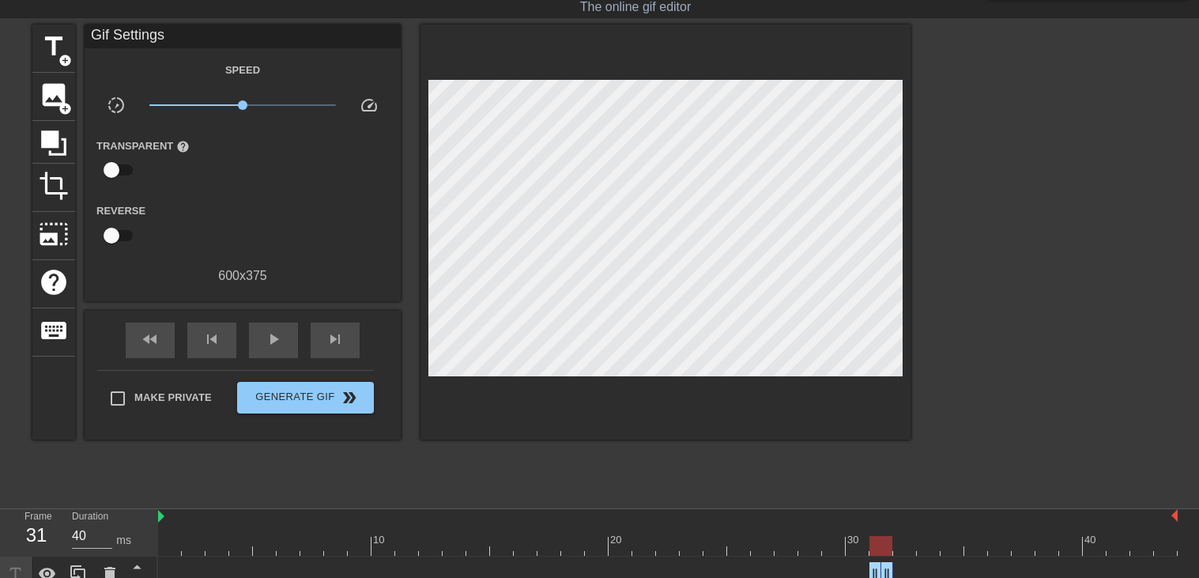
drag, startPoint x: 1175, startPoint y: 569, endPoint x: 889, endPoint y: 560, distance: 286.3
click at [889, 560] on div ". drag_handle drag_handle" at bounding box center [668, 574] width 1020 height 36
click at [904, 546] on div at bounding box center [668, 546] width 1020 height 20
drag, startPoint x: 884, startPoint y: 565, endPoint x: 902, endPoint y: 568, distance: 17.7
click at [926, 549] on div at bounding box center [668, 546] width 1020 height 20
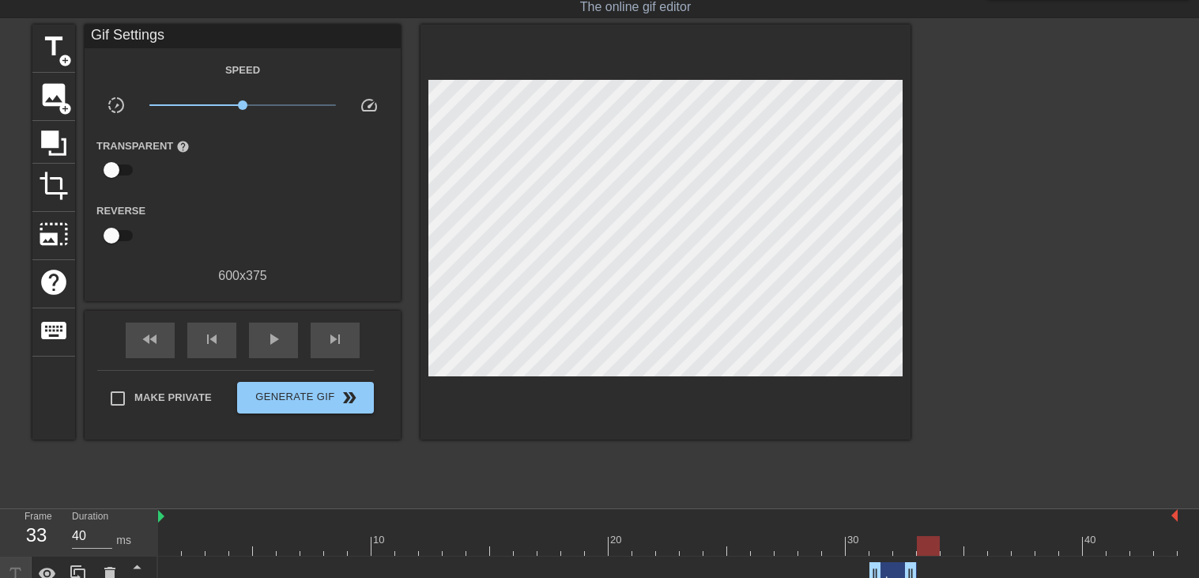
click at [951, 545] on div at bounding box center [668, 546] width 1020 height 20
click at [972, 546] on div at bounding box center [668, 546] width 1020 height 20
click at [1004, 548] on div at bounding box center [668, 546] width 1020 height 20
click at [1019, 552] on div at bounding box center [668, 546] width 1020 height 20
click at [1048, 549] on div at bounding box center [668, 546] width 1020 height 20
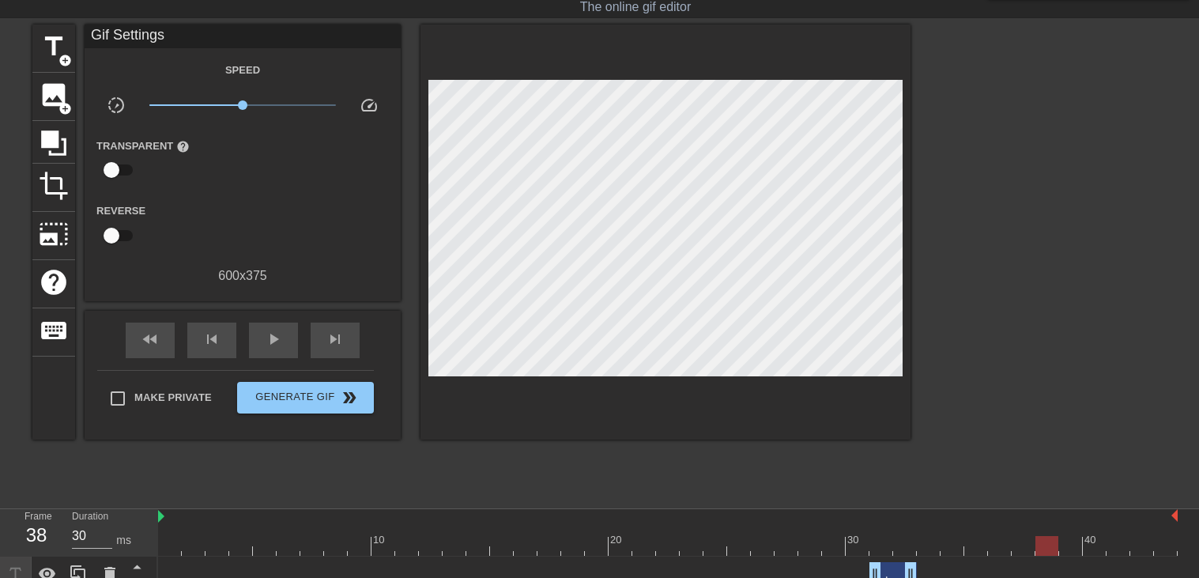
click at [1062, 545] on div at bounding box center [668, 546] width 1020 height 20
click at [1090, 545] on div at bounding box center [668, 546] width 1020 height 20
click at [1119, 547] on div at bounding box center [668, 546] width 1020 height 20
click at [1133, 547] on div at bounding box center [668, 546] width 1020 height 20
click at [1166, 545] on div at bounding box center [668, 546] width 1020 height 20
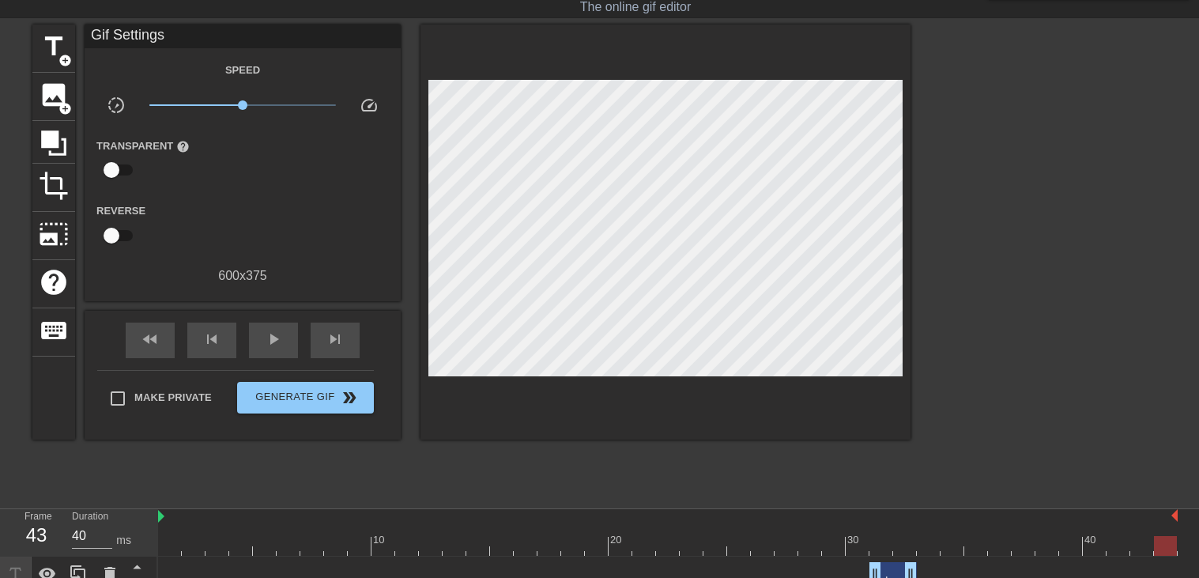
click at [942, 543] on div at bounding box center [668, 546] width 1020 height 20
click at [930, 542] on div at bounding box center [668, 546] width 1020 height 20
click at [946, 545] on div at bounding box center [668, 546] width 1020 height 20
click at [970, 545] on div at bounding box center [668, 546] width 1020 height 20
click at [1009, 548] on div at bounding box center [668, 546] width 1020 height 20
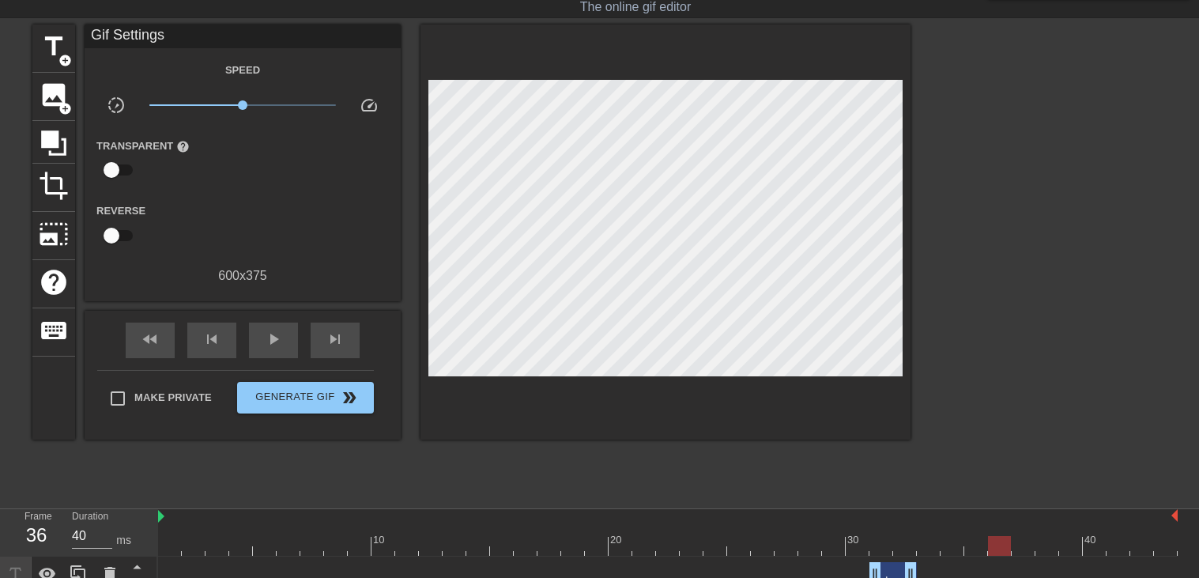
click at [1024, 546] on div at bounding box center [668, 546] width 1020 height 20
type input "30"
click at [975, 544] on div at bounding box center [668, 546] width 1020 height 20
click at [986, 544] on div at bounding box center [975, 546] width 23 height 20
click at [994, 550] on div at bounding box center [668, 546] width 1020 height 20
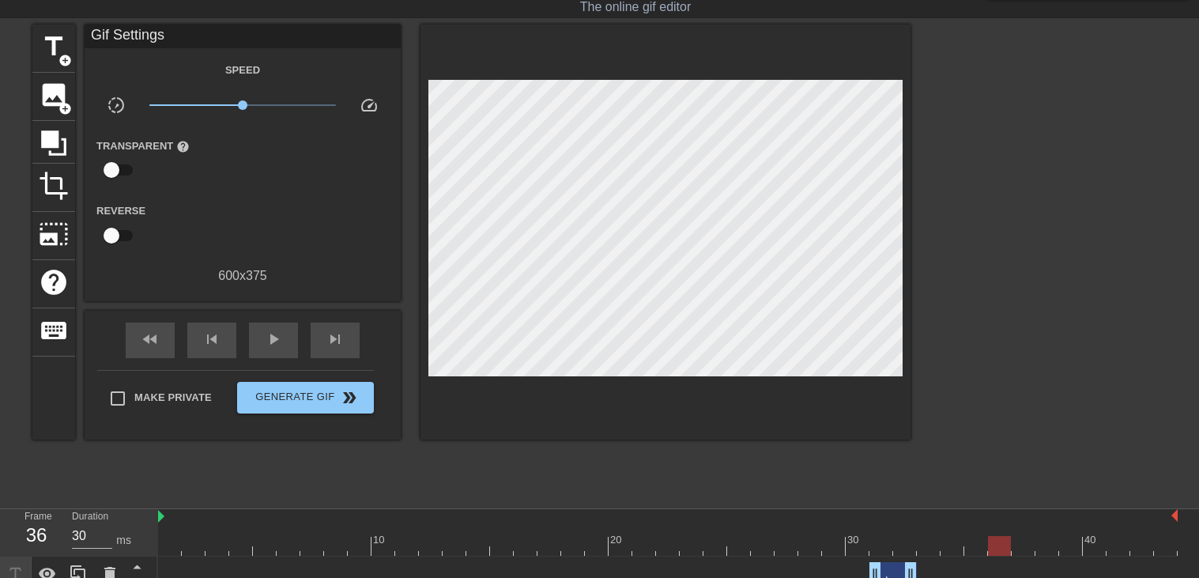
click at [975, 548] on div at bounding box center [668, 546] width 1020 height 20
click at [59, 58] on span "add_circle" at bounding box center [64, 60] width 13 height 13
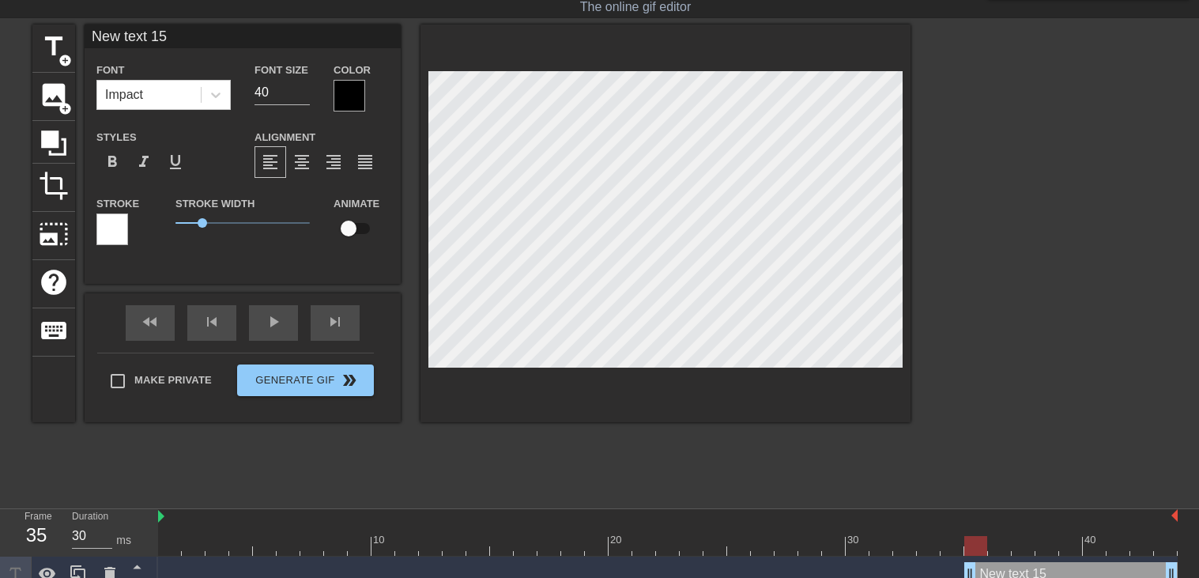
click at [178, 33] on input "New text 15" at bounding box center [243, 37] width 316 height 24
type input "."
click at [273, 90] on input "40" at bounding box center [282, 92] width 55 height 25
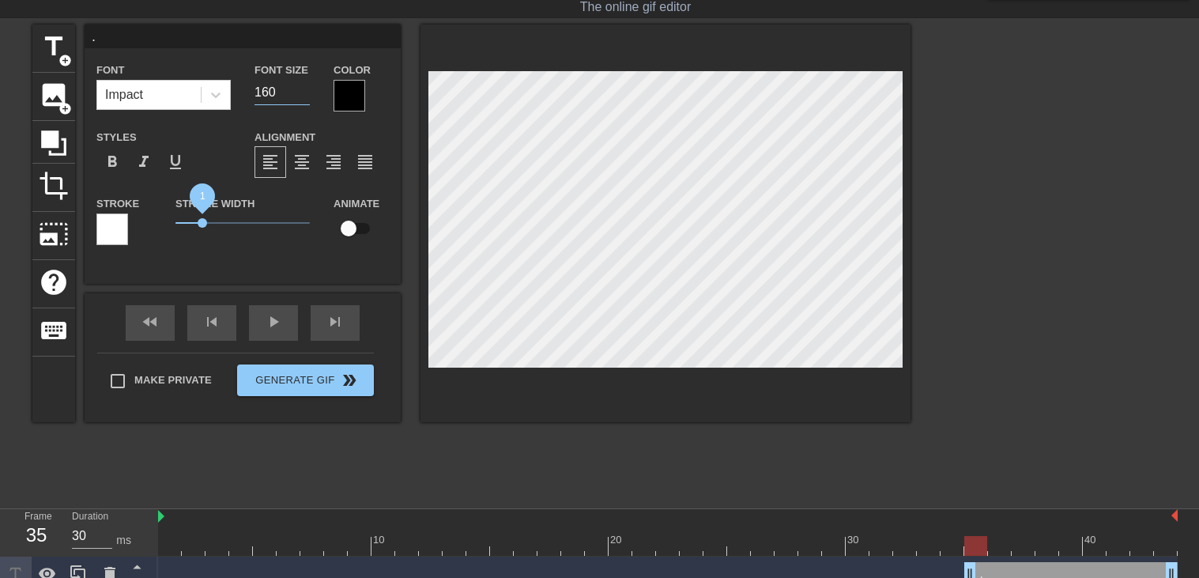
type input "160"
click at [518, 251] on div "title add_circle image add_circle crop photo_size_select_large help keyboard . …" at bounding box center [471, 224] width 878 height 398
click at [1001, 541] on div at bounding box center [668, 546] width 1020 height 20
click at [976, 547] on div at bounding box center [668, 546] width 1020 height 20
click at [994, 540] on div at bounding box center [668, 546] width 1020 height 20
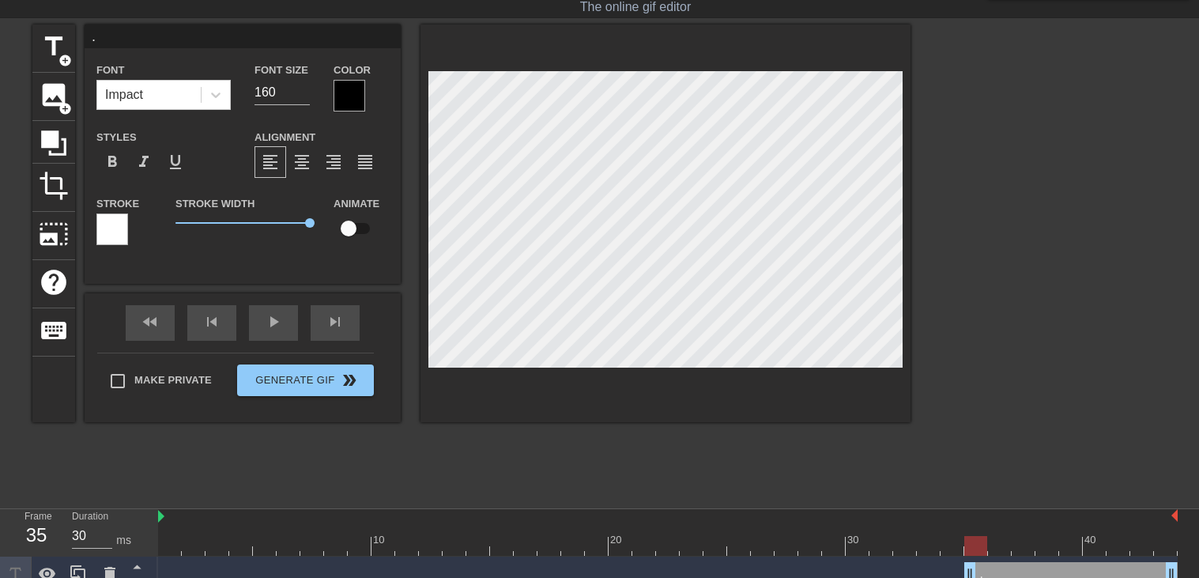
click at [979, 545] on div at bounding box center [668, 546] width 1020 height 20
click at [990, 541] on div at bounding box center [668, 546] width 1020 height 20
drag, startPoint x: 1171, startPoint y: 569, endPoint x: 1005, endPoint y: 556, distance: 166.5
click at [1005, 556] on div ". drag_handle drag_handle" at bounding box center [668, 574] width 1020 height 36
click at [1018, 552] on div at bounding box center [668, 546] width 1020 height 20
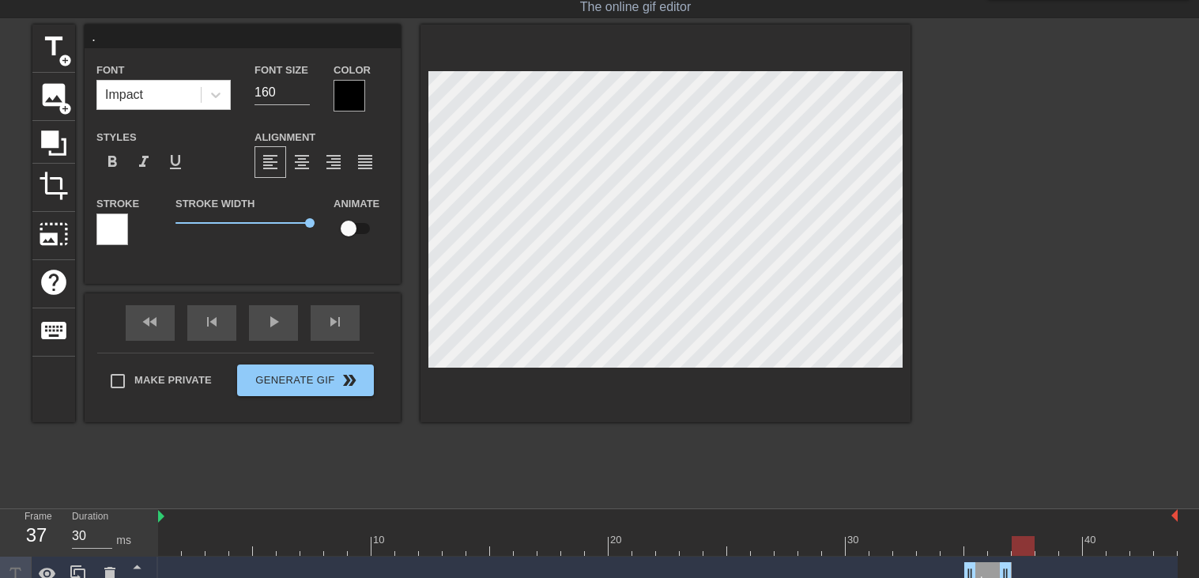
click at [1046, 545] on div at bounding box center [668, 546] width 1020 height 20
click at [1062, 545] on div at bounding box center [668, 546] width 1020 height 20
click at [1095, 551] on div at bounding box center [668, 546] width 1020 height 20
click at [1118, 547] on div at bounding box center [668, 546] width 1020 height 20
click at [1137, 545] on div at bounding box center [668, 546] width 1020 height 20
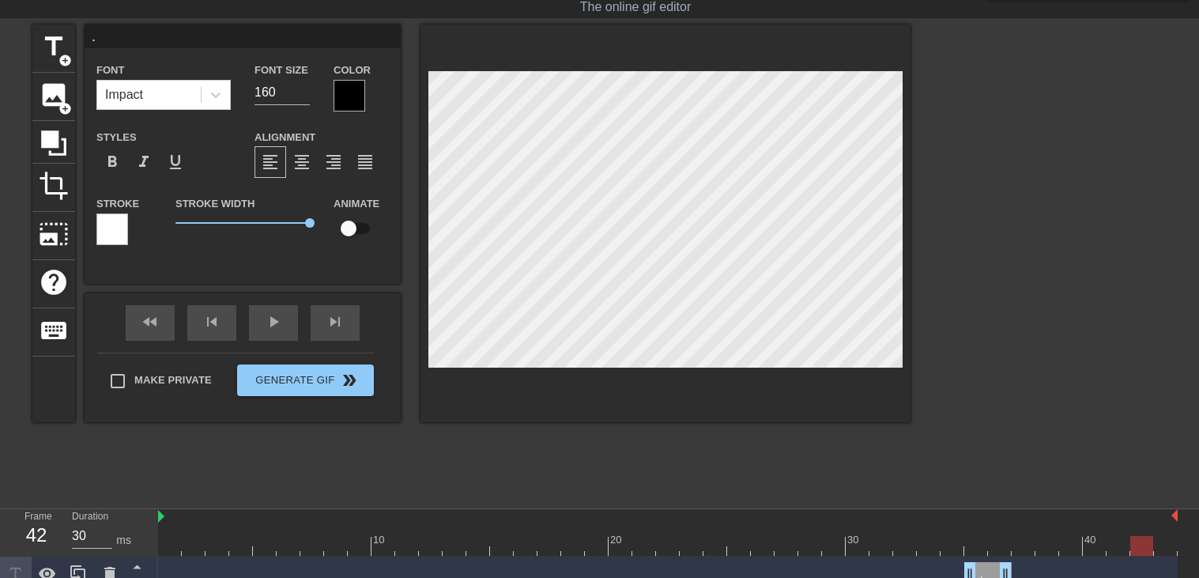
type input "40"
click at [1162, 545] on div at bounding box center [668, 546] width 1020 height 20
click at [1096, 546] on div at bounding box center [668, 546] width 1020 height 20
click at [52, 45] on span "title" at bounding box center [54, 47] width 30 height 30
type input "New text 16"
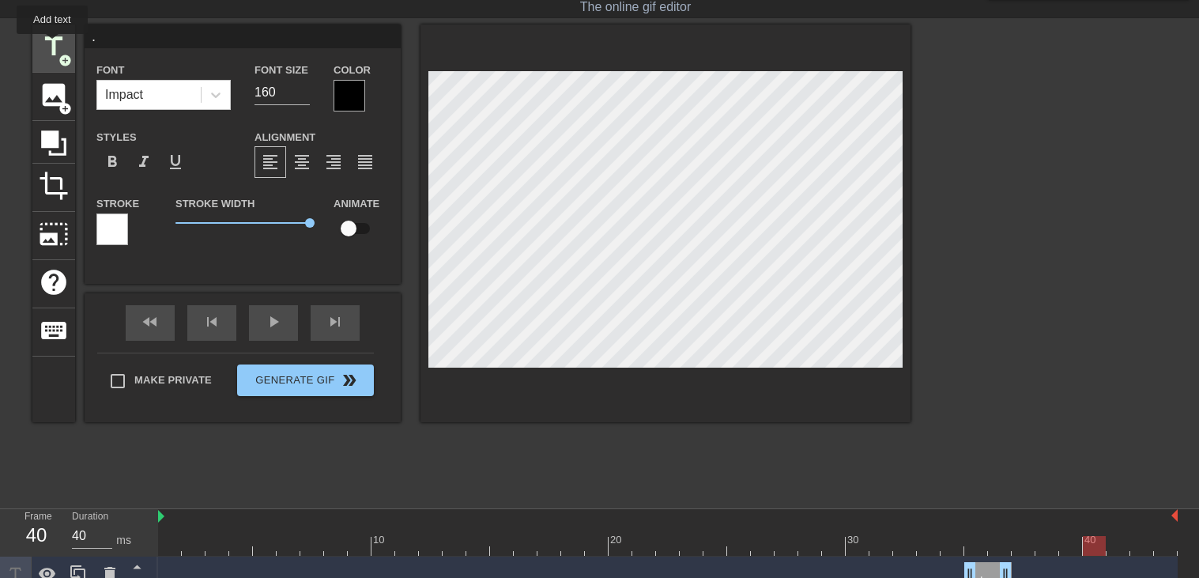
type input "40"
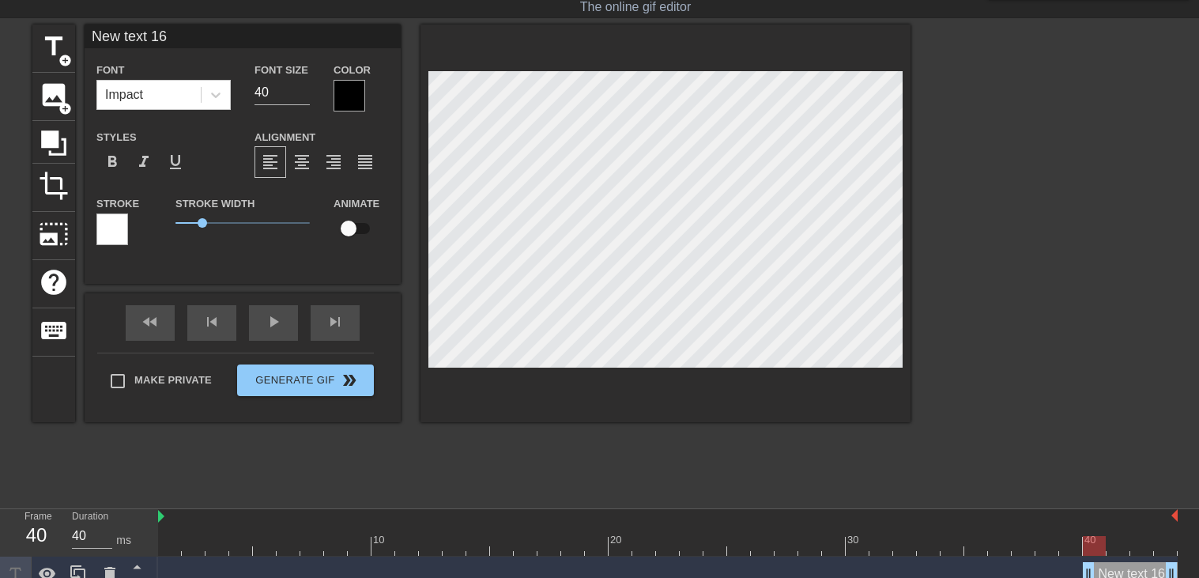
click at [187, 25] on input "New text 16" at bounding box center [243, 37] width 316 height 24
type input "."
click at [273, 87] on input "40" at bounding box center [282, 92] width 55 height 25
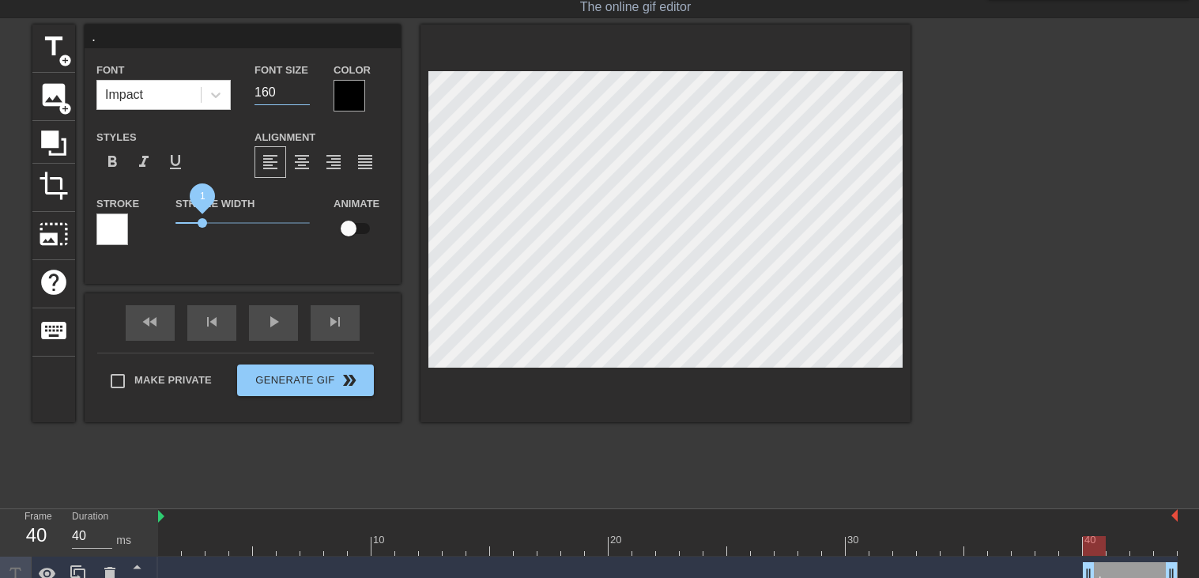
type input "160"
click at [654, 251] on div "title add_circle image add_circle crop photo_size_select_large help keyboard . …" at bounding box center [471, 224] width 878 height 398
click at [1117, 543] on div at bounding box center [668, 546] width 1020 height 20
drag, startPoint x: 1085, startPoint y: 567, endPoint x: 1109, endPoint y: 565, distance: 23.8
click at [764, 498] on div "menu_book Browse the tutorials! [DOMAIN_NAME] The online gif editor Send Feedba…" at bounding box center [599, 543] width 1199 height 1163
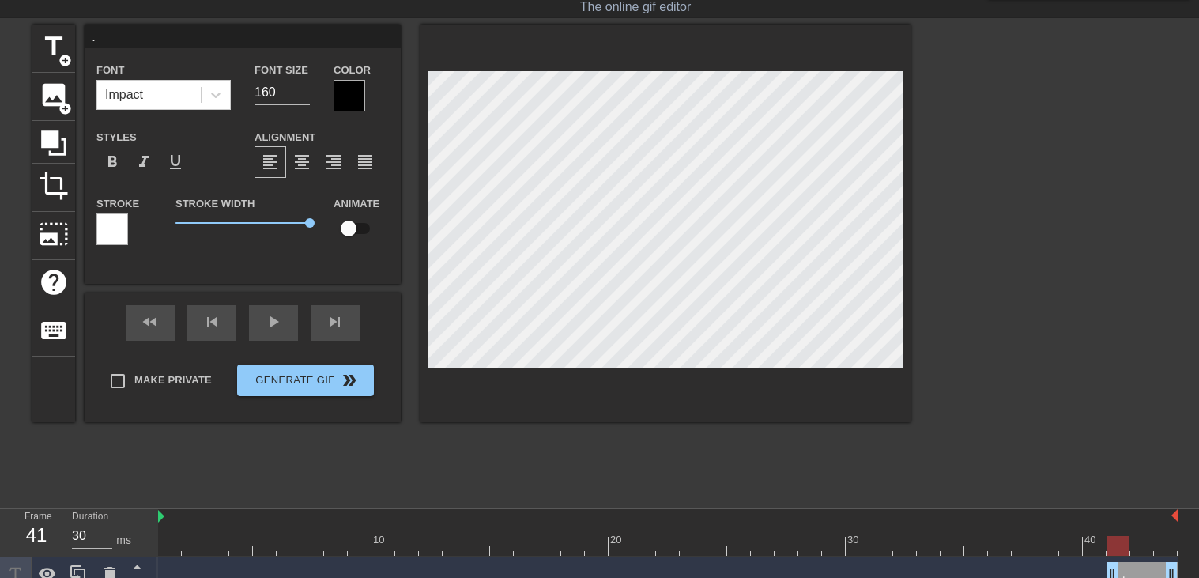
click at [1137, 548] on div at bounding box center [668, 546] width 1020 height 20
drag, startPoint x: 1170, startPoint y: 568, endPoint x: 1126, endPoint y: 566, distance: 44.3
click at [1141, 550] on div at bounding box center [668, 546] width 1020 height 20
click at [1175, 549] on div at bounding box center [668, 546] width 1020 height 20
click at [1134, 549] on div at bounding box center [668, 546] width 1020 height 20
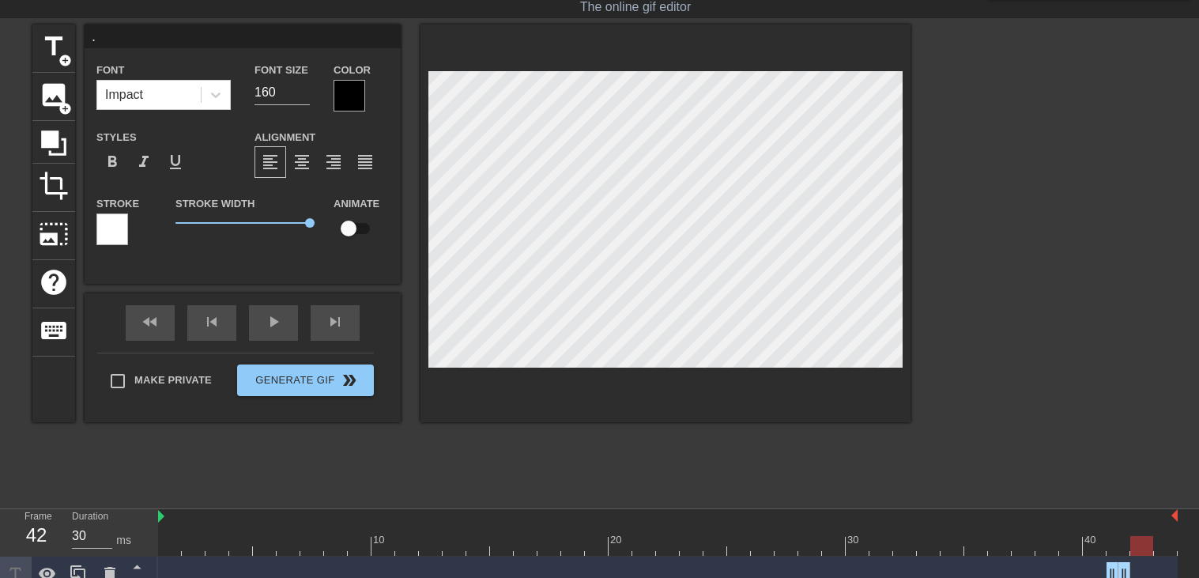
click at [1153, 548] on div at bounding box center [668, 546] width 1020 height 20
click at [1162, 547] on div at bounding box center [668, 546] width 1020 height 20
click at [1141, 541] on div at bounding box center [668, 546] width 1020 height 20
type input "30"
click at [47, 46] on span "title" at bounding box center [54, 47] width 30 height 30
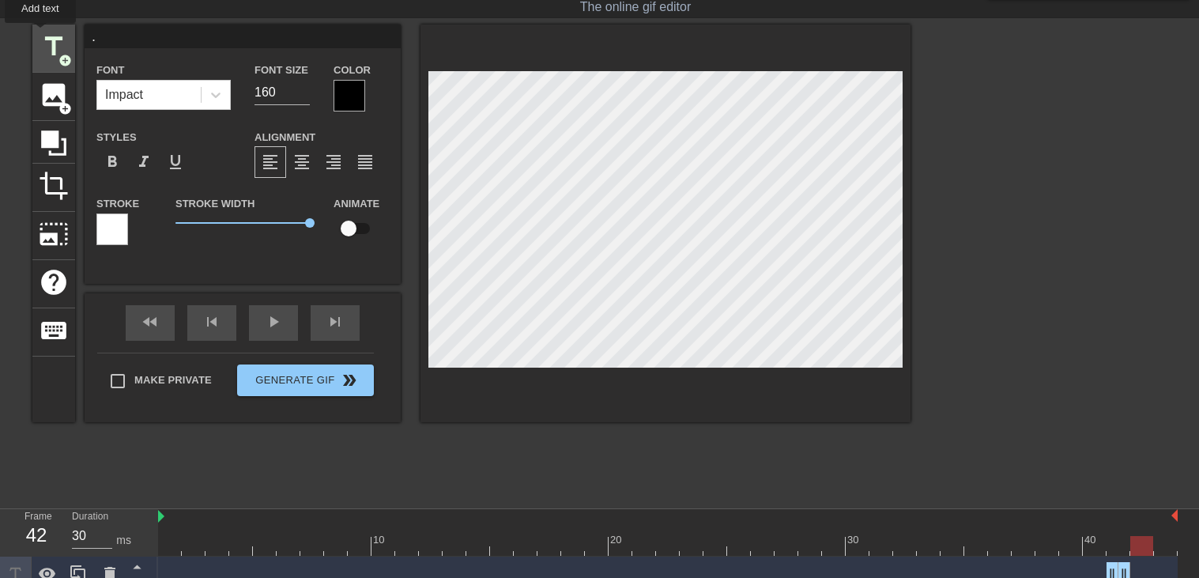
type input "New text 17"
type input "40"
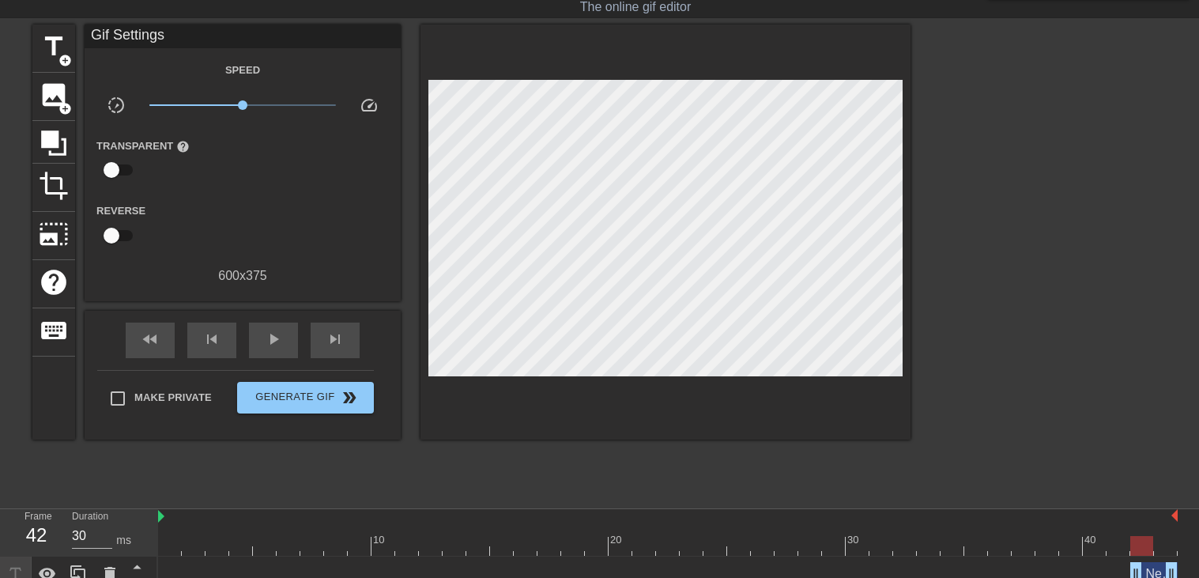
click at [1152, 569] on div "New text 17 drag_handle drag_handle" at bounding box center [1153, 574] width 47 height 24
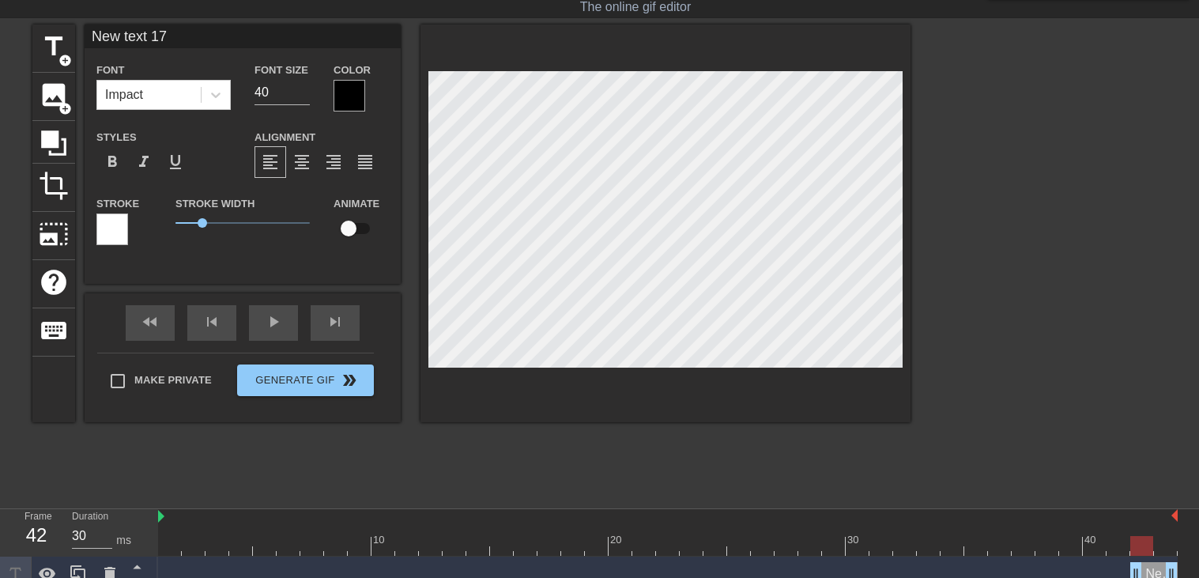
click at [202, 42] on input "New text 17" at bounding box center [243, 37] width 316 height 24
type input "."
click at [272, 96] on input "40" at bounding box center [282, 92] width 55 height 25
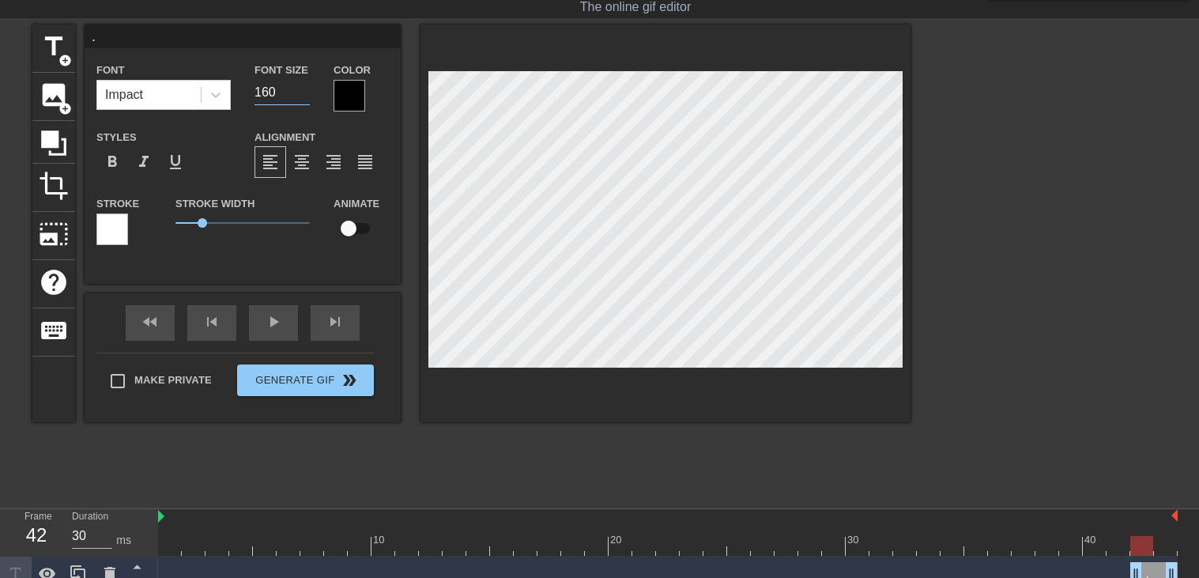
type input "160"
click at [647, 296] on div "title add_circle image add_circle crop photo_size_select_large help keyboard . …" at bounding box center [471, 224] width 878 height 398
drag, startPoint x: 208, startPoint y: 224, endPoint x: 823, endPoint y: 54, distance: 638.0
click at [823, 54] on div at bounding box center [666, 224] width 490 height 398
click at [1162, 542] on div at bounding box center [668, 546] width 1020 height 20
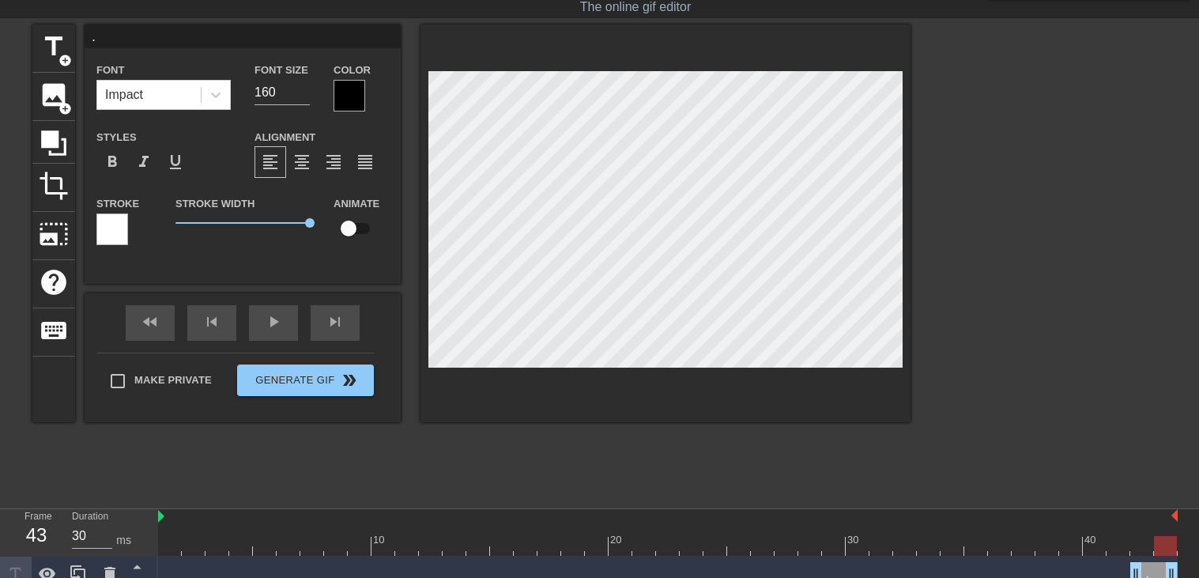
click at [1139, 545] on div at bounding box center [668, 546] width 1020 height 20
click at [1161, 546] on div at bounding box center [668, 546] width 1020 height 20
click at [1146, 549] on div at bounding box center [668, 546] width 1020 height 20
click at [1094, 224] on div at bounding box center [1048, 262] width 237 height 474
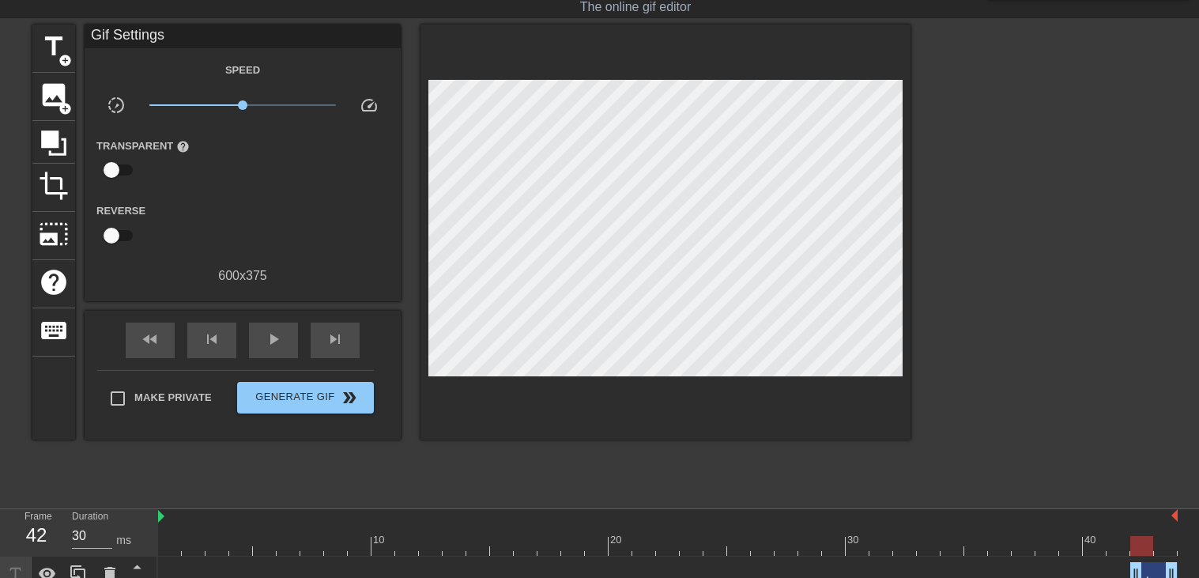
click at [168, 552] on div at bounding box center [668, 546] width 1020 height 20
type input "40"
click at [47, 56] on span "title" at bounding box center [54, 47] width 30 height 30
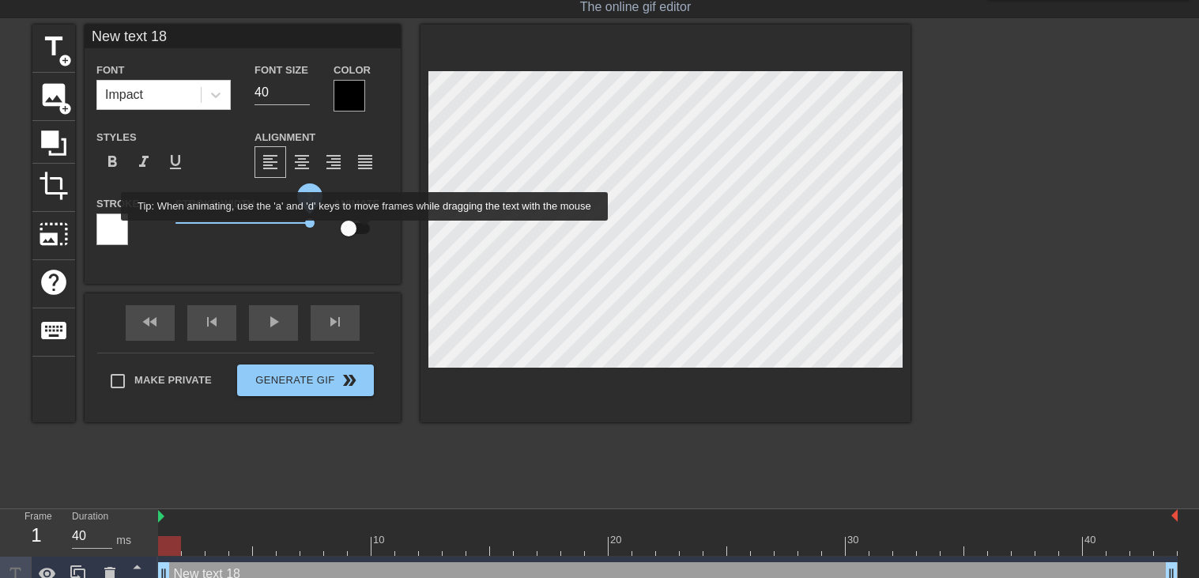
drag, startPoint x: 202, startPoint y: 222, endPoint x: 362, endPoint y: 232, distance: 160.7
click at [362, 232] on div "Stroke Stroke Width 5 Animate" at bounding box center [243, 227] width 316 height 66
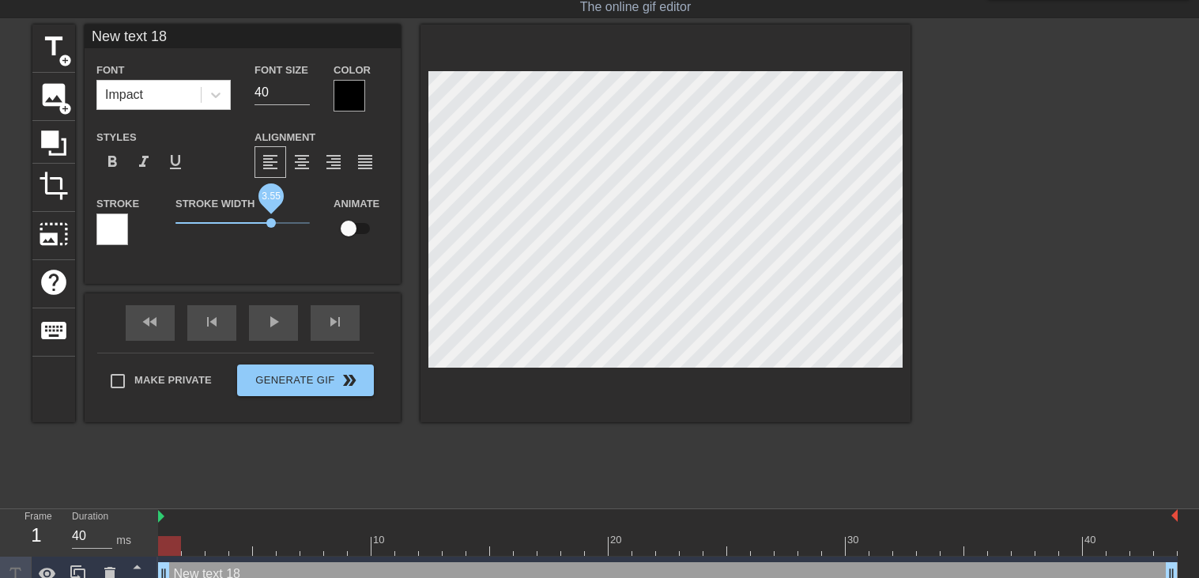
drag, startPoint x: 311, startPoint y: 226, endPoint x: 271, endPoint y: 223, distance: 39.6
click at [271, 223] on span "3.55" at bounding box center [270, 222] width 9 height 9
click at [193, 32] on input "New text 18" at bounding box center [243, 37] width 316 height 24
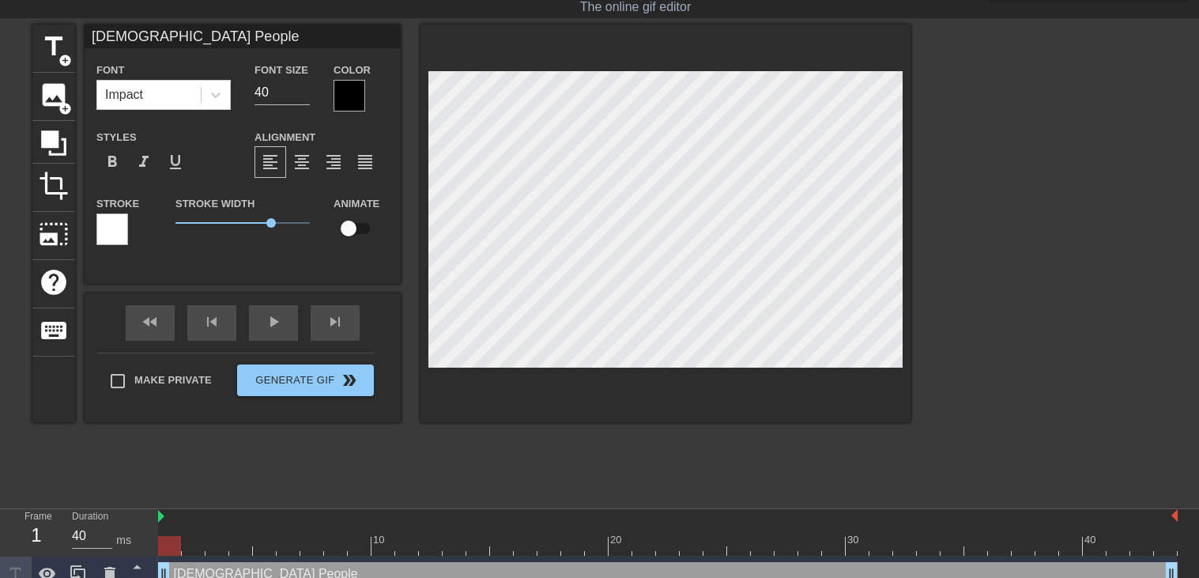
click at [201, 30] on input "[DEMOGRAPHIC_DATA] People" at bounding box center [243, 37] width 316 height 24
type input "[DEMOGRAPHIC_DATA] People"
click at [172, 492] on div "title add_circle image add_circle crop photo_size_select_large help keyboard Br…" at bounding box center [471, 262] width 878 height 474
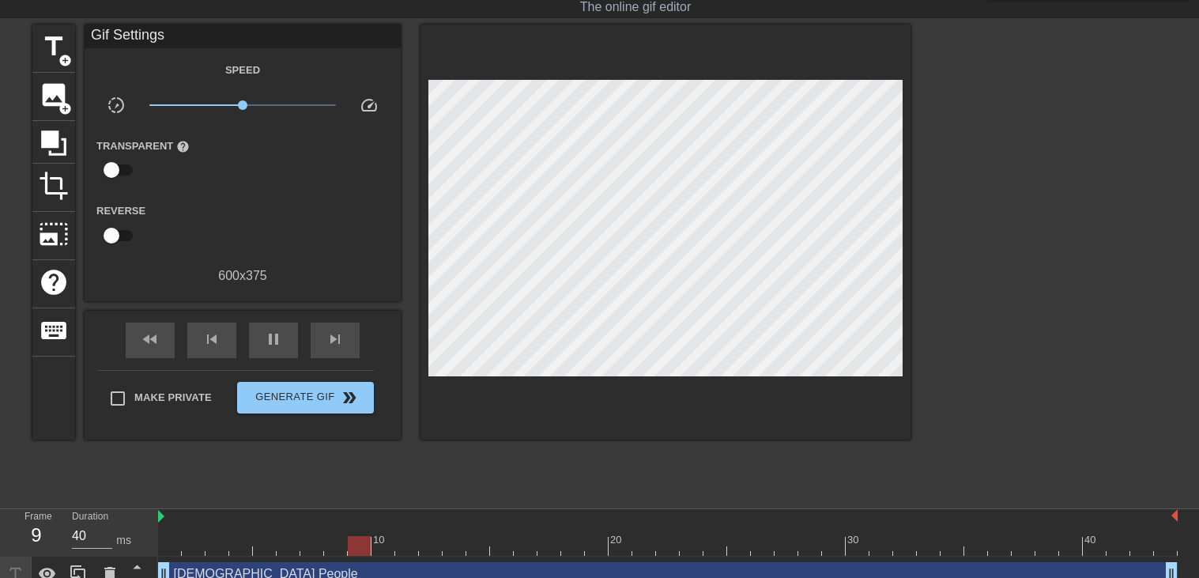
type input "30"
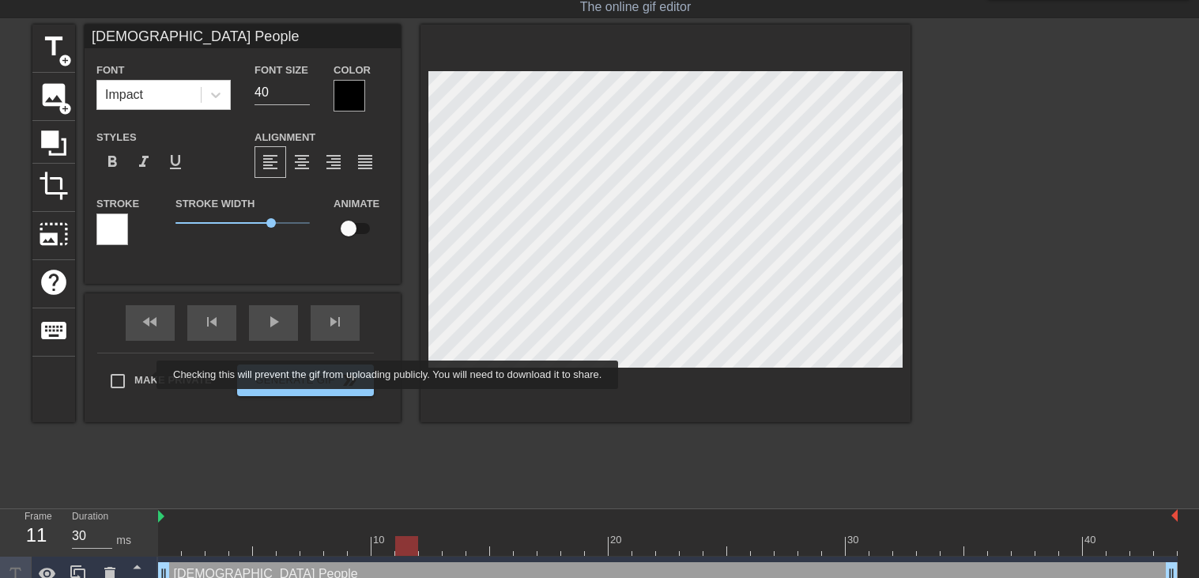
click at [141, 375] on div "Make Private Generate Gif double_arrow" at bounding box center [235, 384] width 277 height 62
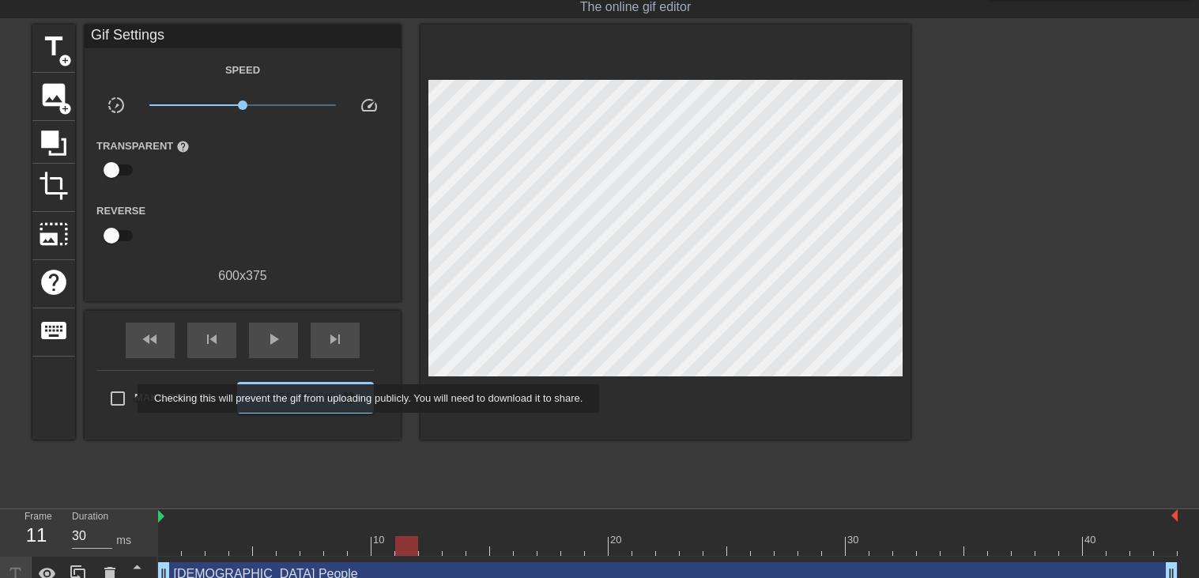
click at [122, 396] on input "Make Private" at bounding box center [117, 398] width 33 height 33
checkbox input "true"
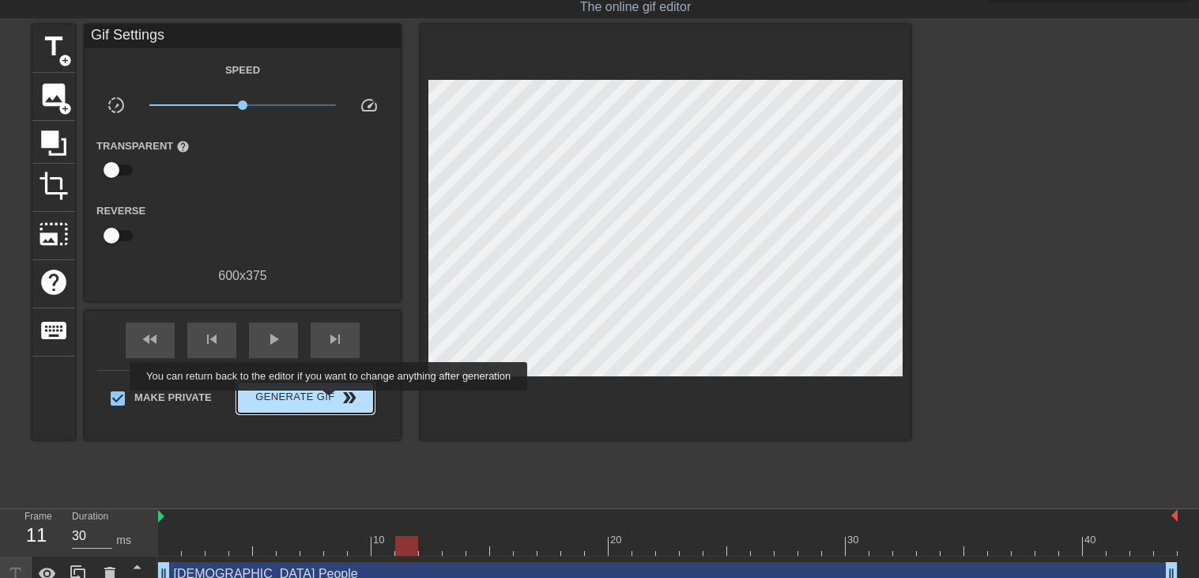
click at [328, 402] on span "Generate Gif double_arrow" at bounding box center [305, 397] width 124 height 19
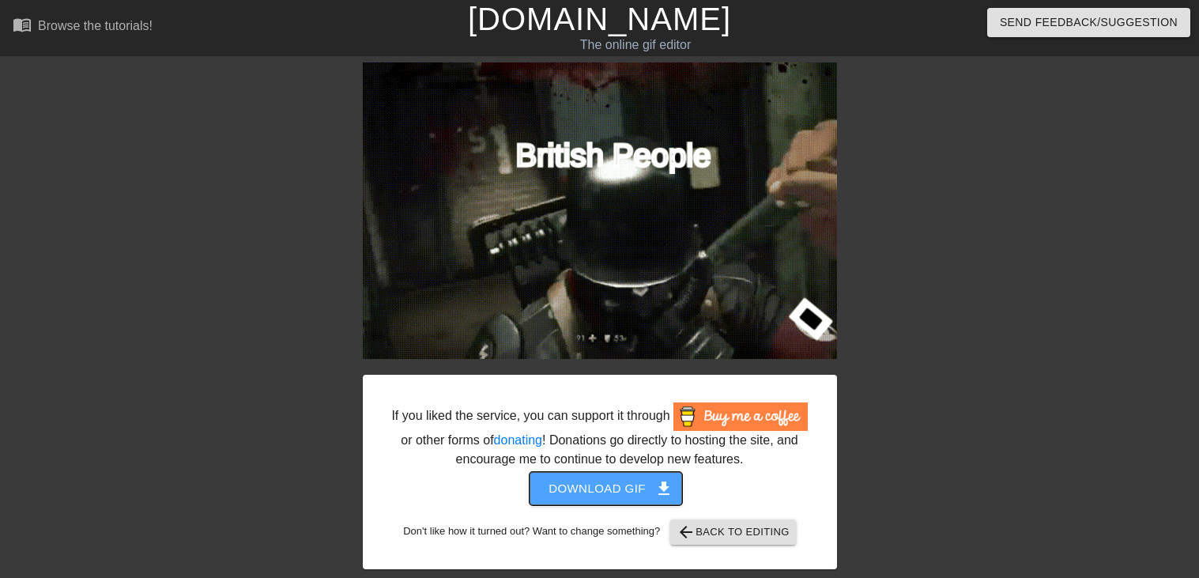
click at [628, 478] on span "Download gif get_app" at bounding box center [606, 488] width 115 height 21
